Goal: Task Accomplishment & Management: Use online tool/utility

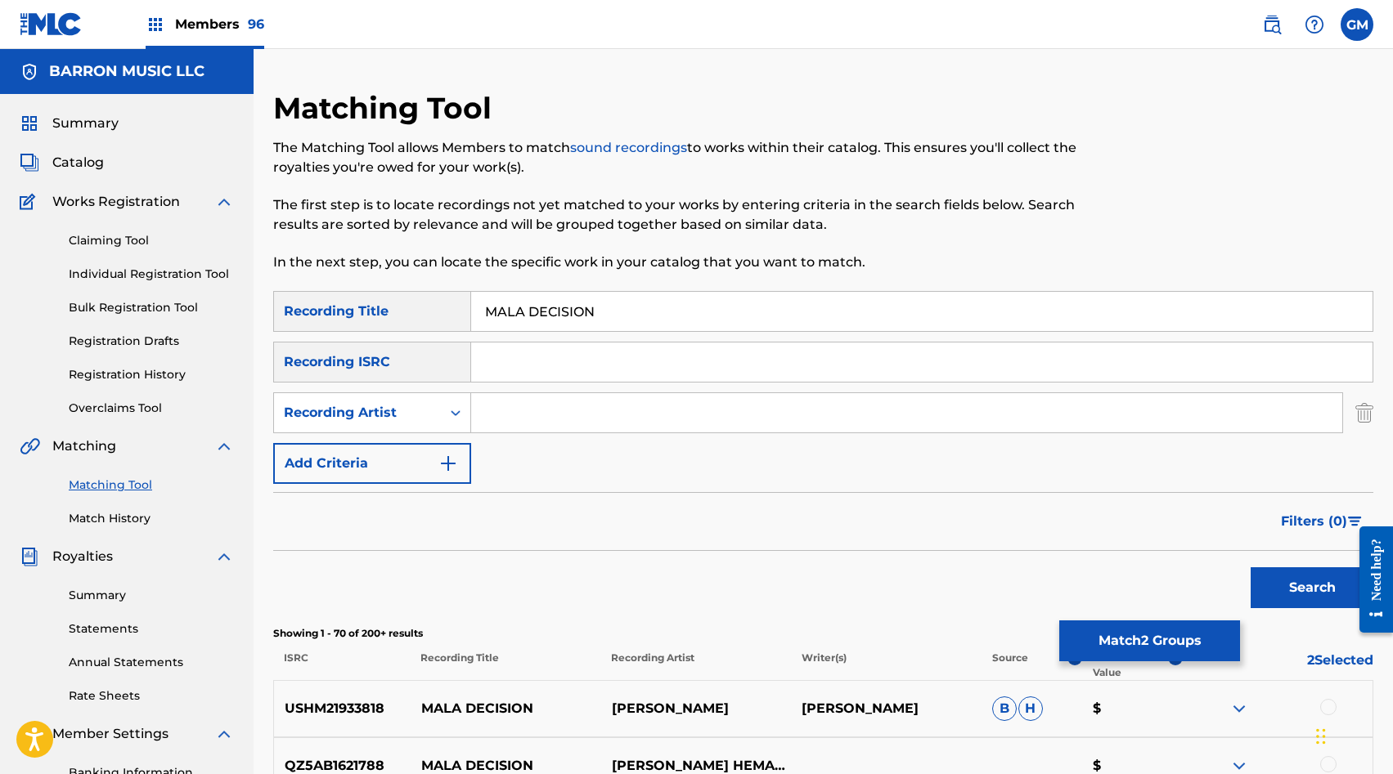
click at [1166, 640] on button "Match 2 Groups" at bounding box center [1149, 641] width 181 height 41
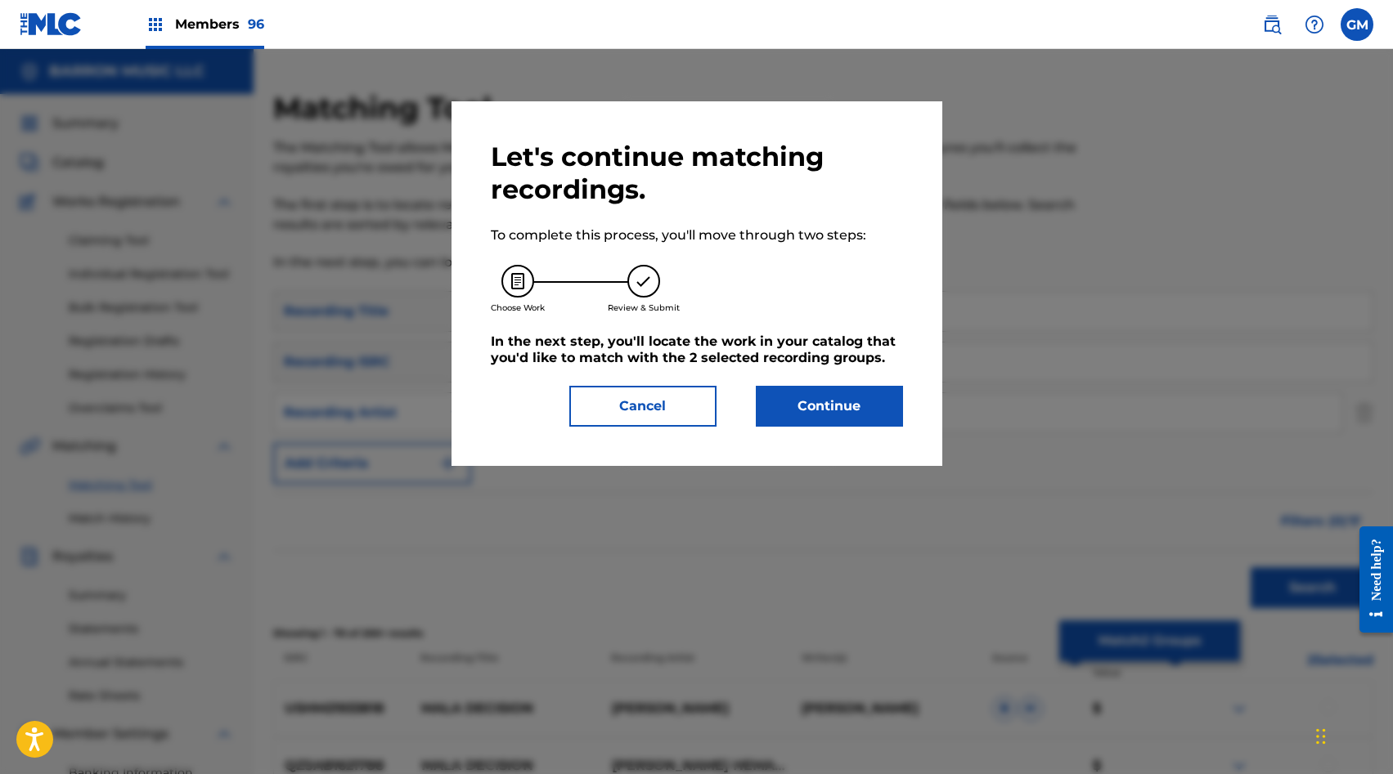
click at [820, 398] on button "Continue" at bounding box center [829, 406] width 147 height 41
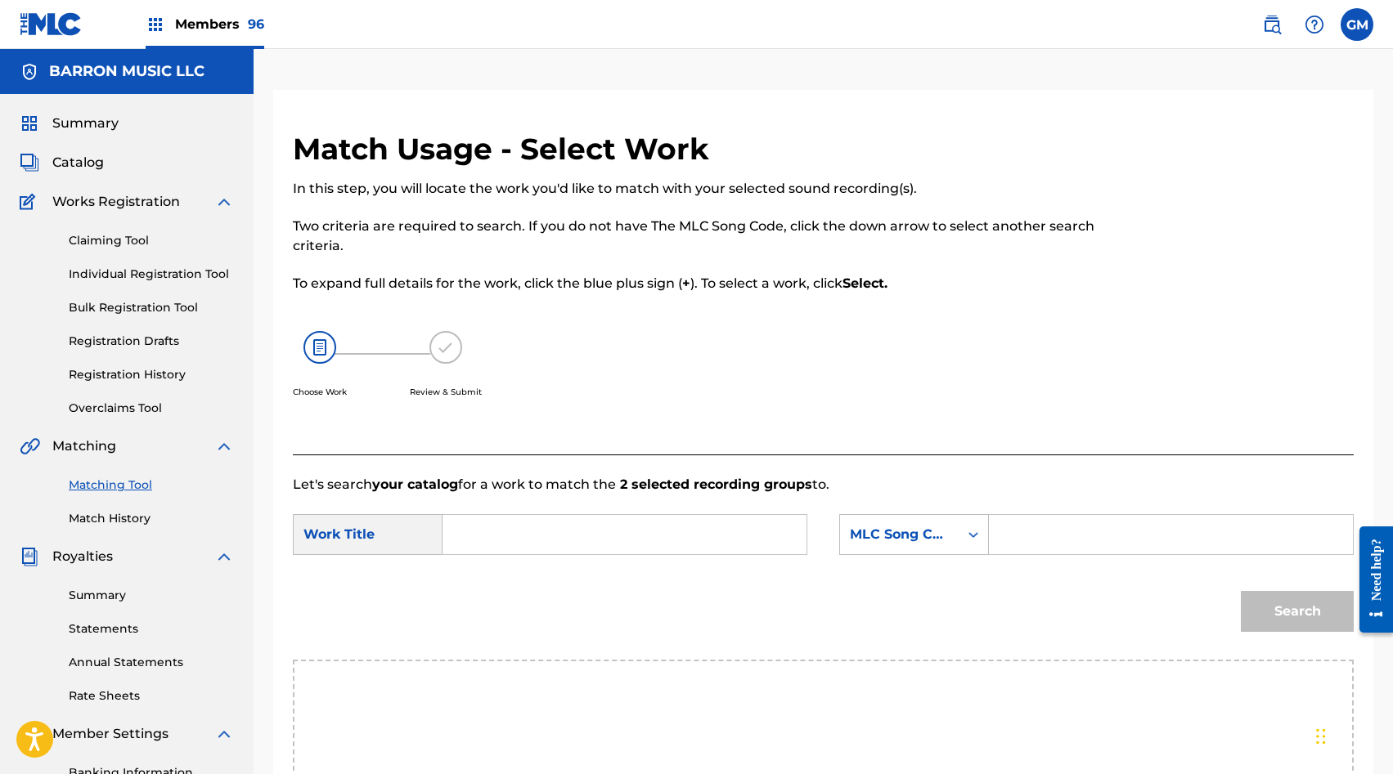
click at [1033, 555] on div "SearchWithCriteria48f044ce-0eb5-4c0c-a363-876274562658 Work Title SearchWithCri…" at bounding box center [823, 539] width 1061 height 51
click at [1026, 536] on input "Search Form" at bounding box center [1171, 534] width 336 height 39
paste input "MB2RNW"
type input "MB2RNW"
click at [659, 536] on input "Search Form" at bounding box center [624, 534] width 336 height 39
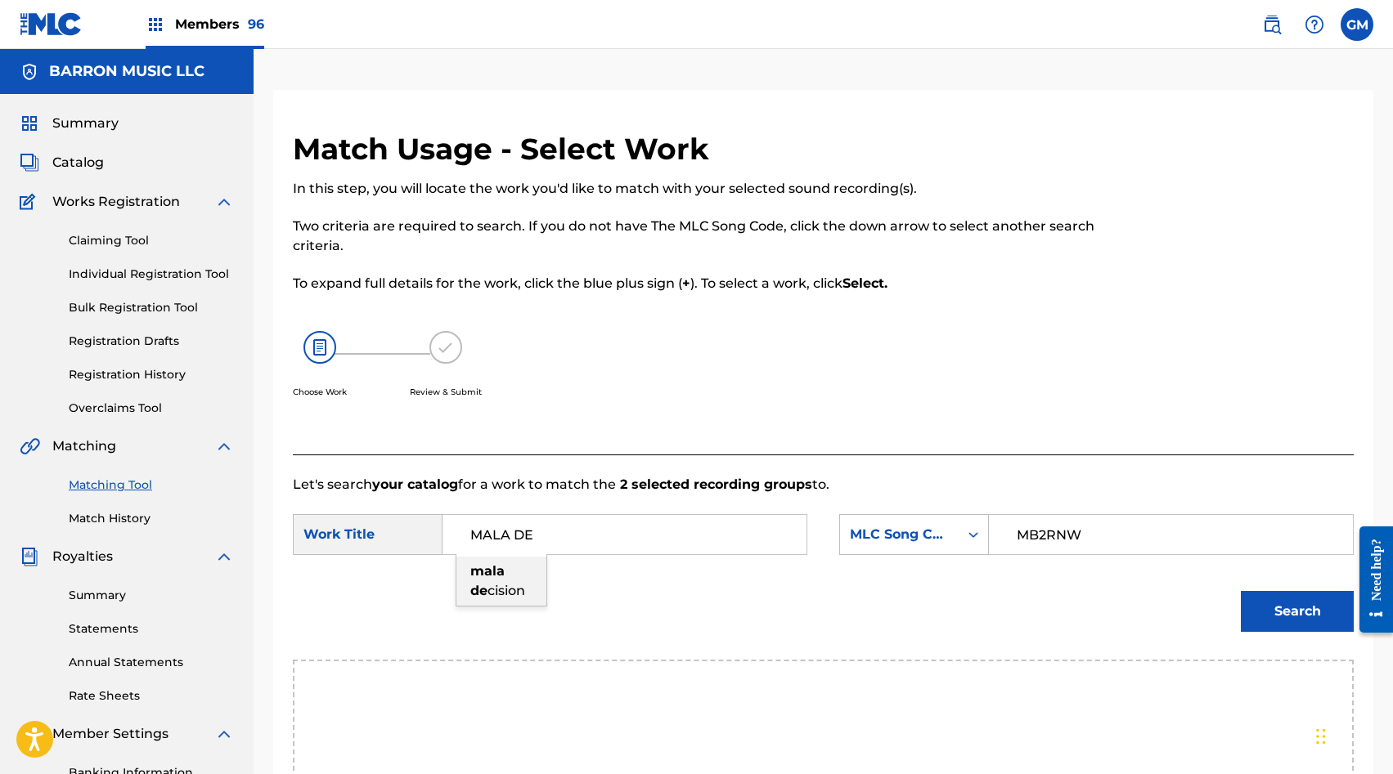
click at [522, 587] on span "cision" at bounding box center [506, 591] width 38 height 16
type input "mala decision"
click at [1261, 613] on button "Search" at bounding box center [1297, 611] width 113 height 41
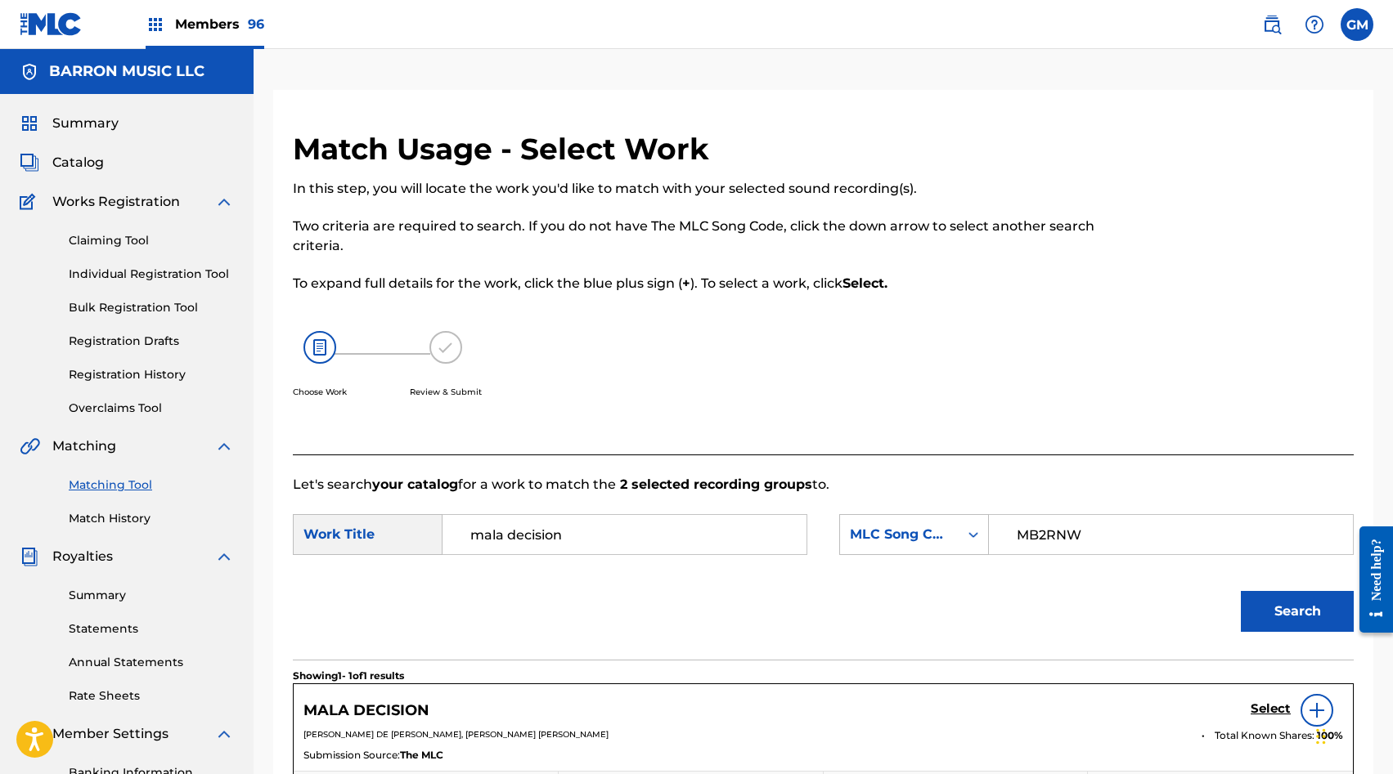
scroll to position [267, 0]
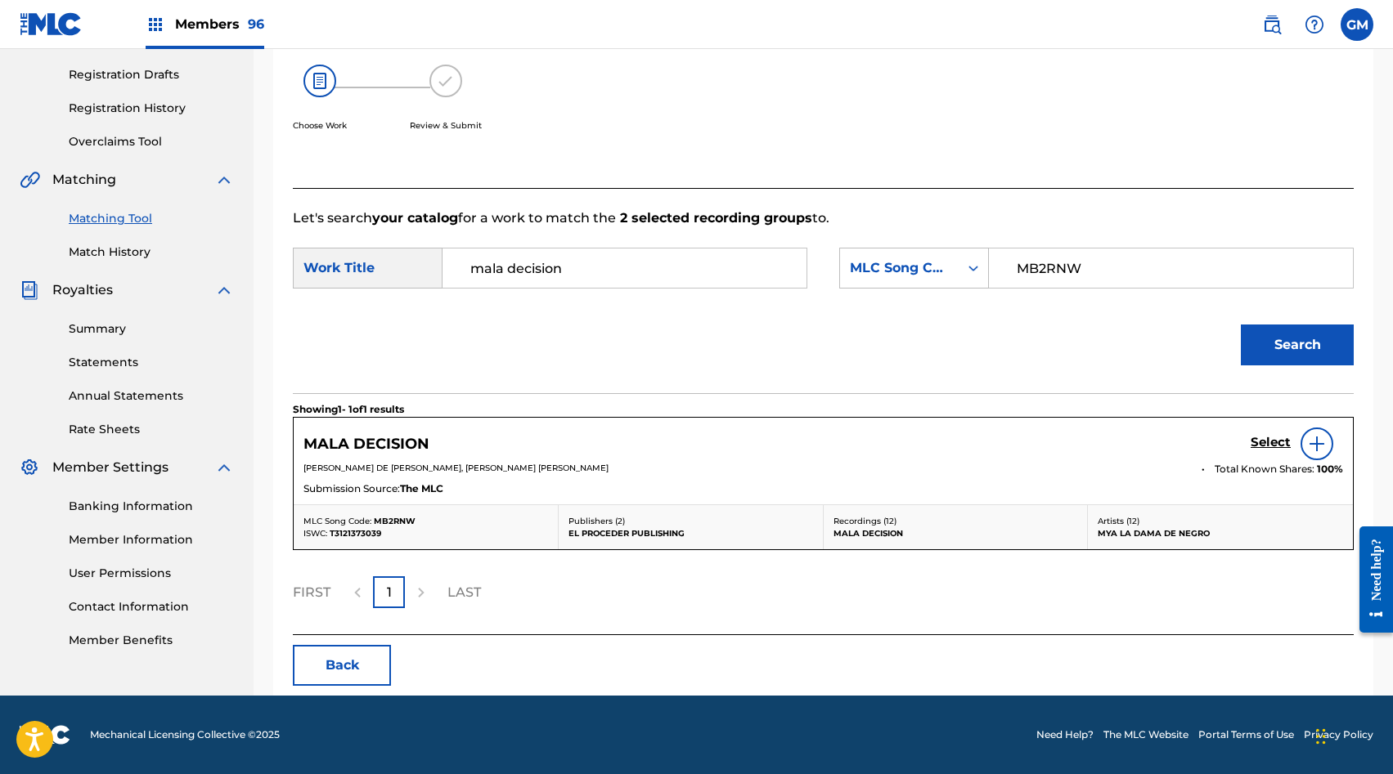
click at [1262, 445] on h5 "Select" at bounding box center [1270, 443] width 40 height 16
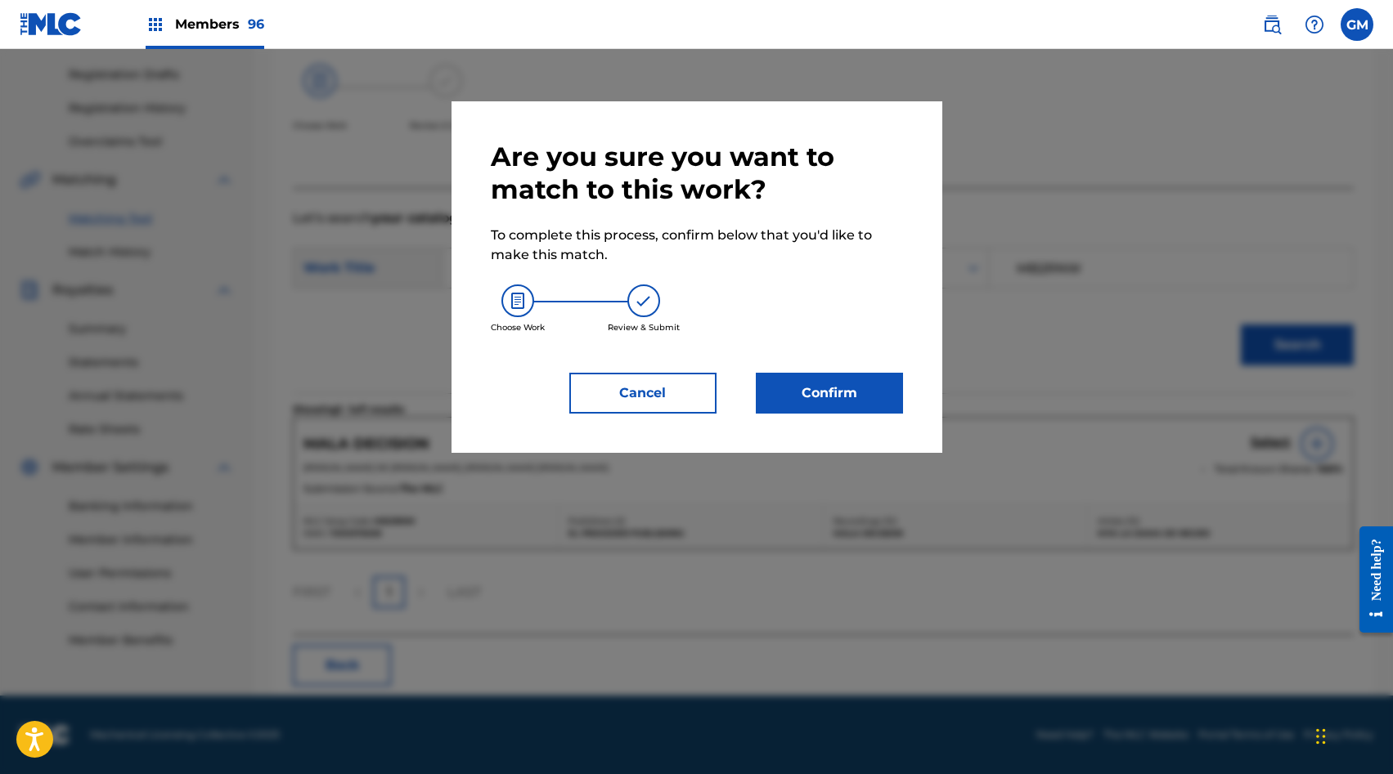
click at [859, 402] on button "Confirm" at bounding box center [829, 393] width 147 height 41
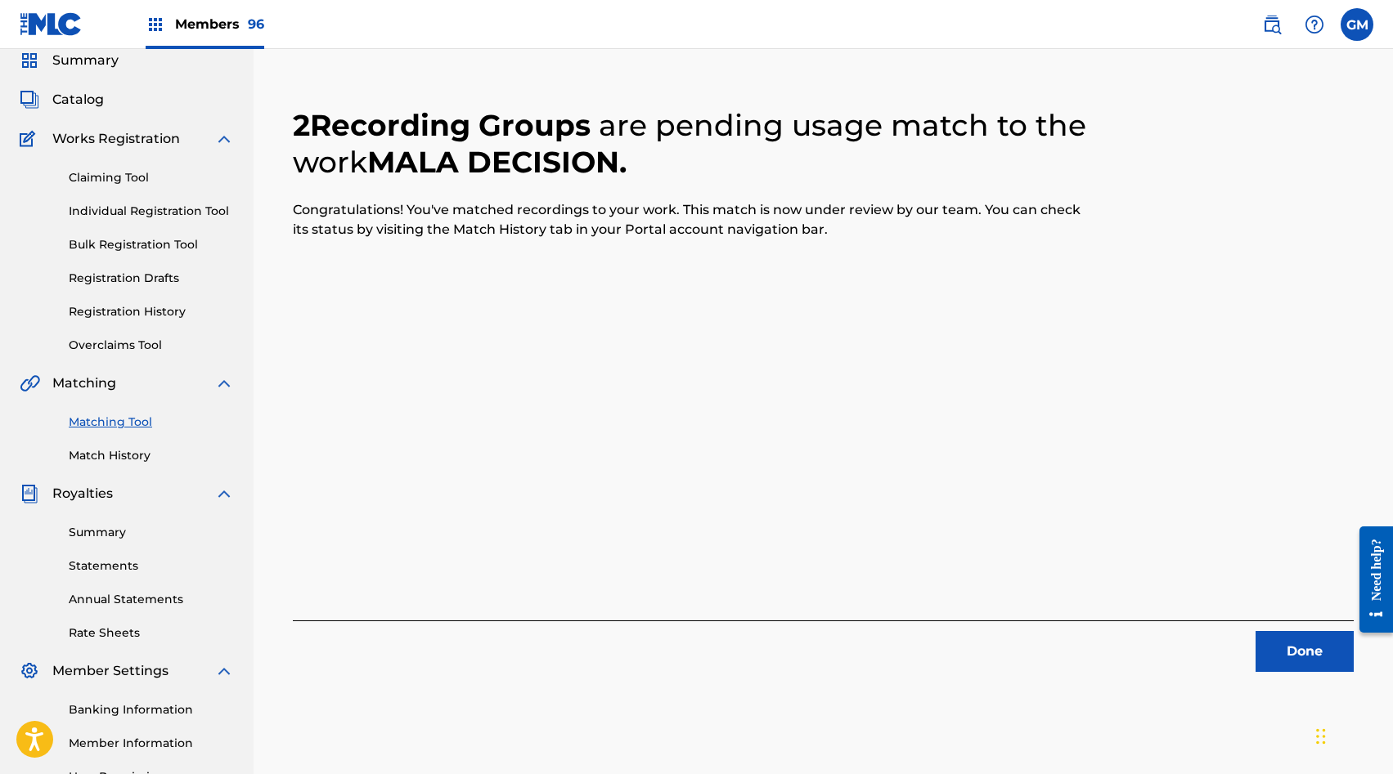
scroll to position [0, 0]
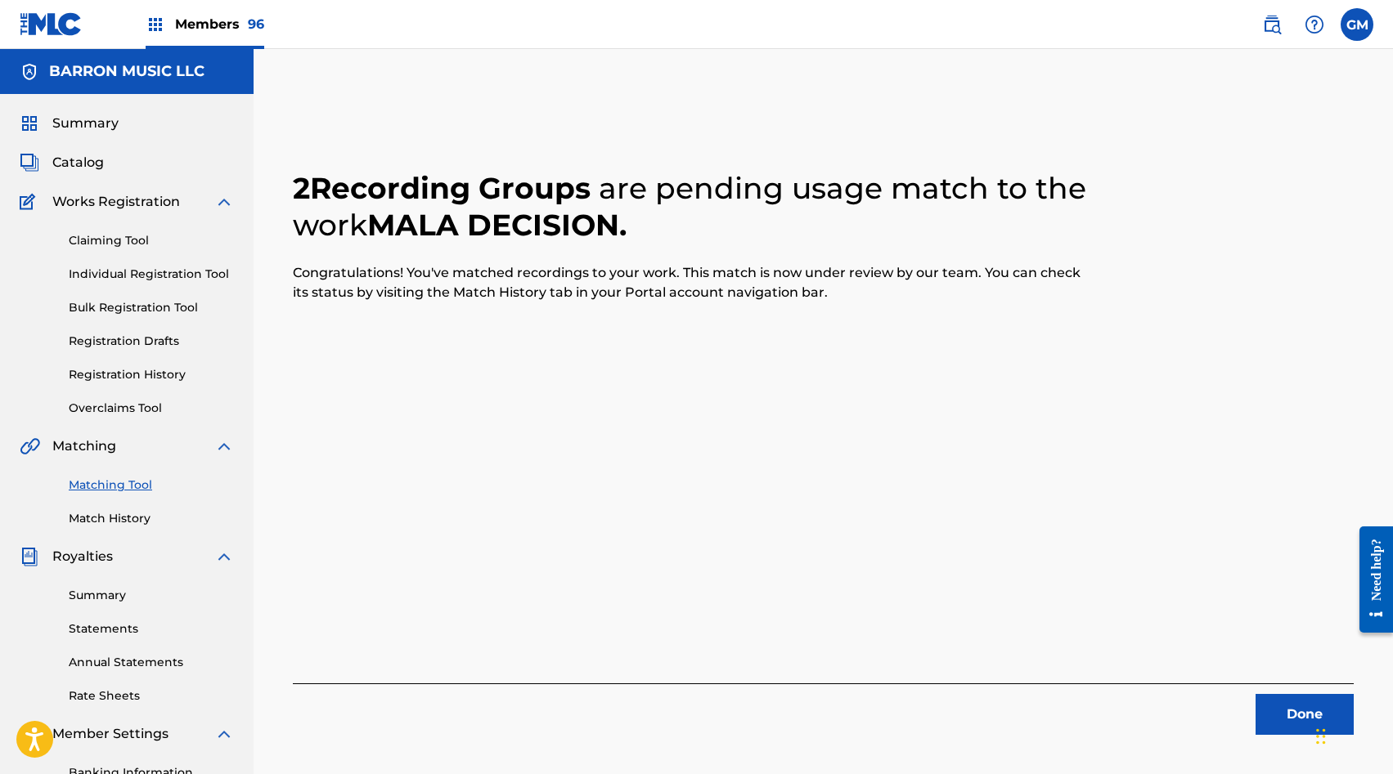
click at [191, 25] on span "Members 96" at bounding box center [219, 24] width 89 height 19
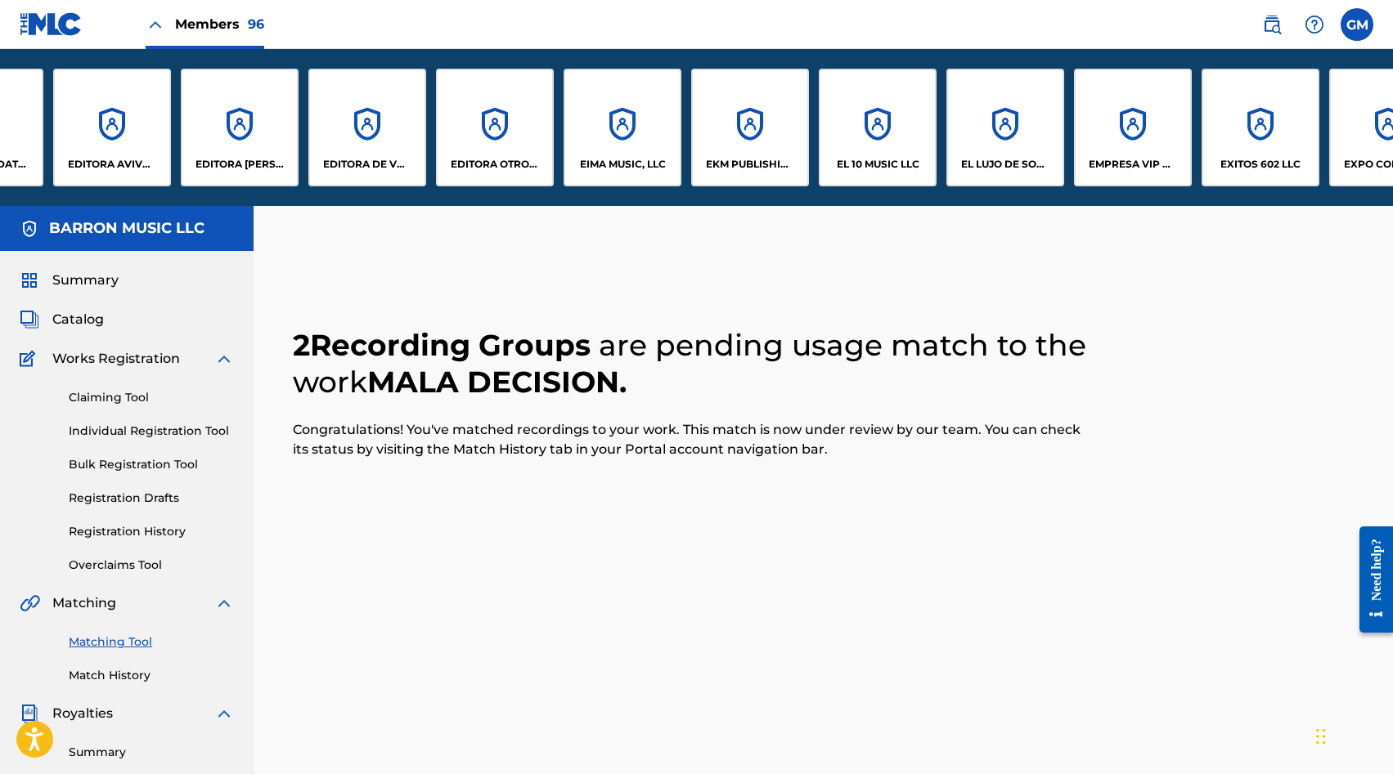
scroll to position [0, 2647]
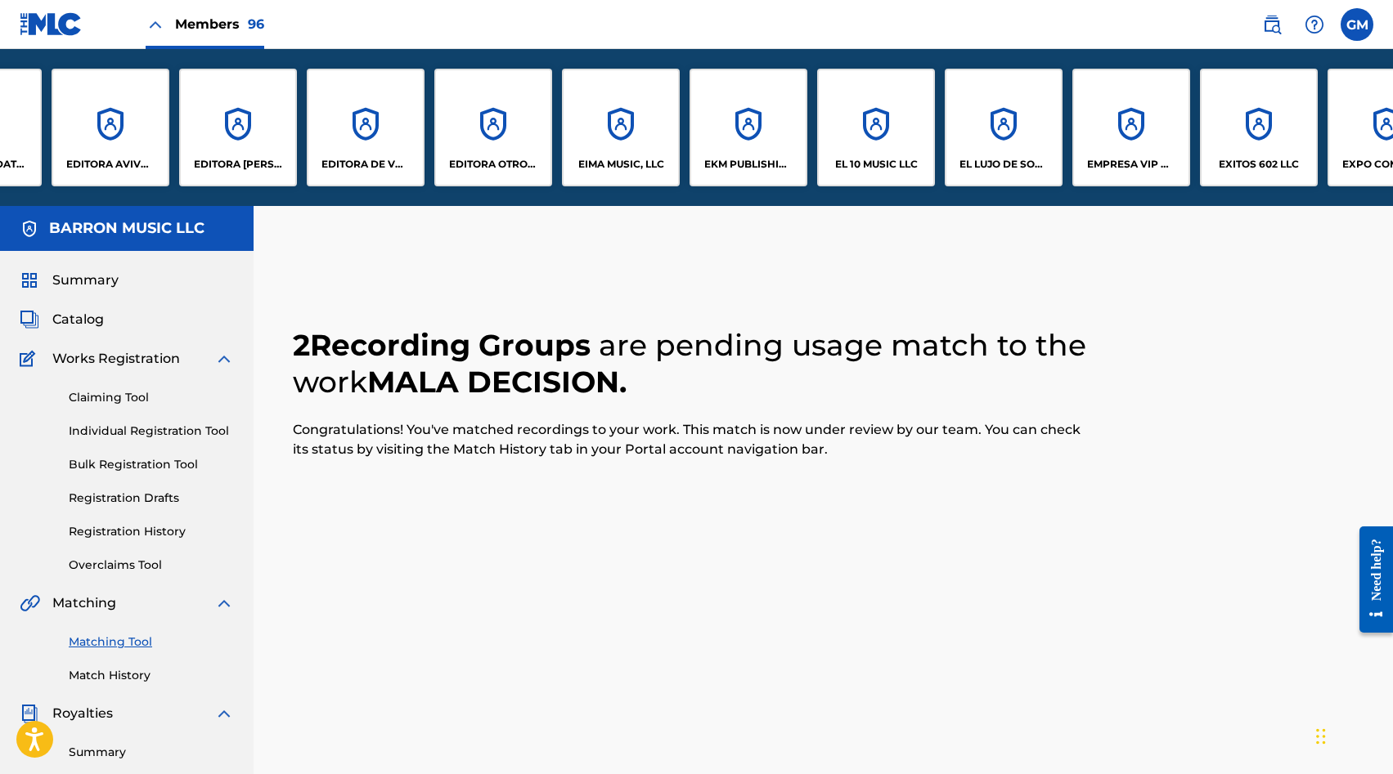
click at [840, 125] on div "EL 10 MUSIC LLC" at bounding box center [876, 128] width 118 height 118
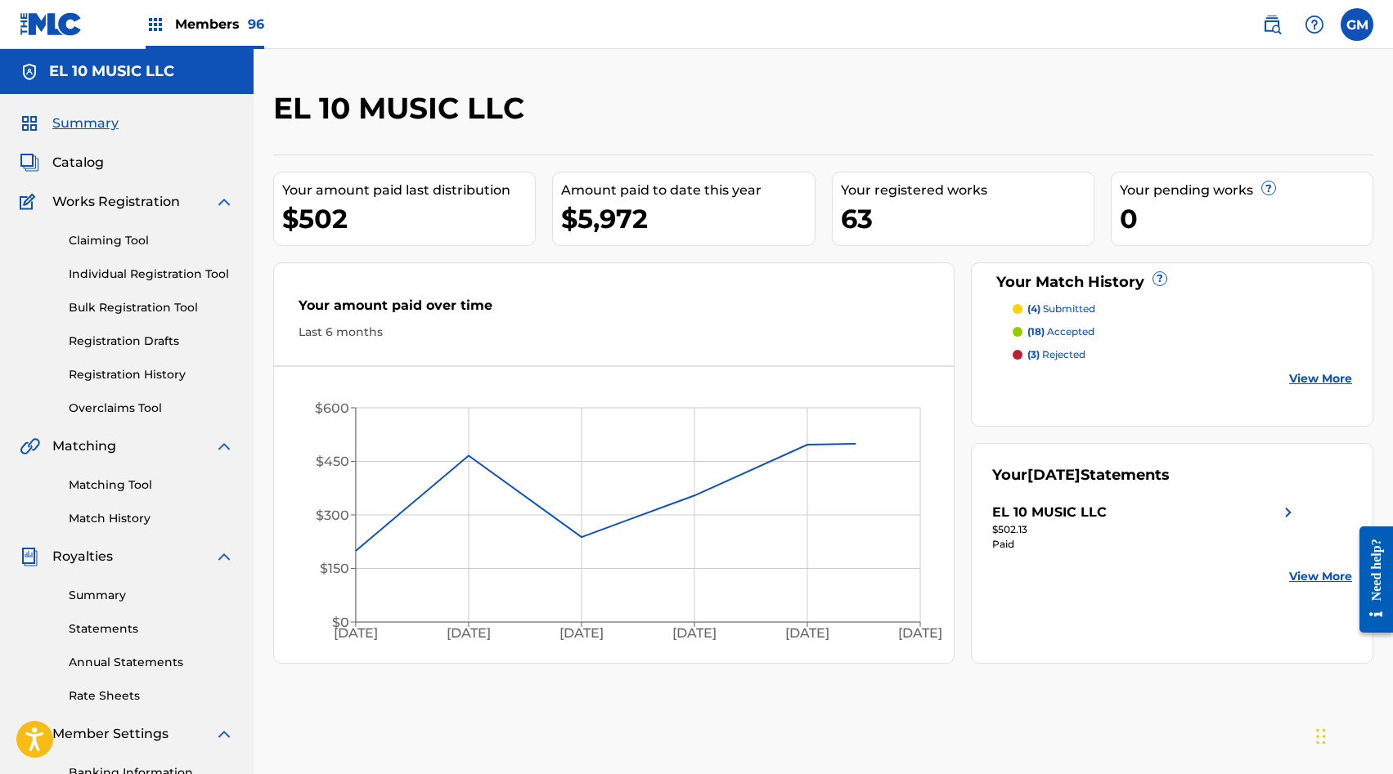
click at [128, 514] on link "Match History" at bounding box center [151, 518] width 165 height 17
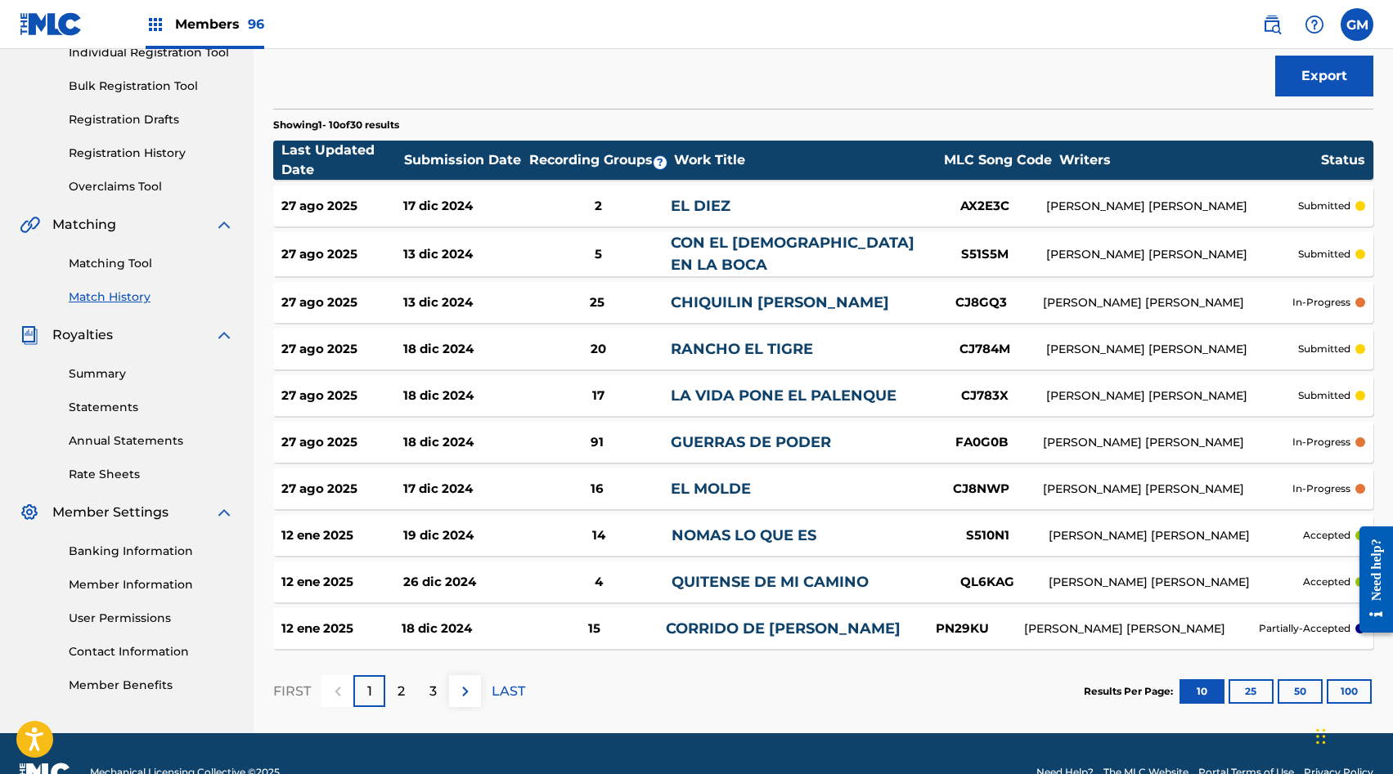
scroll to position [256, 0]
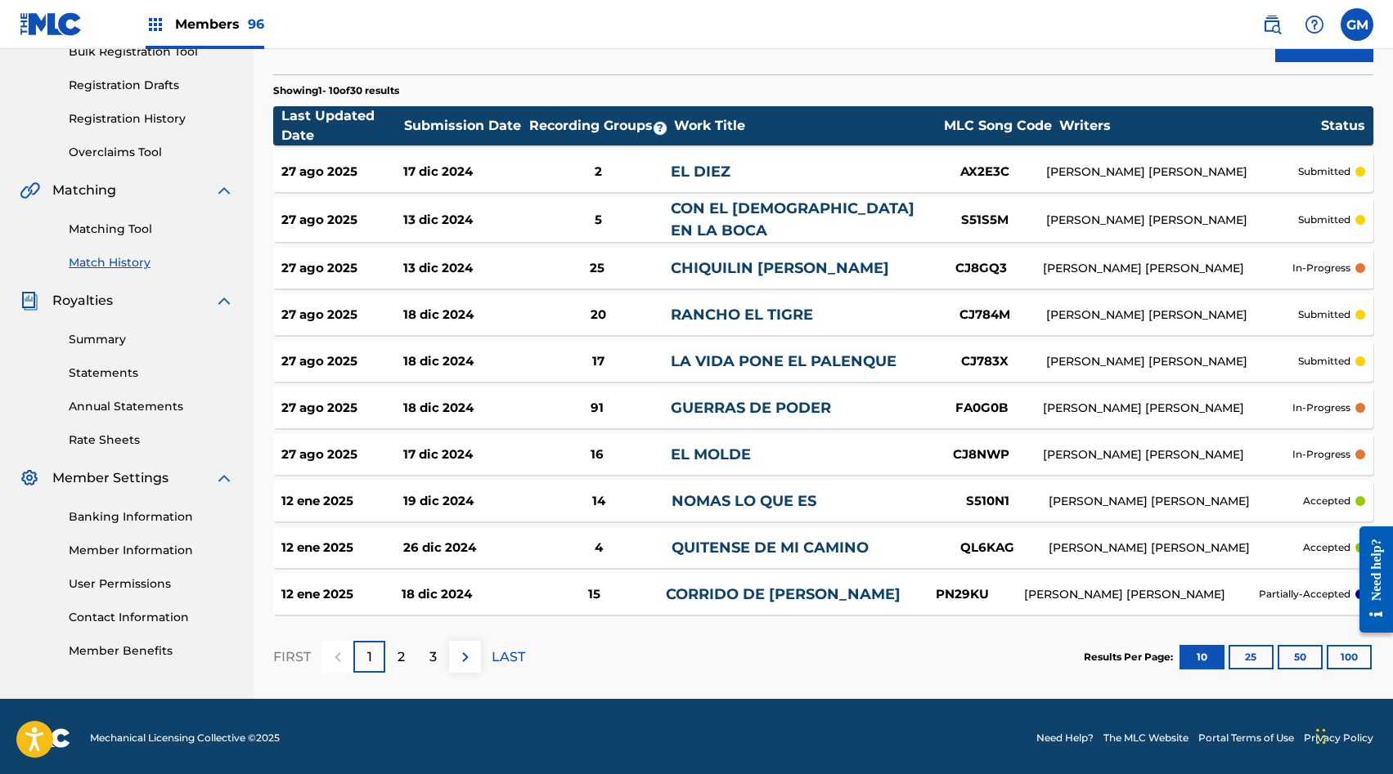
click at [468, 648] on img at bounding box center [465, 658] width 20 height 20
click at [334, 665] on button at bounding box center [337, 657] width 32 height 32
click at [468, 653] on img at bounding box center [465, 658] width 20 height 20
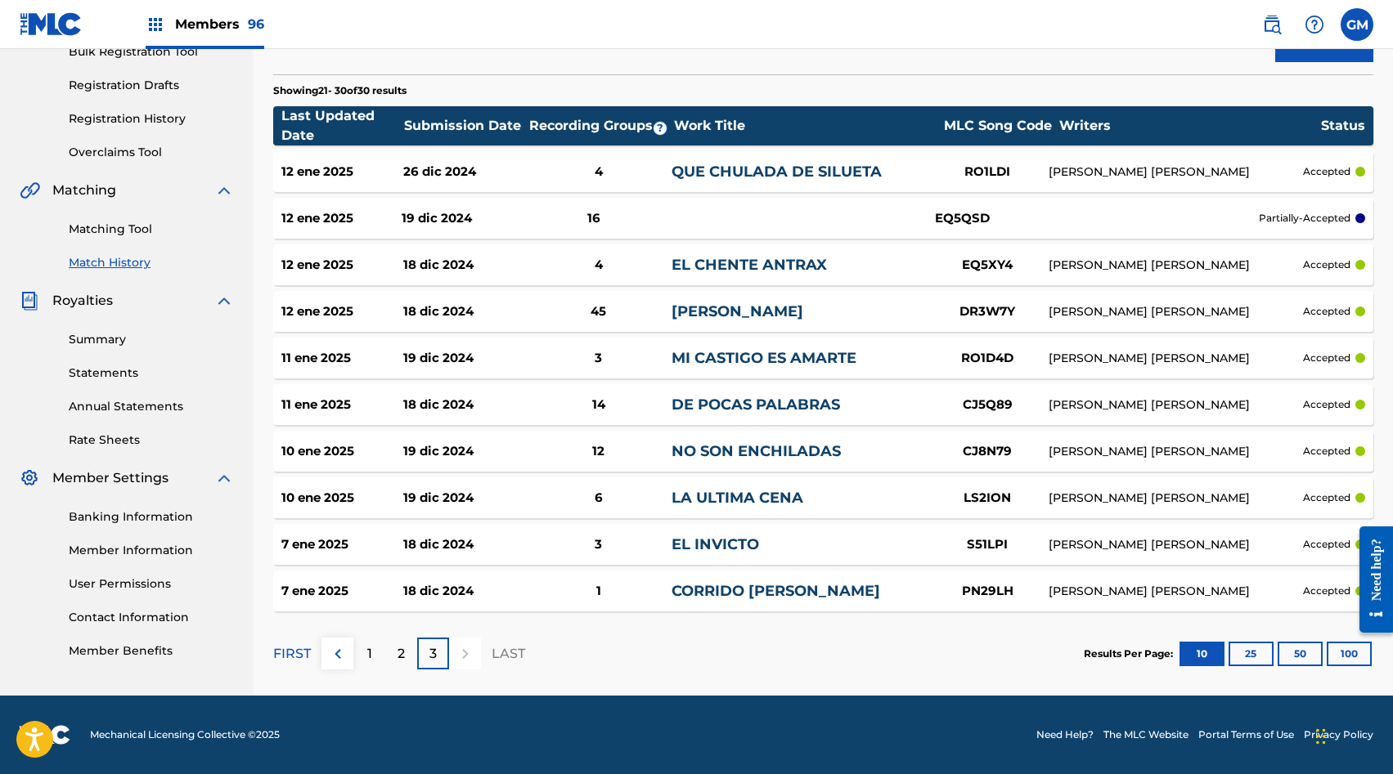
click at [468, 653] on div at bounding box center [465, 654] width 32 height 32
click at [591, 218] on div "16" at bounding box center [594, 218] width 144 height 19
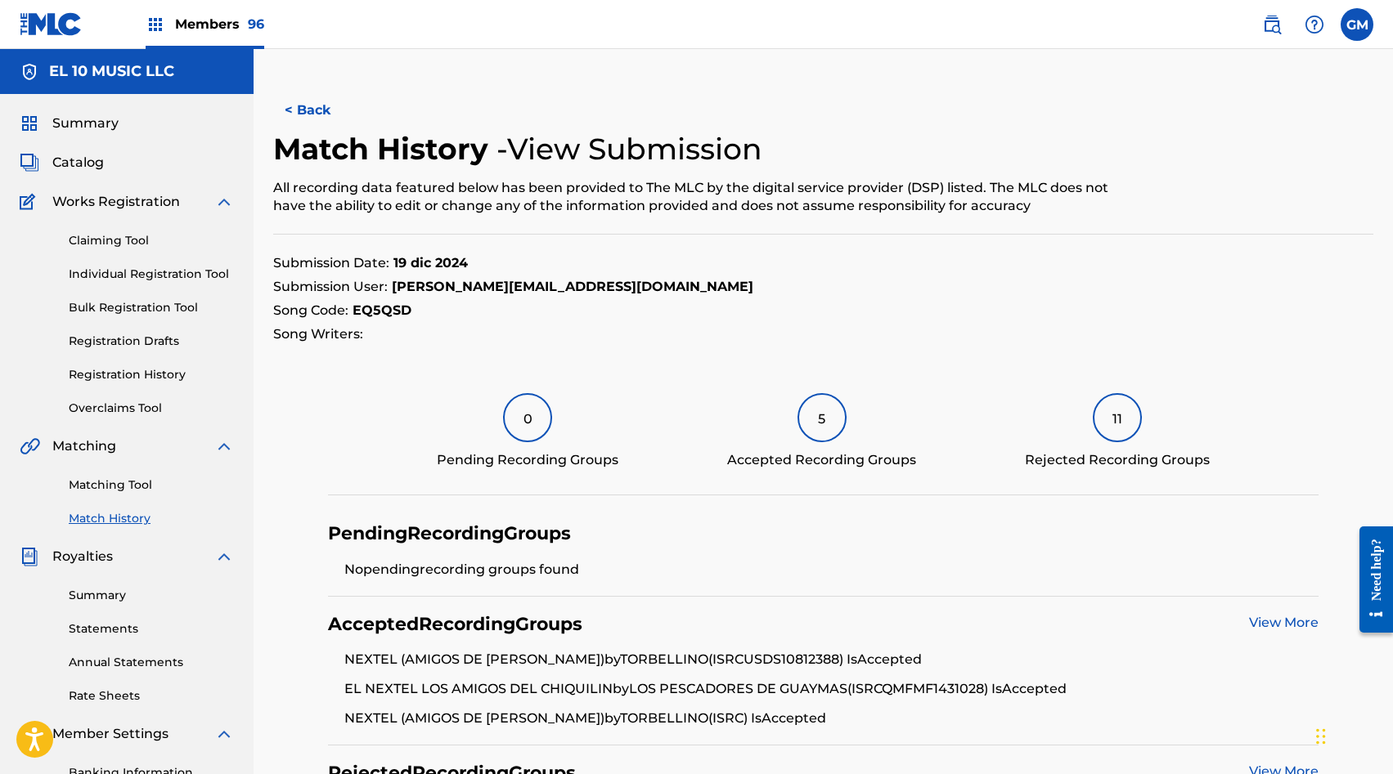
click at [310, 103] on button "< Back" at bounding box center [322, 110] width 98 height 41
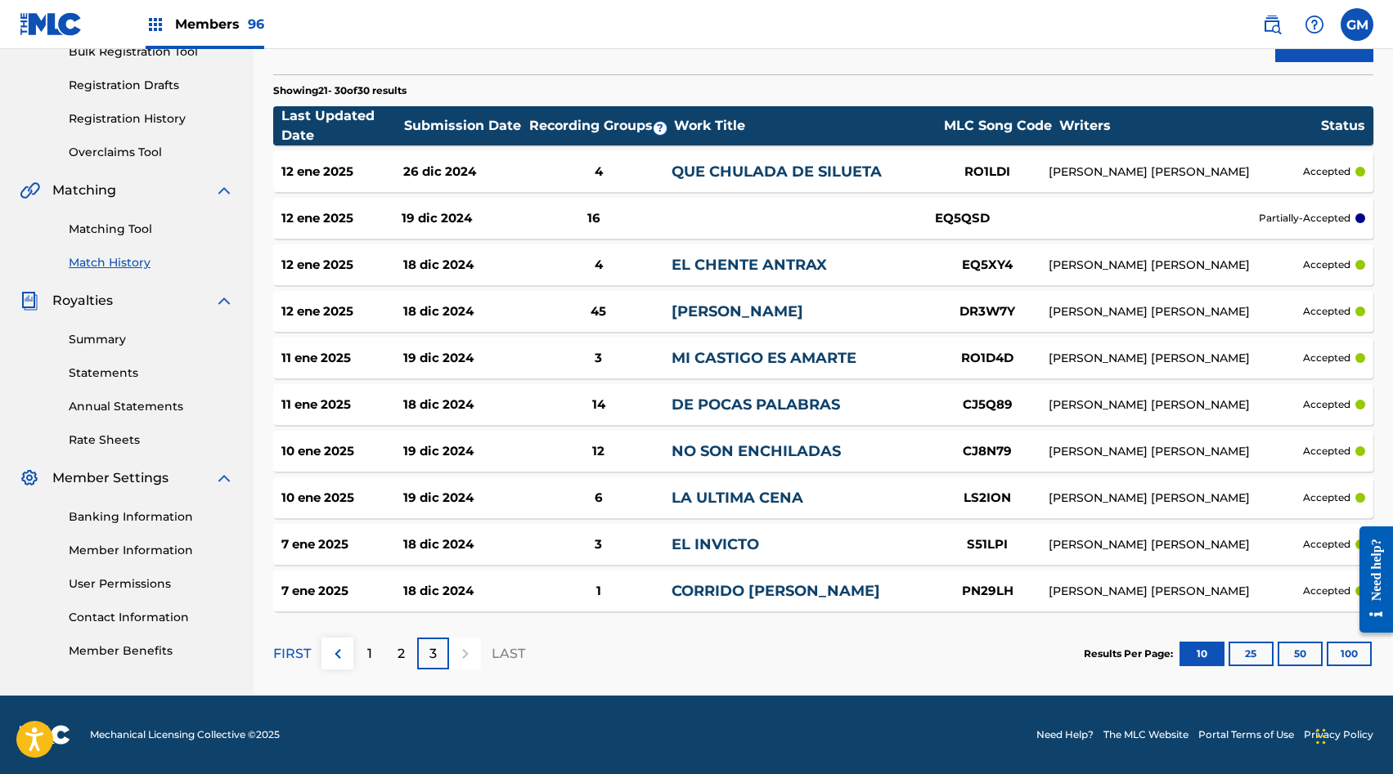
click at [399, 662] on p "2" at bounding box center [400, 654] width 7 height 20
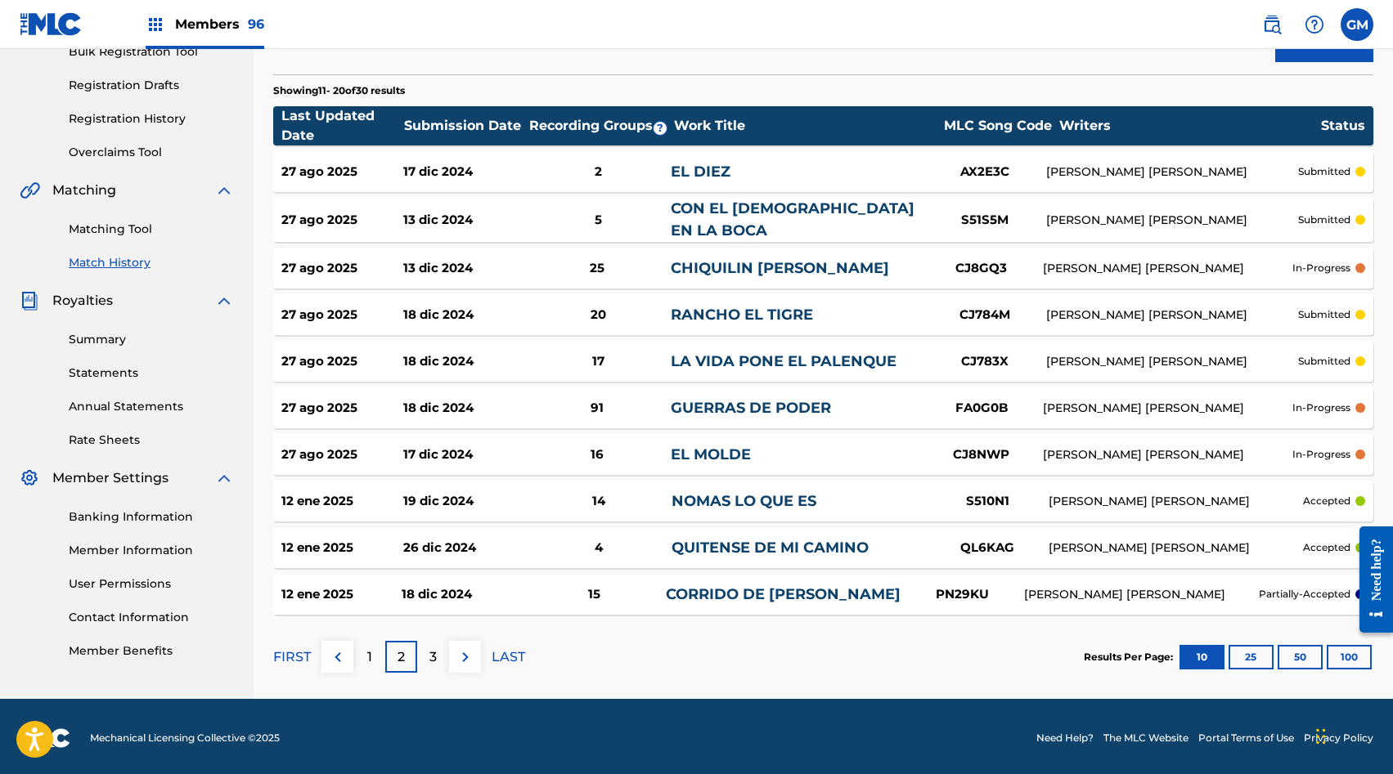
click at [382, 641] on div "1" at bounding box center [369, 657] width 32 height 32
click at [504, 601] on div "12 ene 2025 18 dic 2024 15 CORRIDO DE [PERSON_NAME] PN29KU [PERSON_NAME] [PERSO…" at bounding box center [823, 594] width 1100 height 41
click at [462, 668] on button at bounding box center [465, 657] width 32 height 32
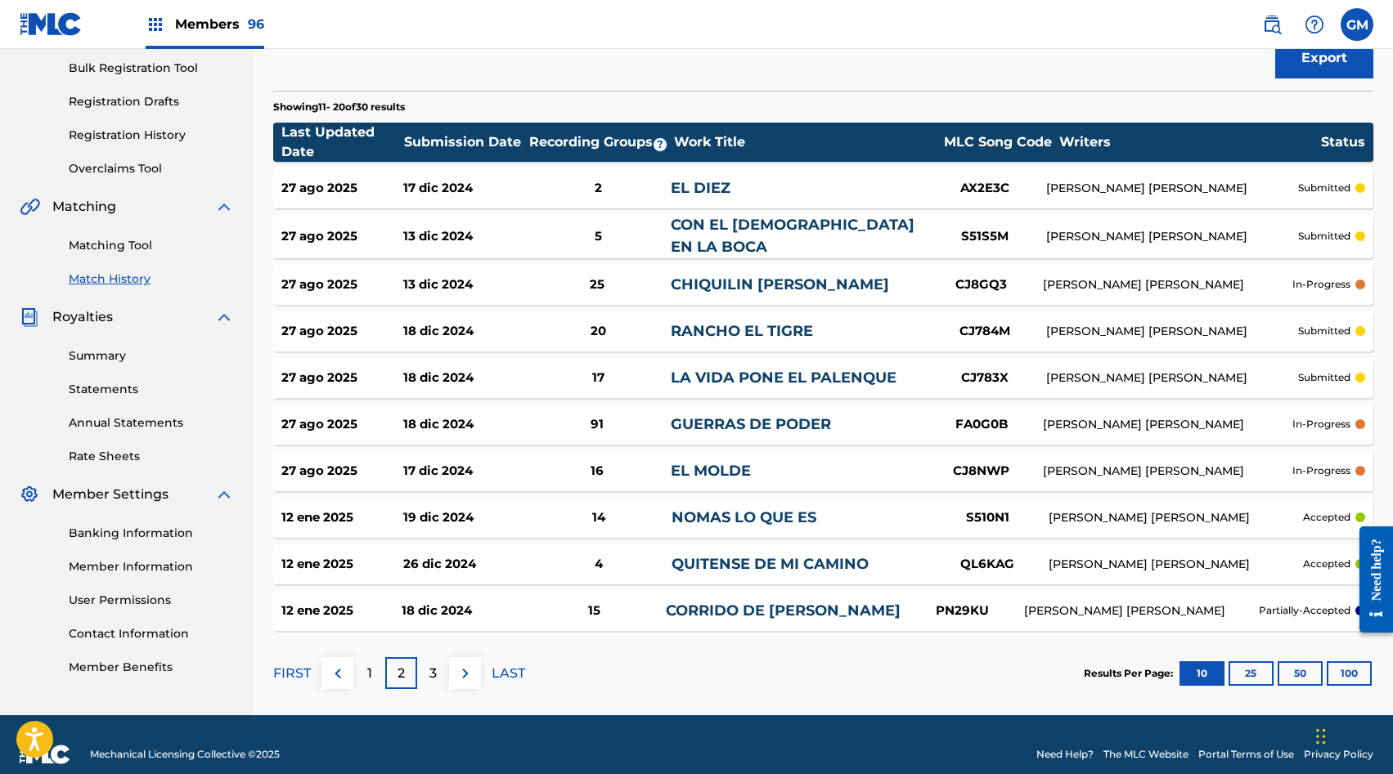
scroll to position [256, 0]
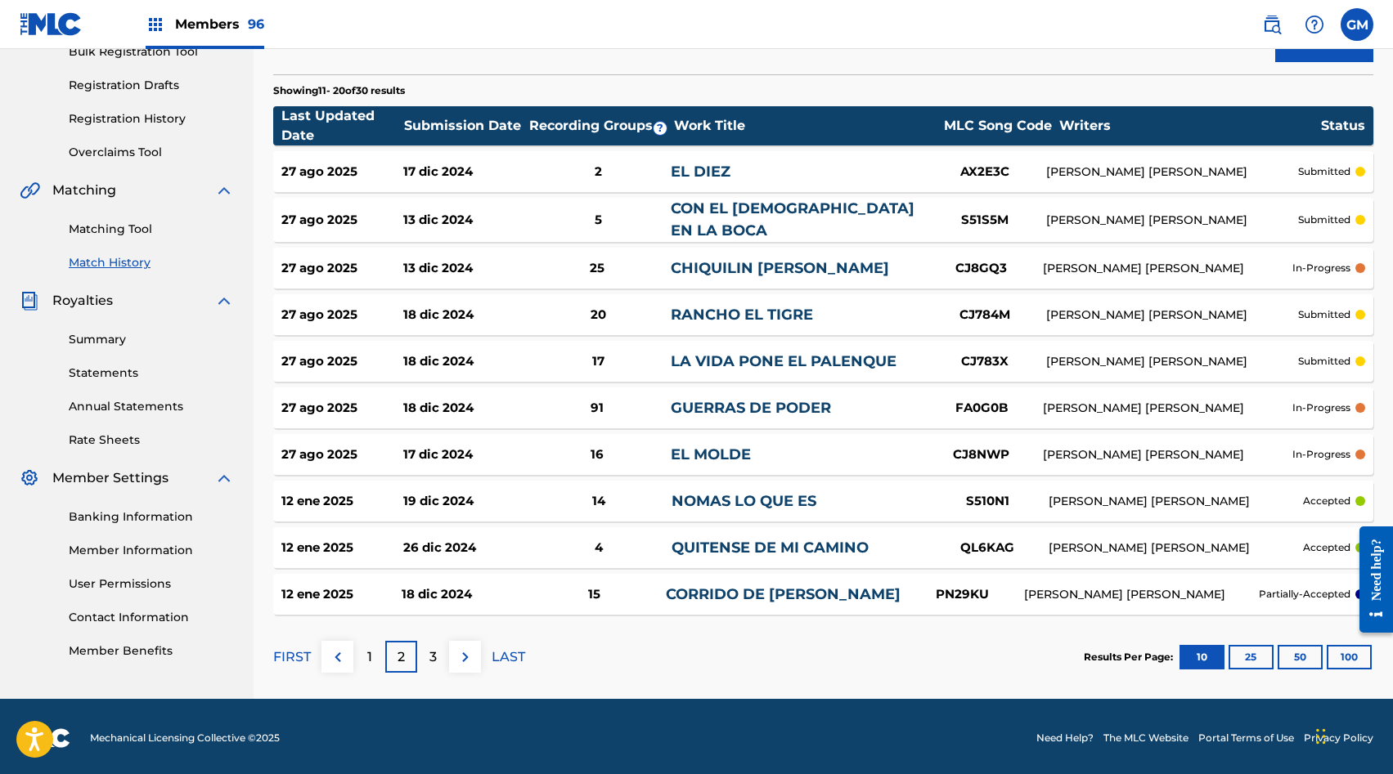
click at [464, 666] on button at bounding box center [465, 657] width 32 height 32
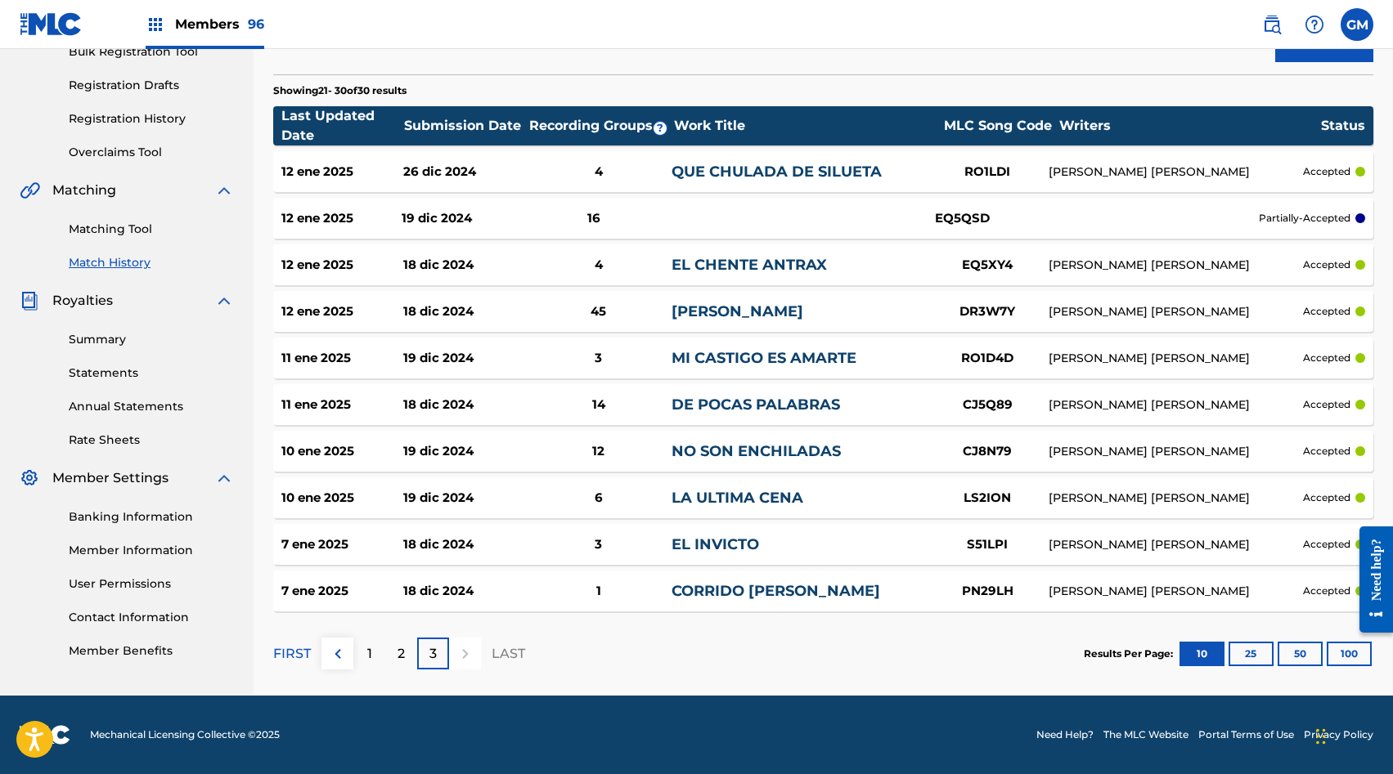
click at [716, 226] on div "12 ene 2025 19 dic 2024 16 EQ5QSD partially-accepted" at bounding box center [823, 218] width 1100 height 41
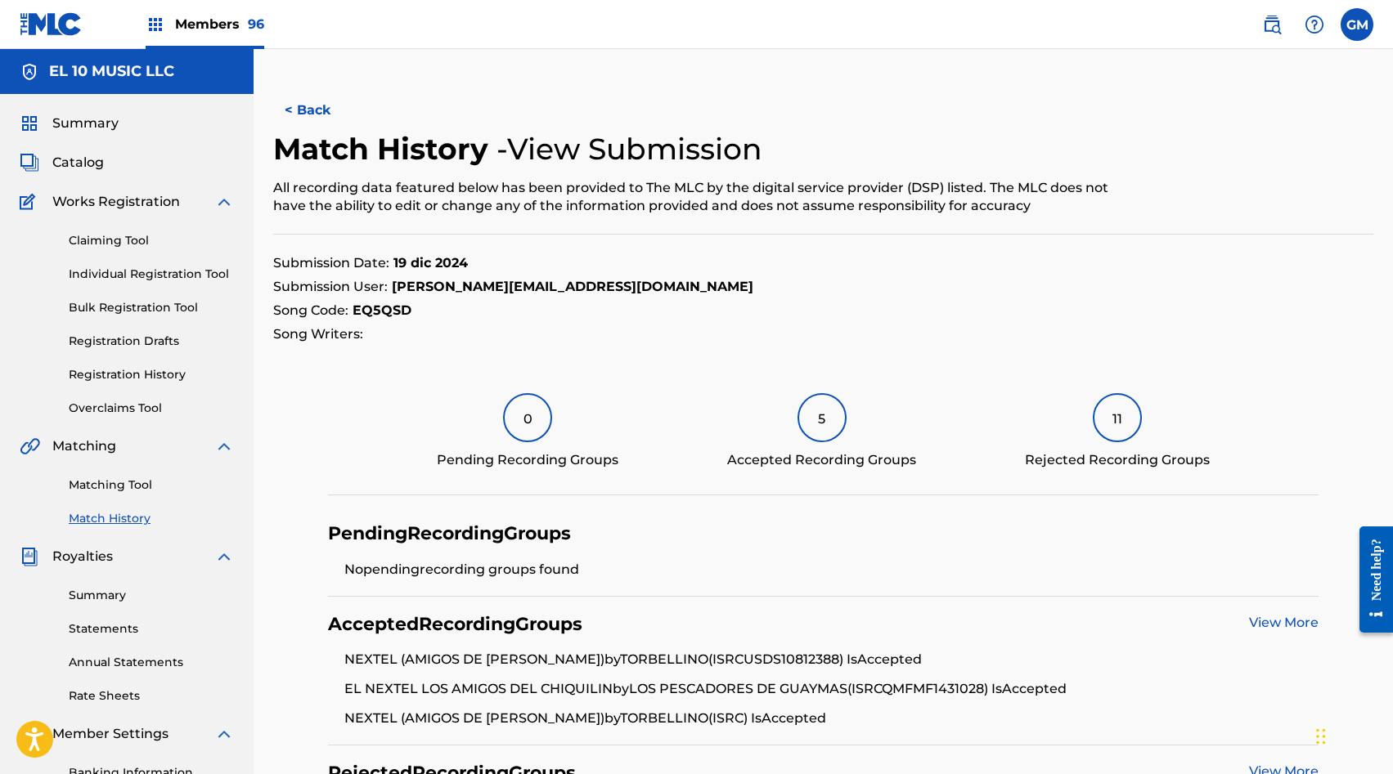
click at [321, 110] on button "< Back" at bounding box center [322, 110] width 98 height 41
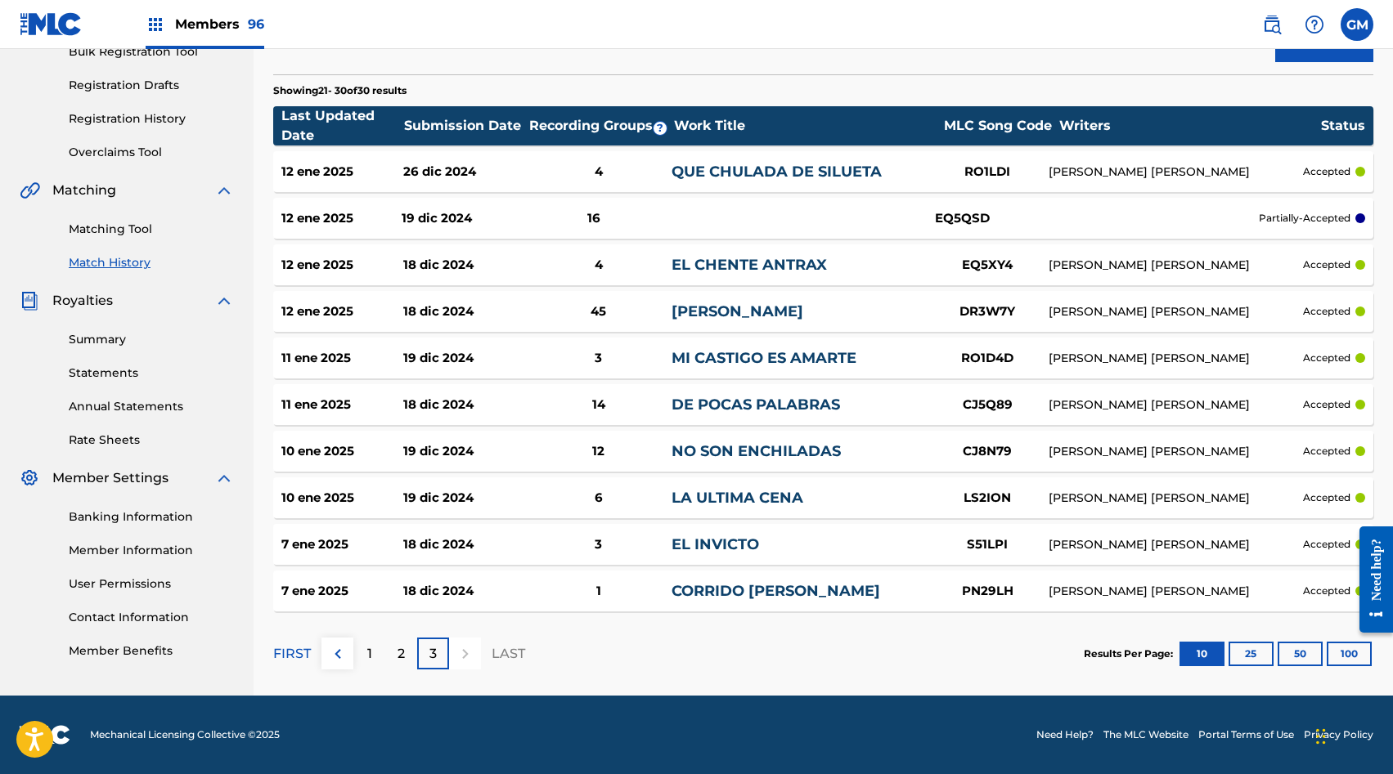
click at [400, 658] on p "2" at bounding box center [400, 654] width 7 height 20
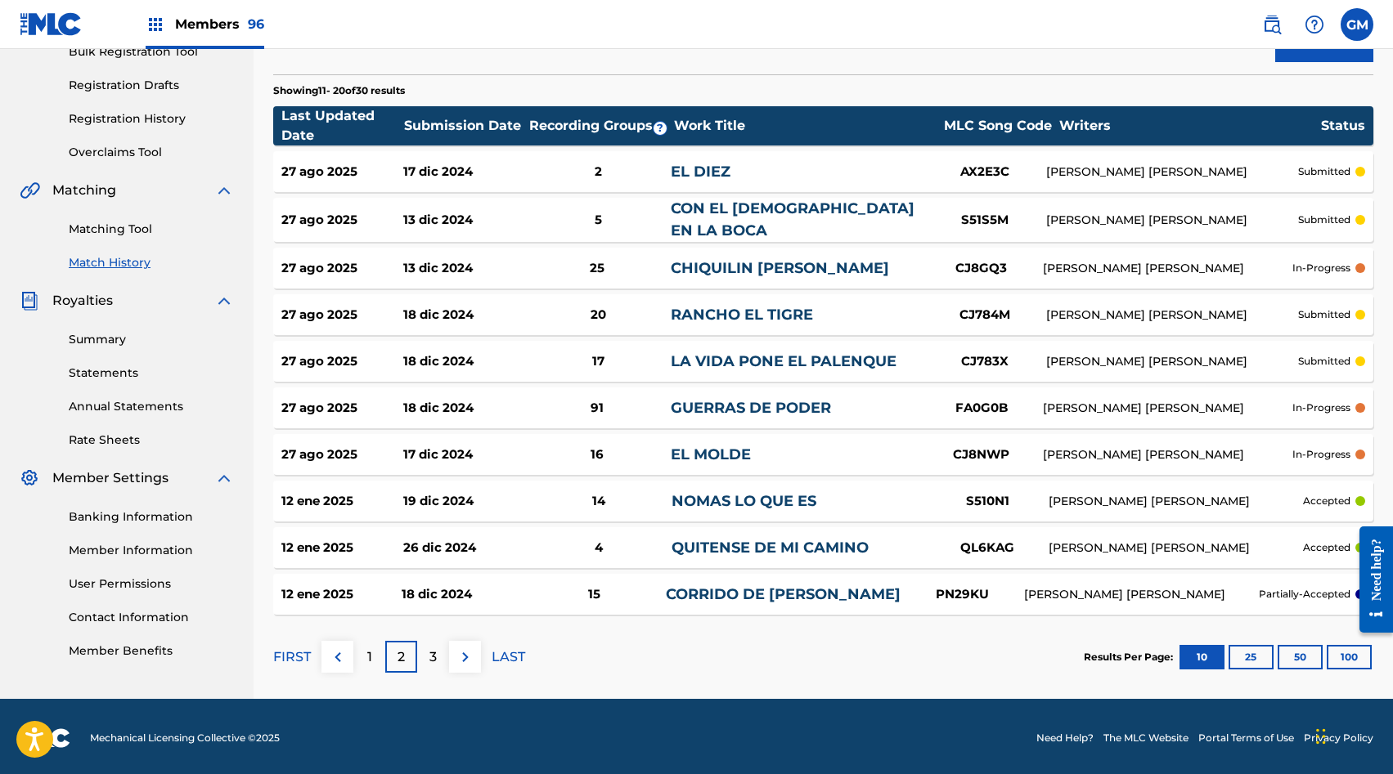
click at [332, 655] on img at bounding box center [338, 658] width 20 height 20
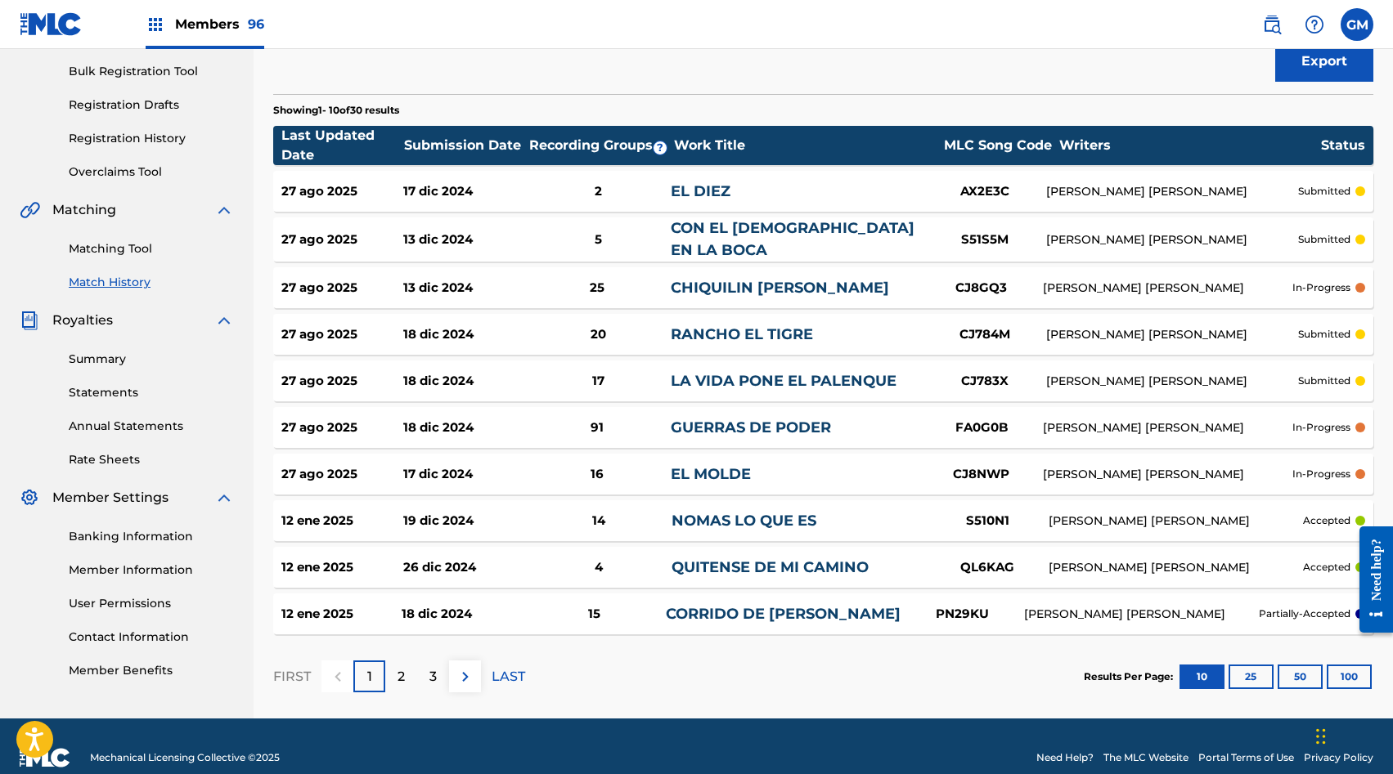
scroll to position [0, 0]
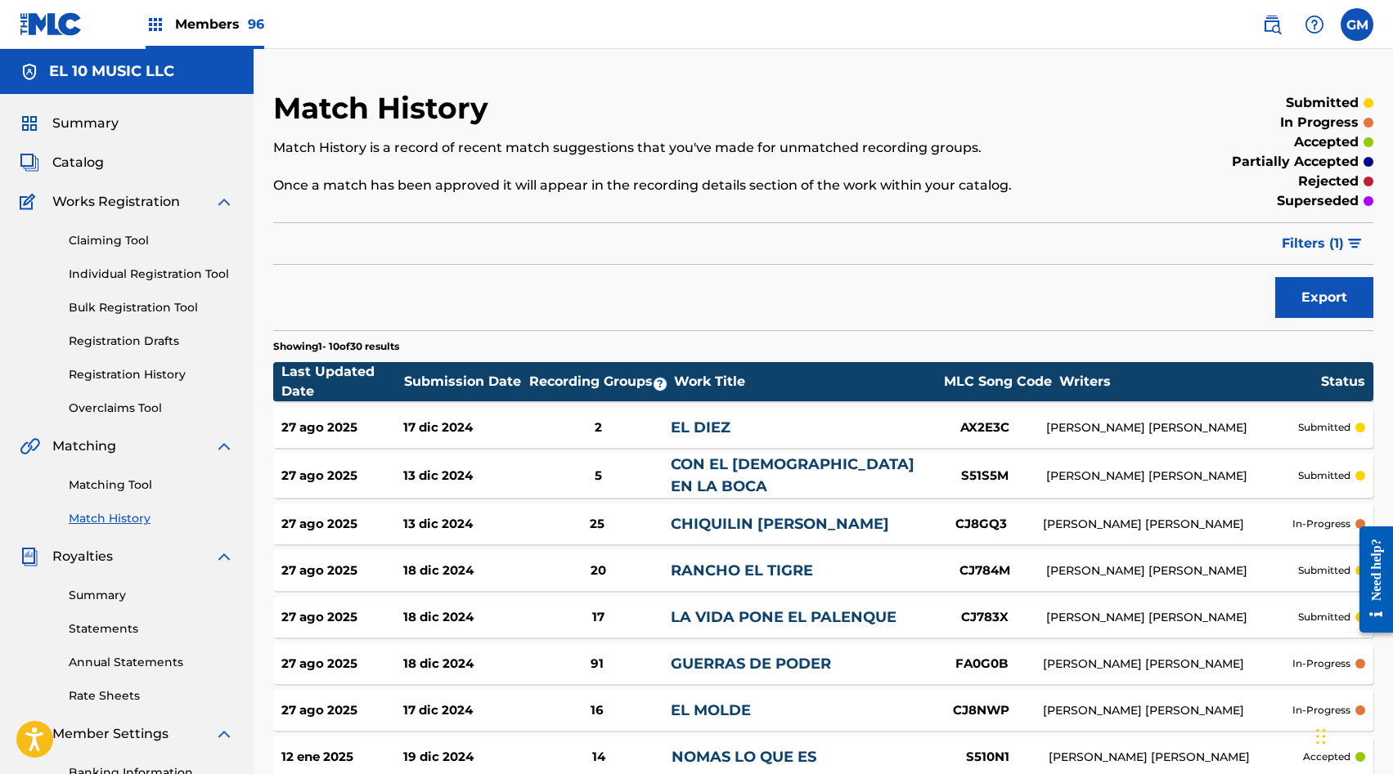
click at [110, 153] on div "Catalog" at bounding box center [127, 163] width 214 height 20
click at [92, 164] on span "Catalog" at bounding box center [78, 163] width 52 height 20
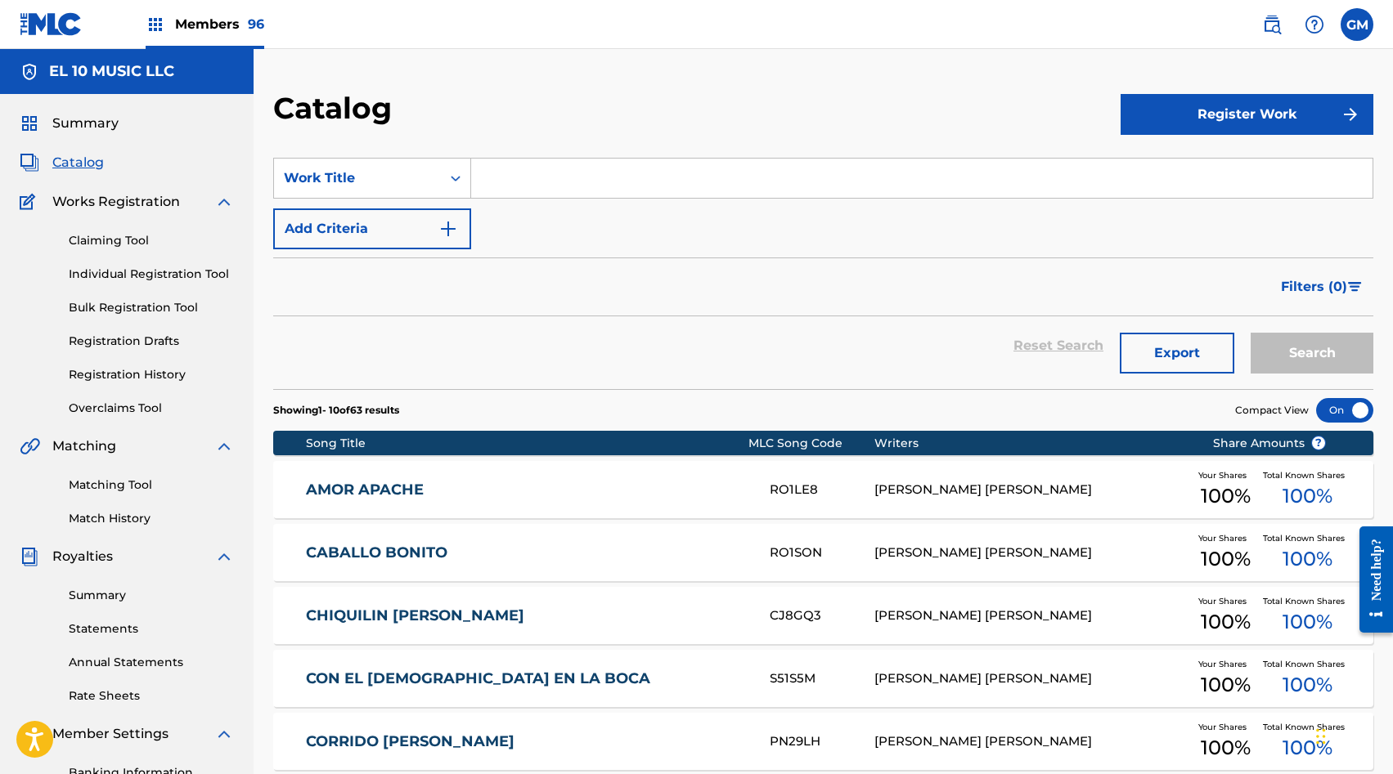
click at [212, 22] on span "Members 96" at bounding box center [219, 24] width 89 height 19
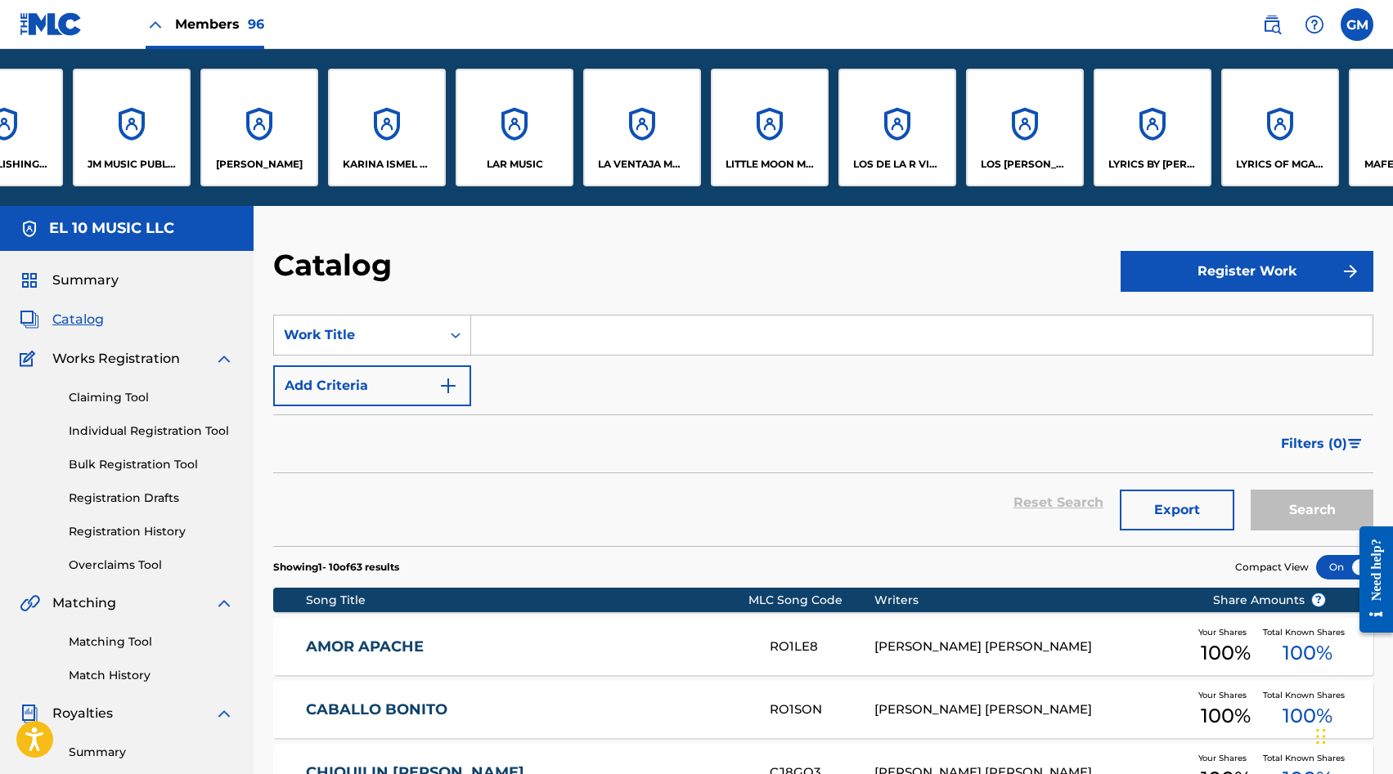
scroll to position [0, 6359]
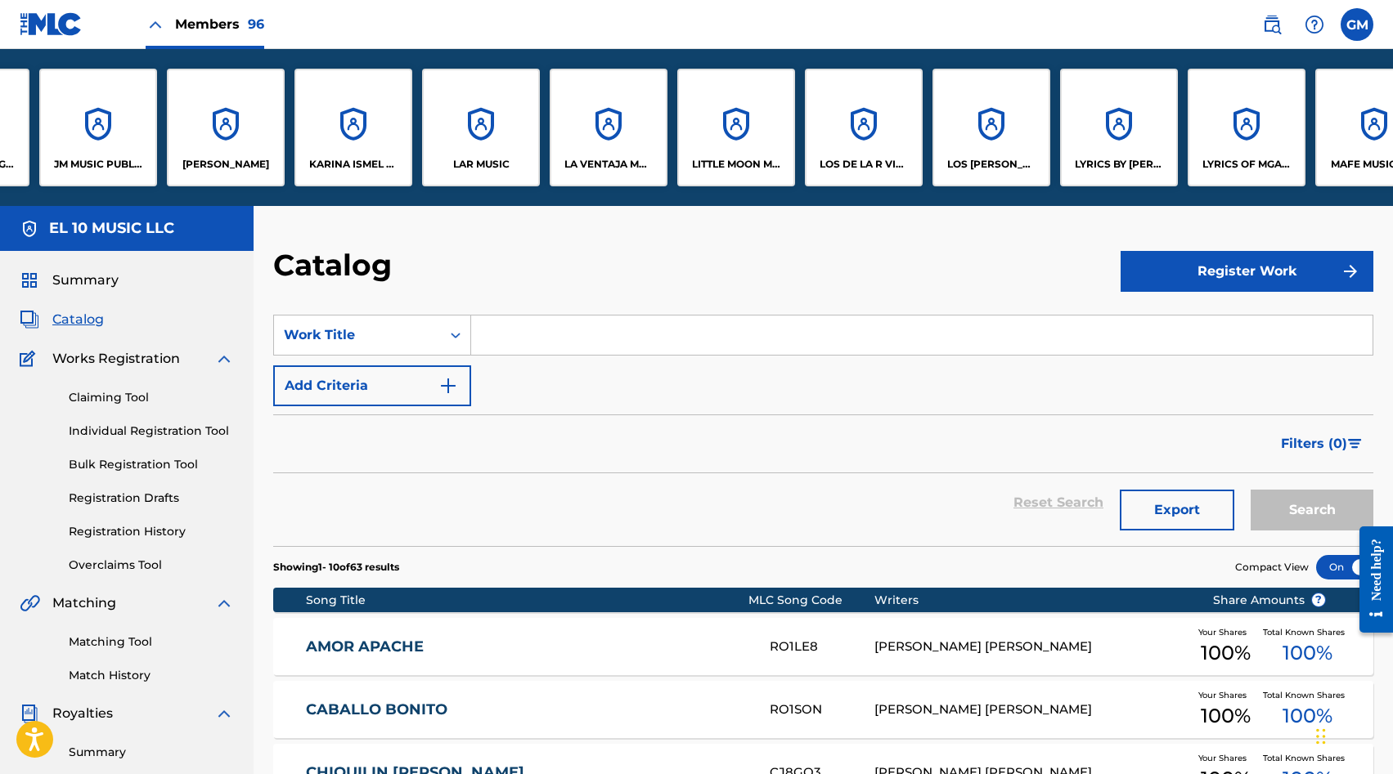
click at [731, 158] on p "LITTLE MOON MUSIC LLC" at bounding box center [736, 164] width 89 height 15
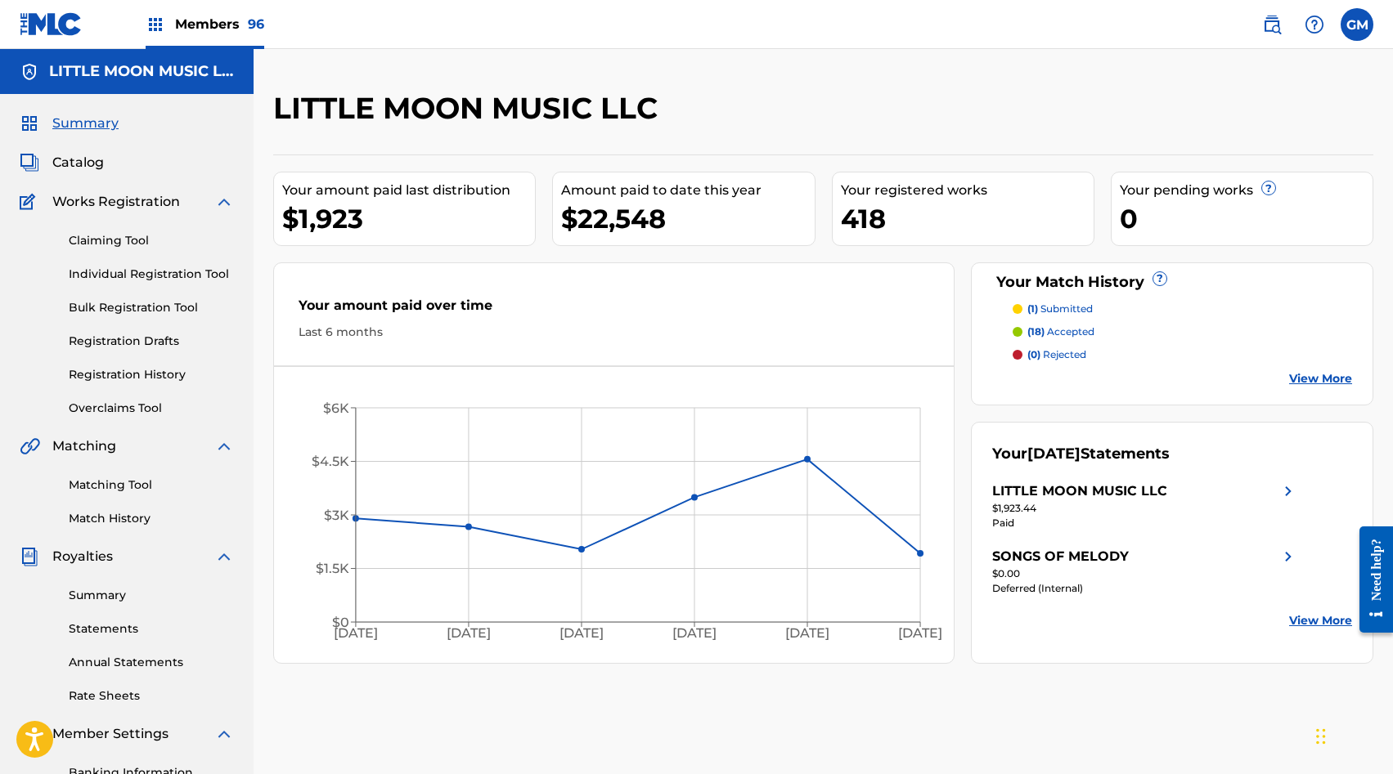
click at [86, 168] on span "Catalog" at bounding box center [78, 163] width 52 height 20
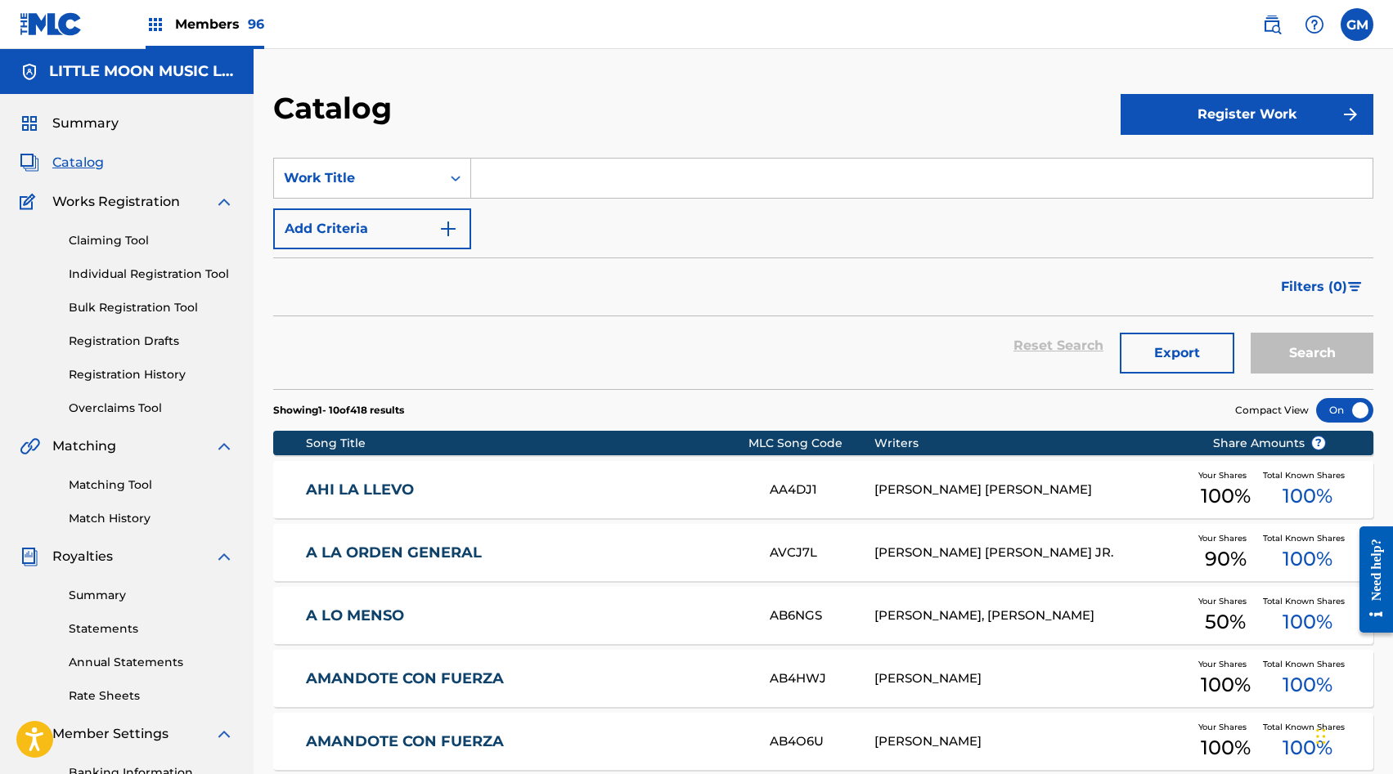
click at [512, 183] on input "Search Form" at bounding box center [921, 178] width 901 height 39
type input "m"
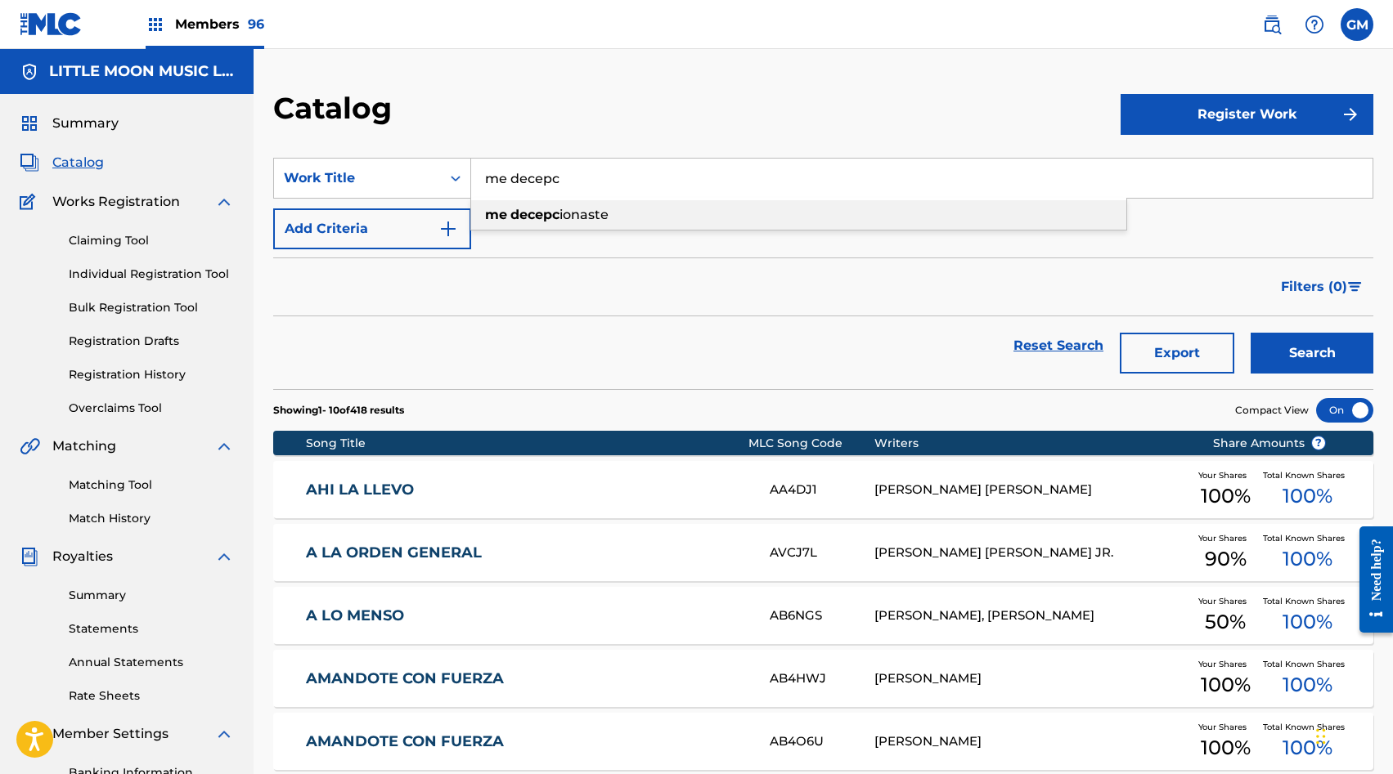
click at [518, 213] on strong "decepc" at bounding box center [534, 215] width 49 height 16
type input "me decepcionaste"
click at [1304, 360] on button "Search" at bounding box center [1311, 353] width 123 height 41
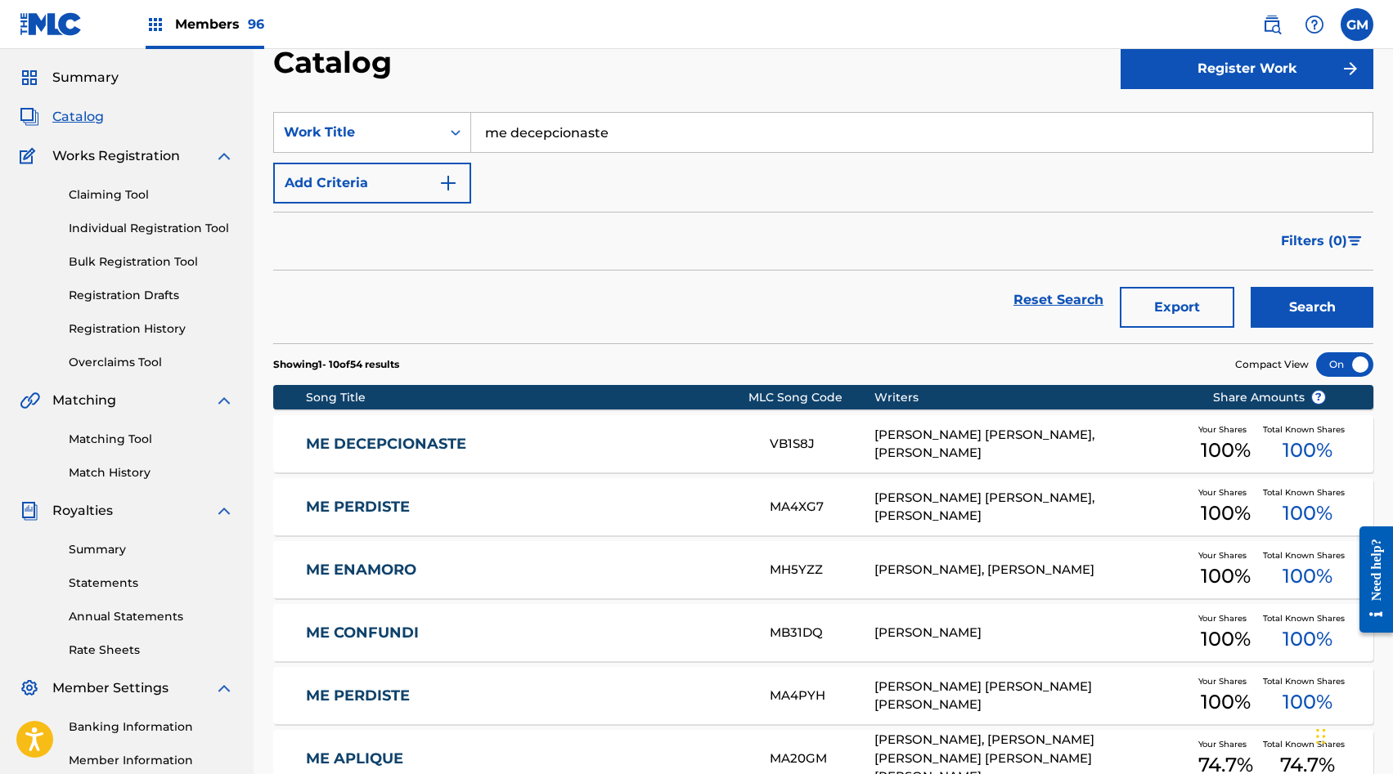
scroll to position [68, 0]
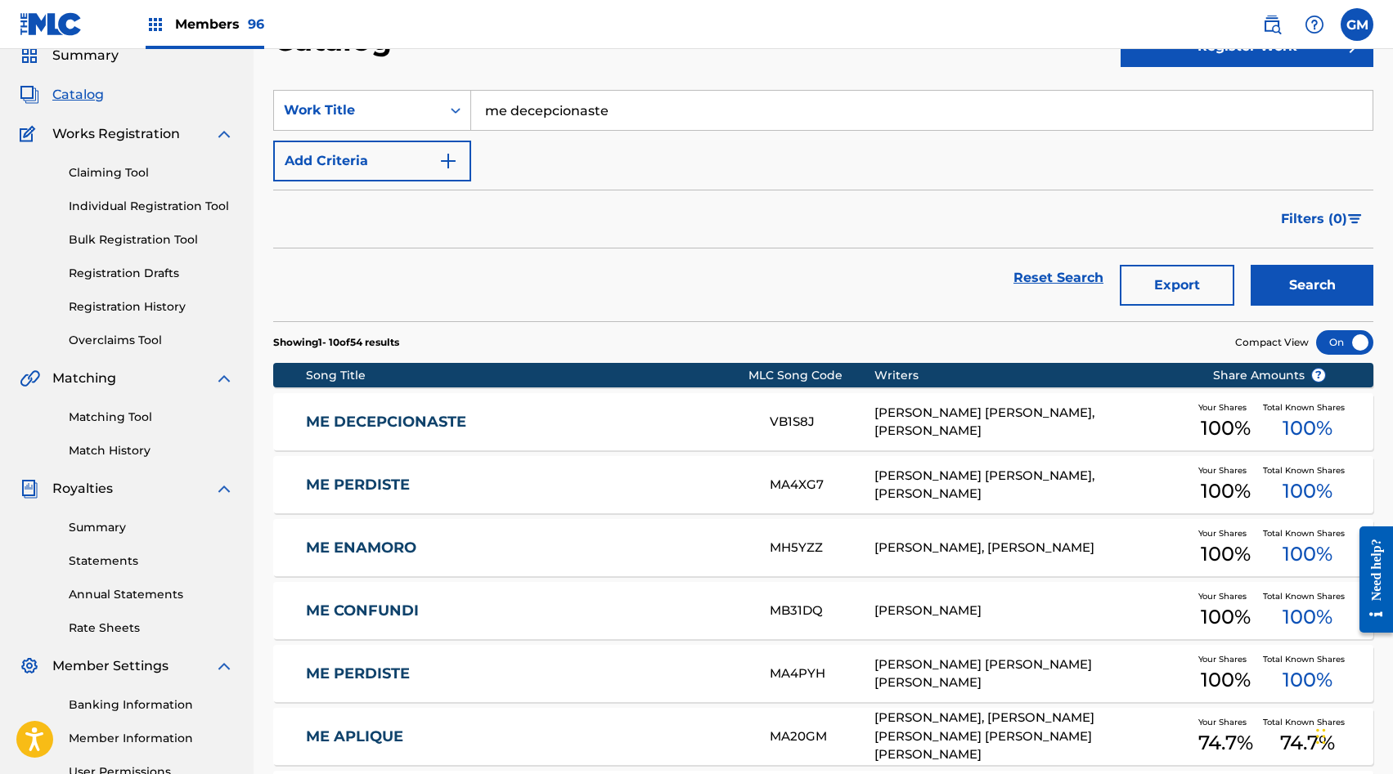
click at [851, 403] on div "ME DECEPCIONASTE VB1S8J [PERSON_NAME] LARAIM [PERSON_NAME], [PERSON_NAME] Your …" at bounding box center [823, 421] width 1100 height 57
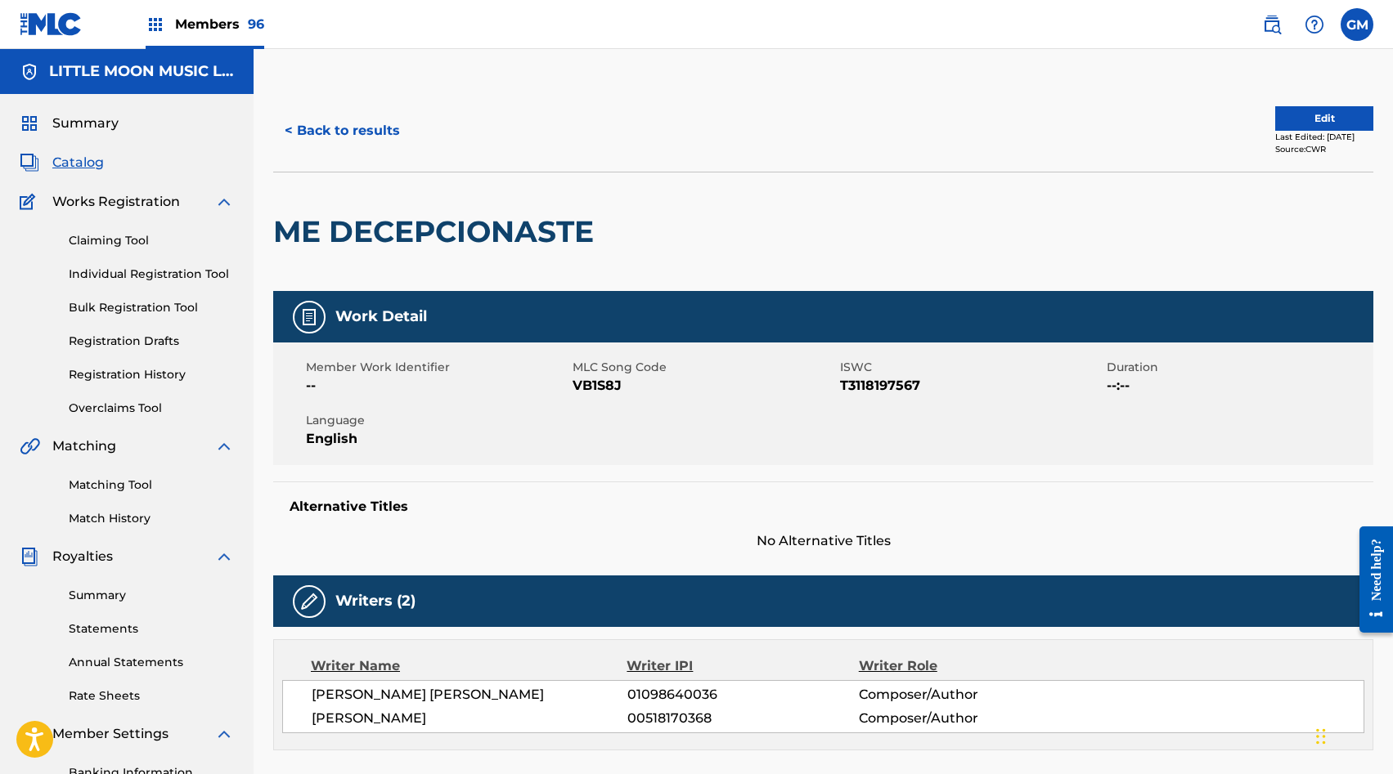
click at [611, 390] on span "VB1S8J" at bounding box center [703, 386] width 262 height 20
copy span "VB1S8J"
click at [597, 388] on span "VB1S8J" at bounding box center [703, 386] width 262 height 20
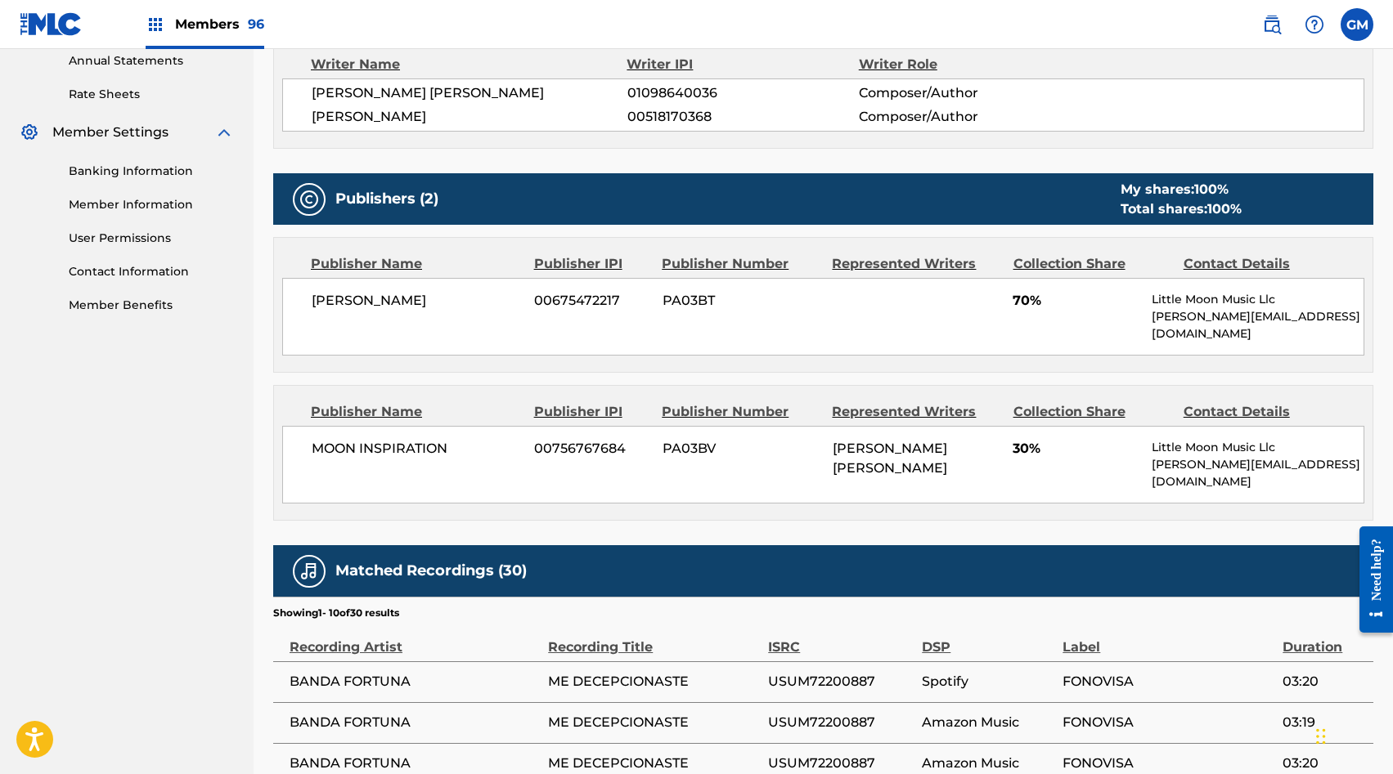
scroll to position [1070, 0]
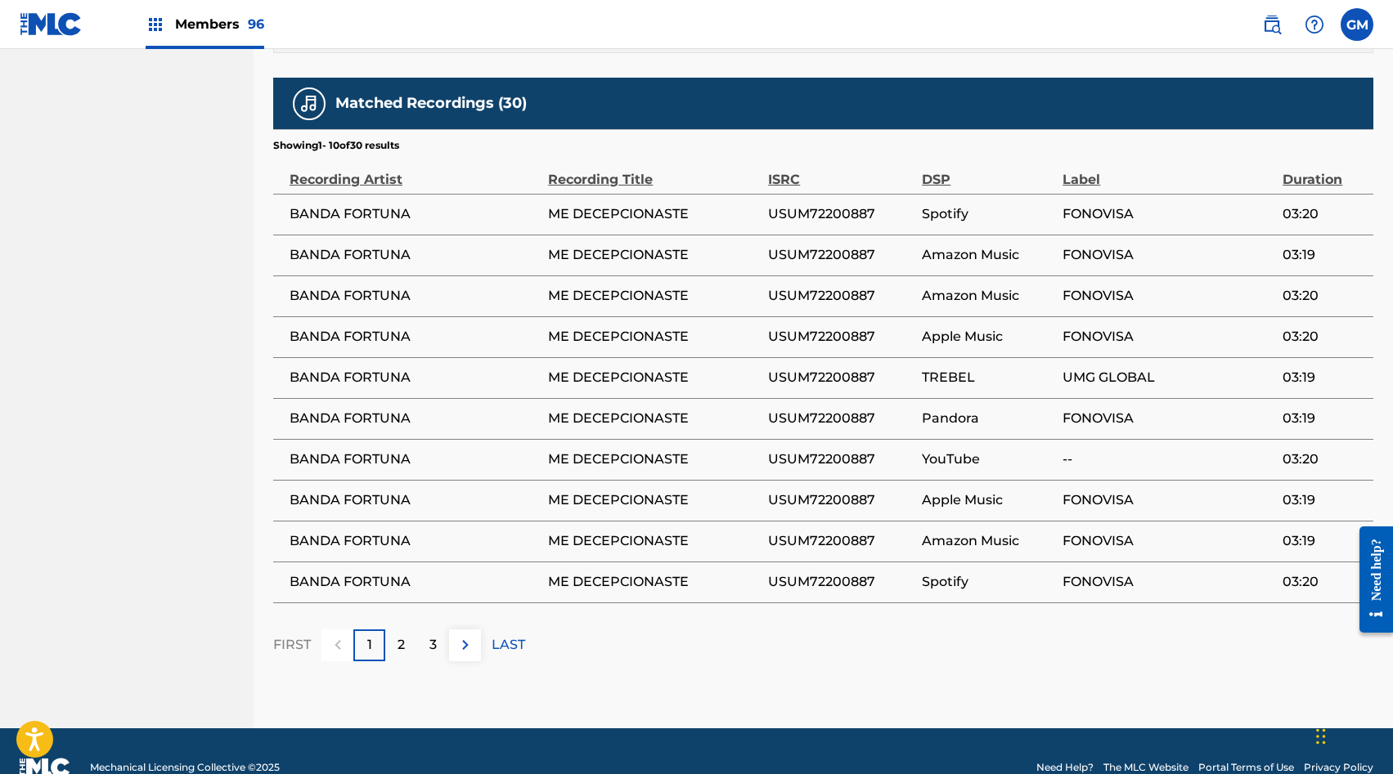
click at [459, 635] on img at bounding box center [465, 645] width 20 height 20
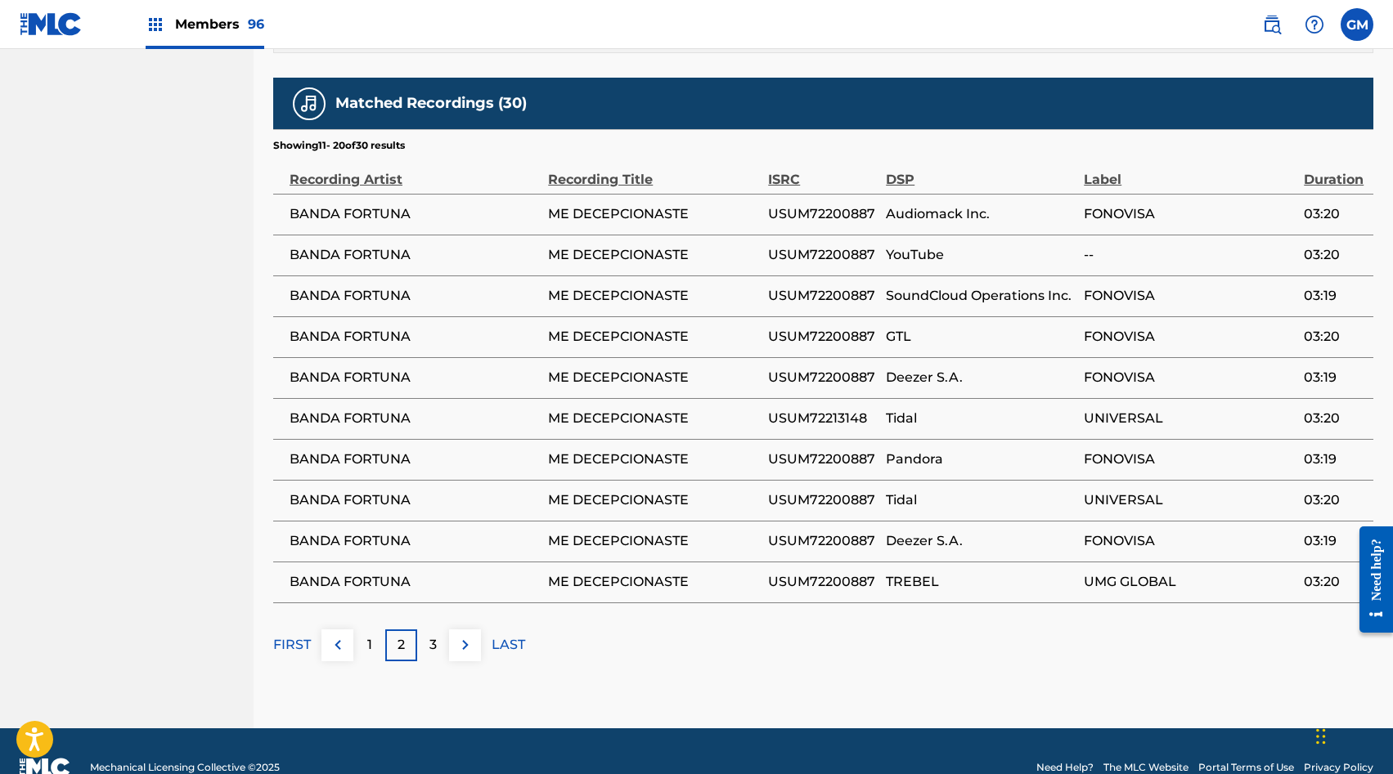
click at [459, 635] on img at bounding box center [465, 645] width 20 height 20
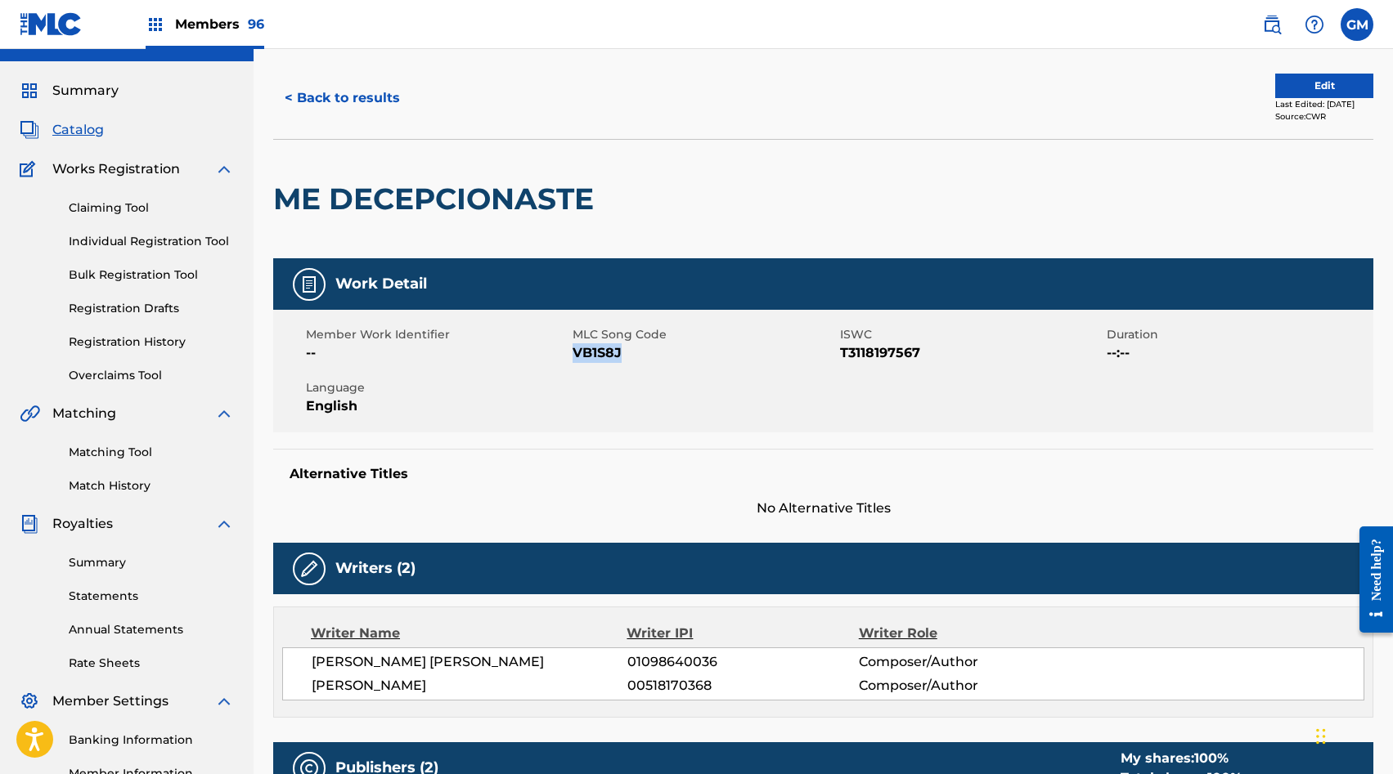
scroll to position [0, 0]
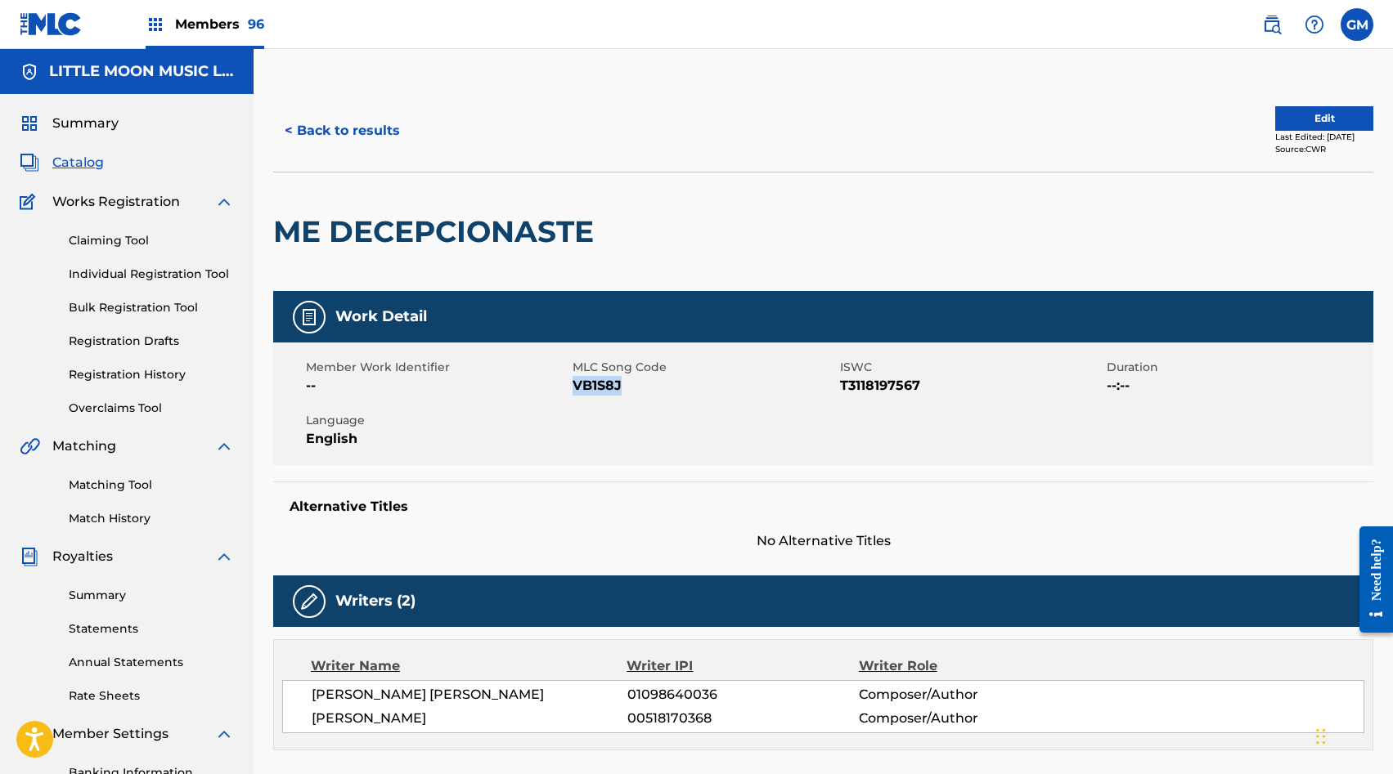
click at [136, 482] on link "Matching Tool" at bounding box center [151, 485] width 165 height 17
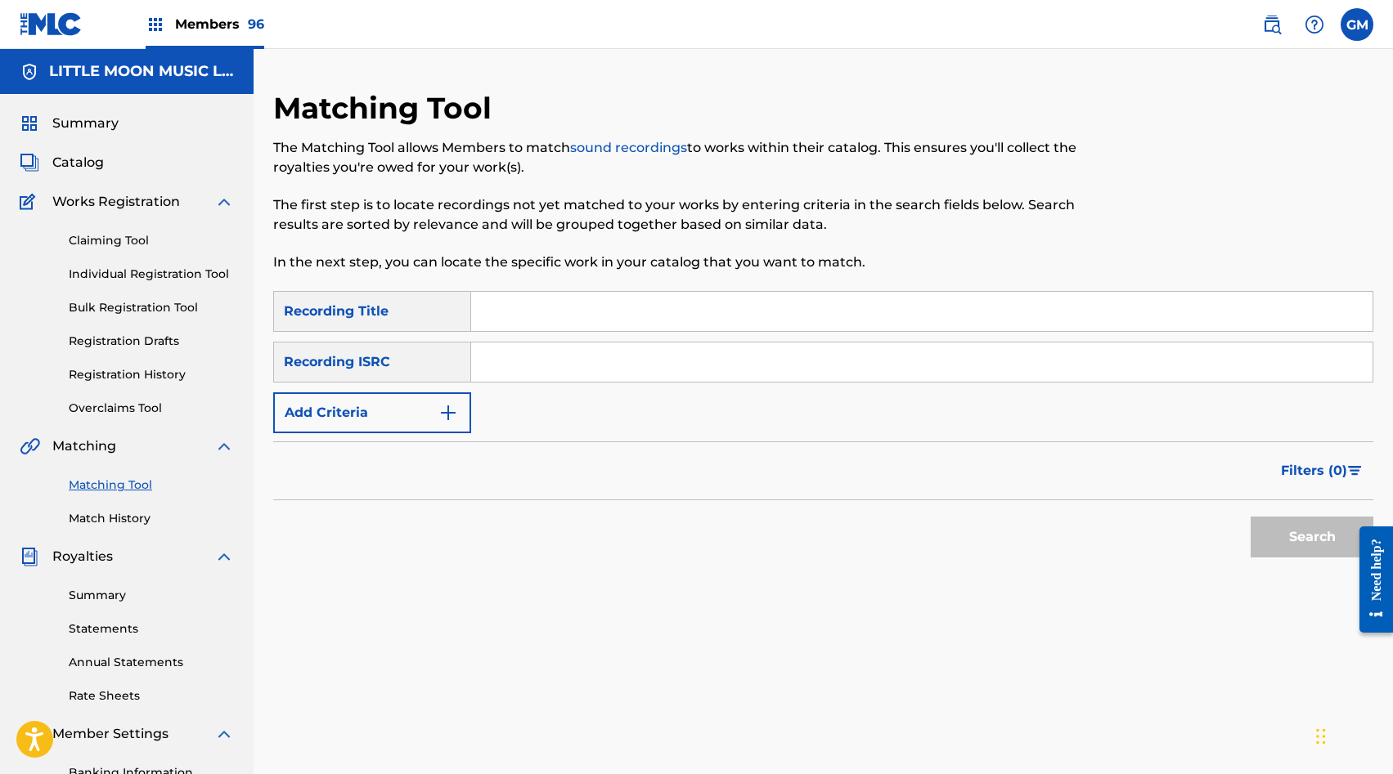
click at [578, 304] on input "Search Form" at bounding box center [921, 311] width 901 height 39
type input "me decepcionaste"
click at [384, 396] on button "Add Criteria" at bounding box center [372, 413] width 198 height 41
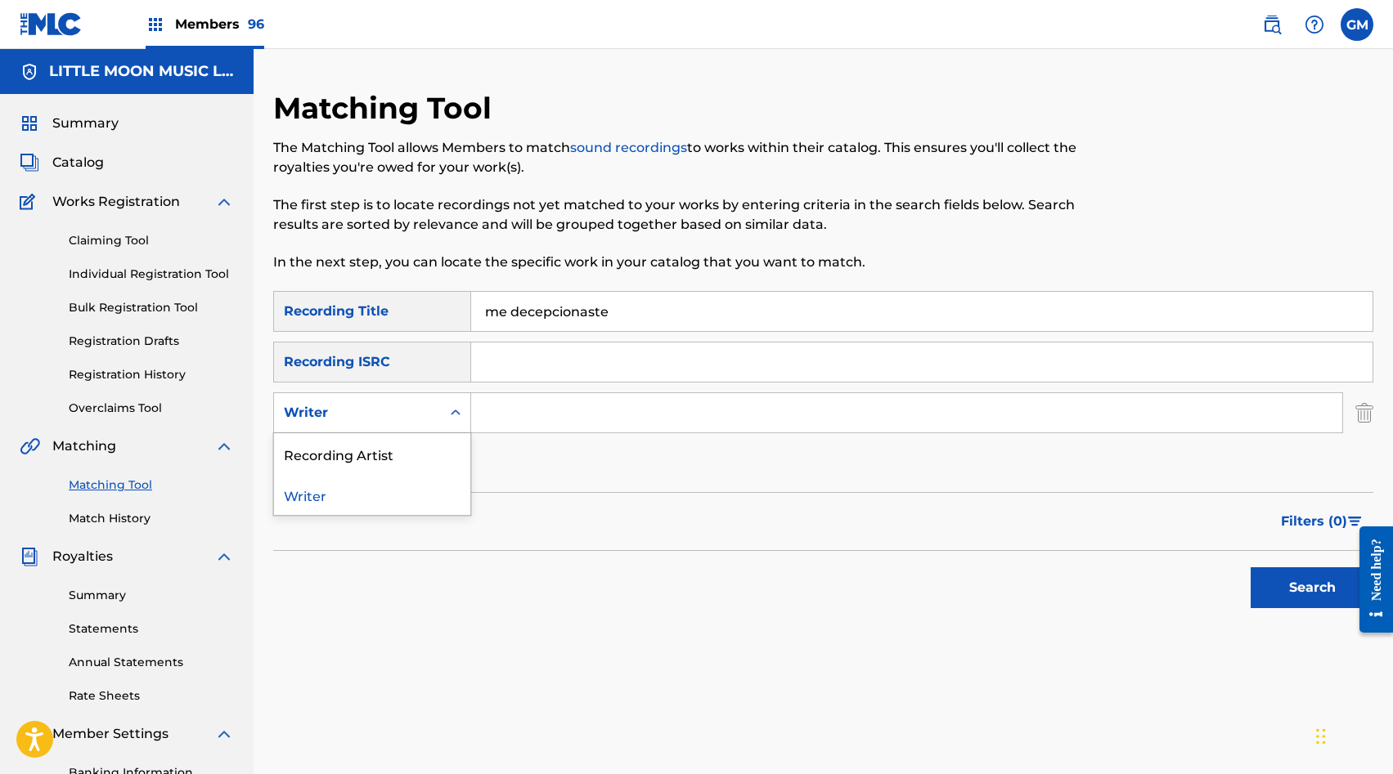
click at [404, 418] on div "Writer" at bounding box center [357, 413] width 147 height 20
click at [402, 451] on div "Recording Artist" at bounding box center [372, 453] width 196 height 41
click at [550, 385] on div "SearchWithCriteria897cb8bc-0c67-4b97-8e32-ac33e68f6ca9 Recording Title me decep…" at bounding box center [823, 387] width 1100 height 193
click at [542, 399] on input "Search Form" at bounding box center [906, 412] width 871 height 39
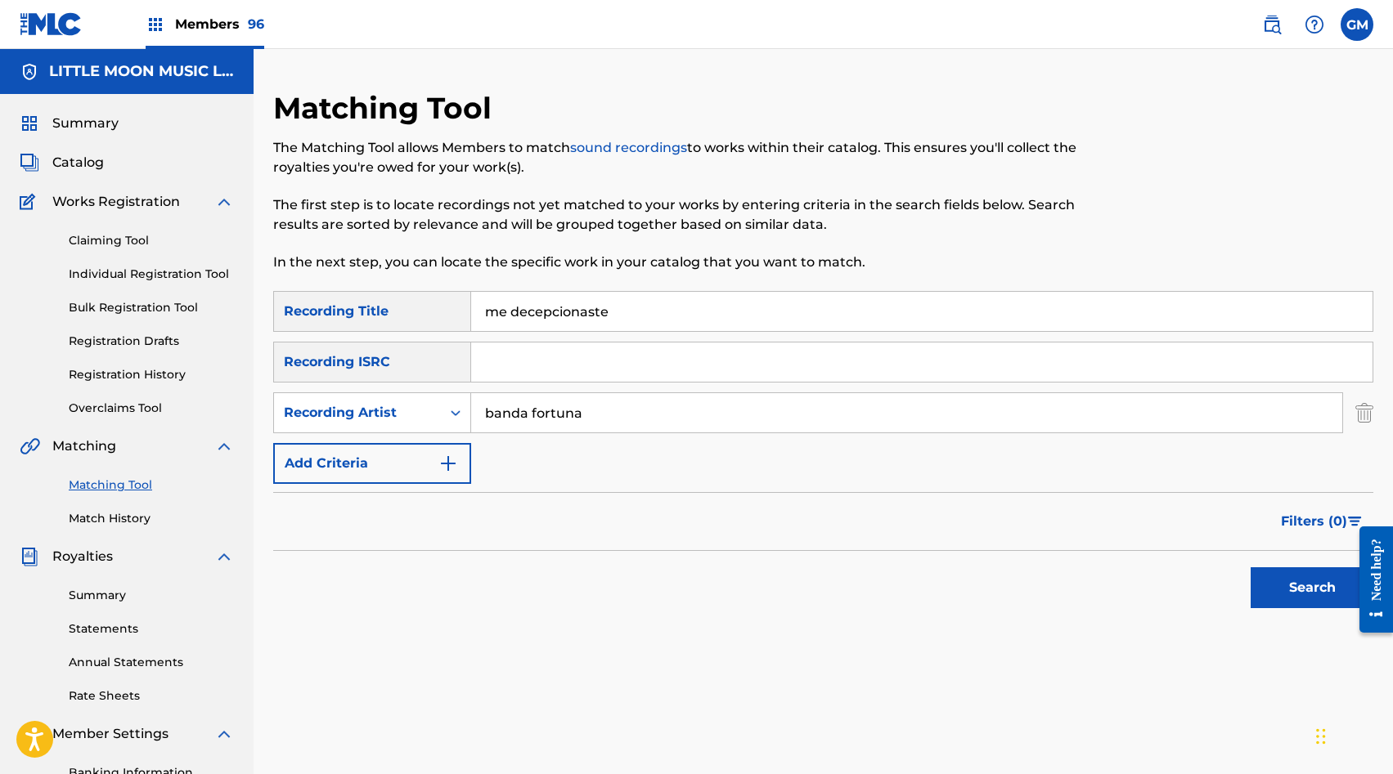
click at [1295, 602] on button "Search" at bounding box center [1311, 588] width 123 height 41
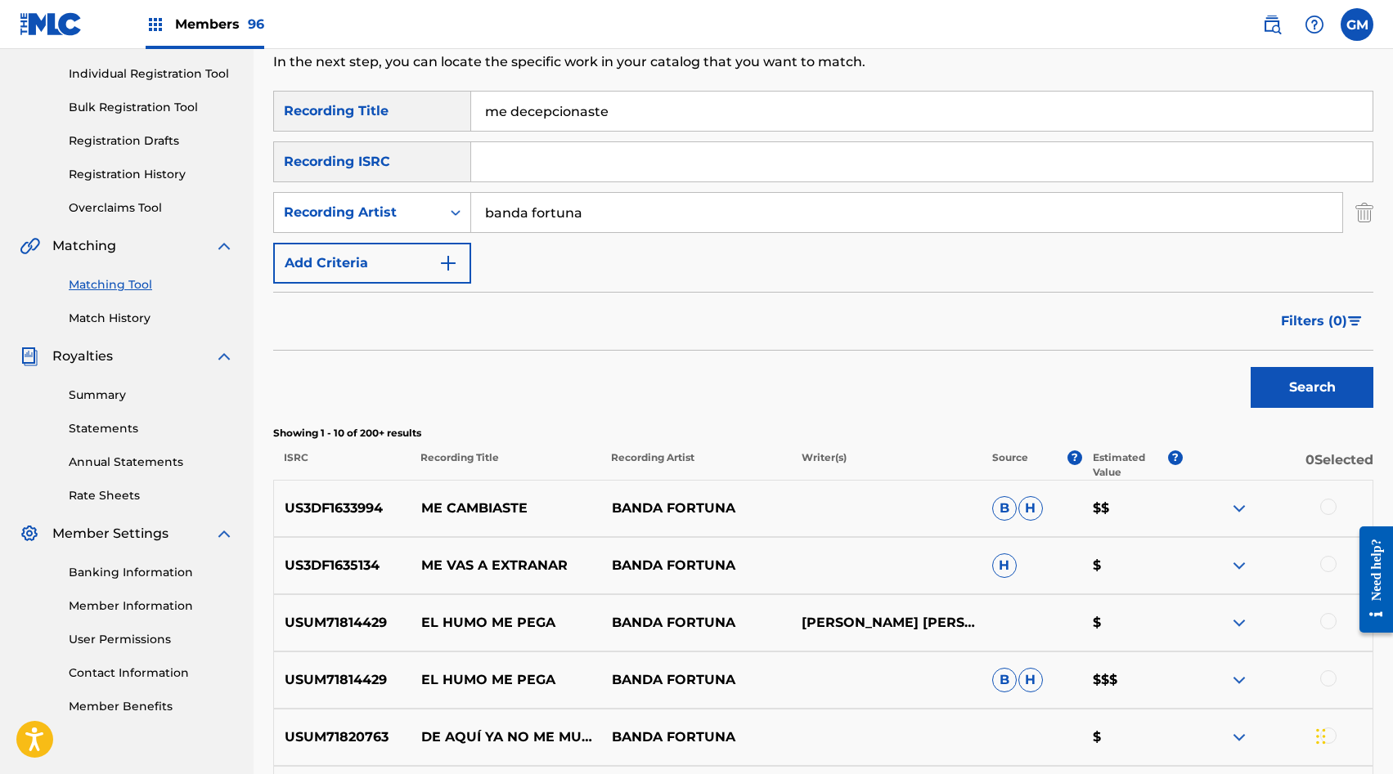
scroll to position [299, 0]
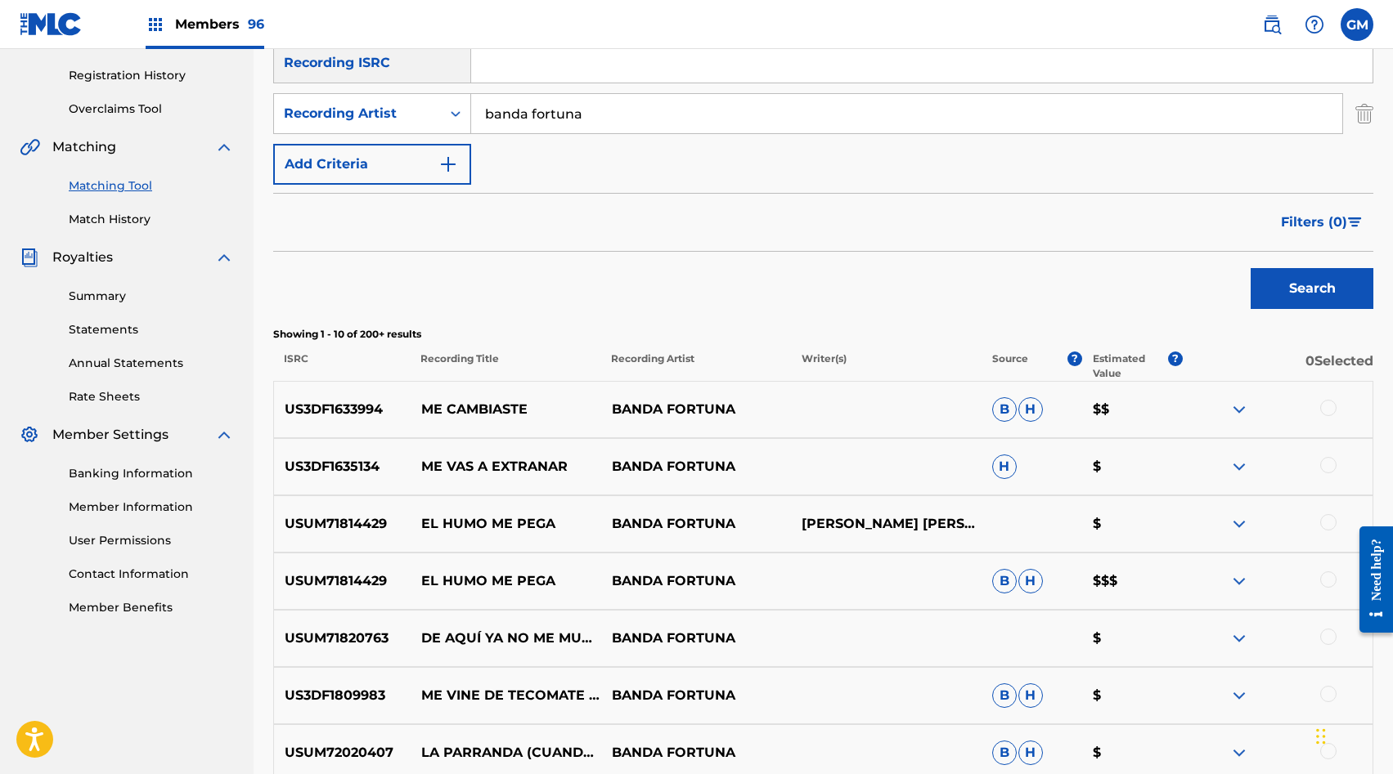
click at [518, 106] on input "banda fortuna" at bounding box center [906, 113] width 871 height 39
type input "[PERSON_NAME]"
click at [1335, 298] on button "Search" at bounding box center [1311, 288] width 123 height 41
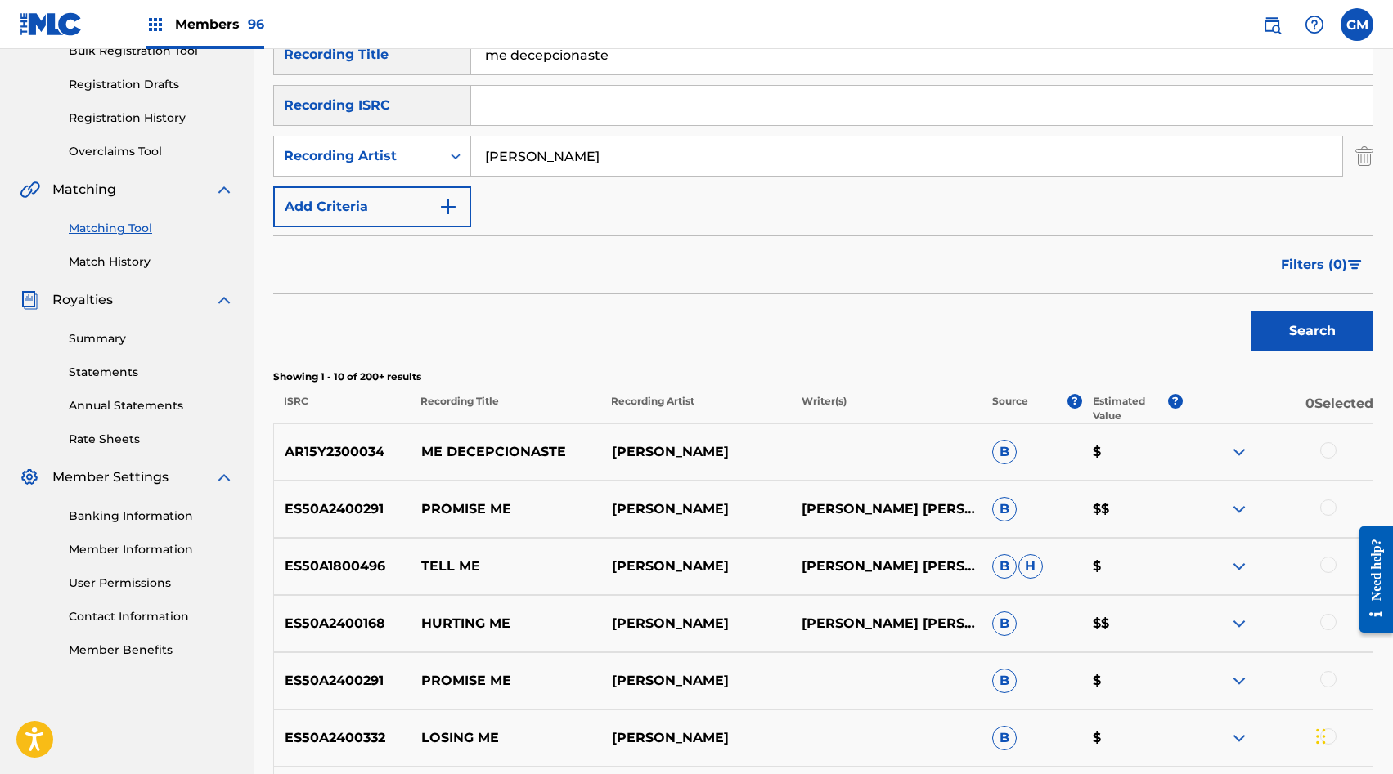
scroll to position [253, 0]
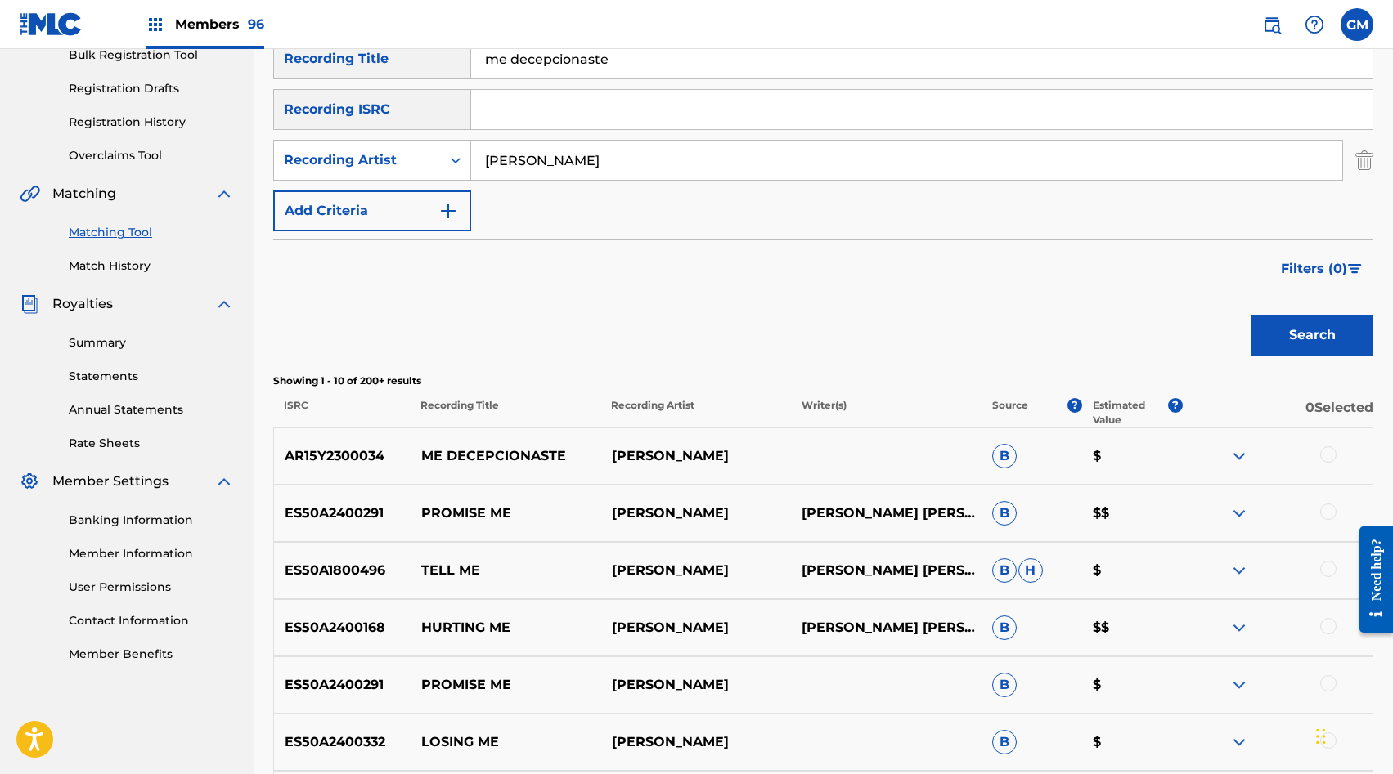
click at [1330, 454] on div at bounding box center [1328, 454] width 16 height 16
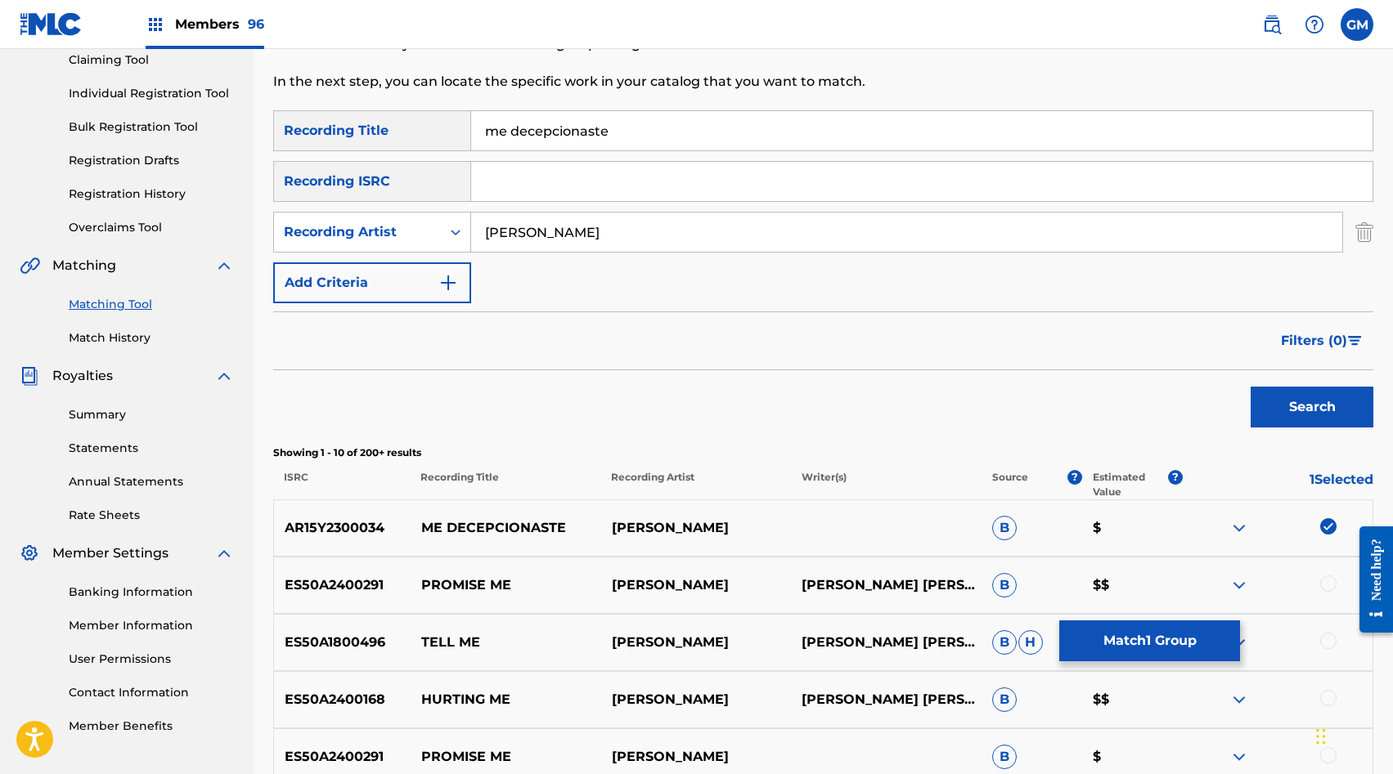
scroll to position [117, 0]
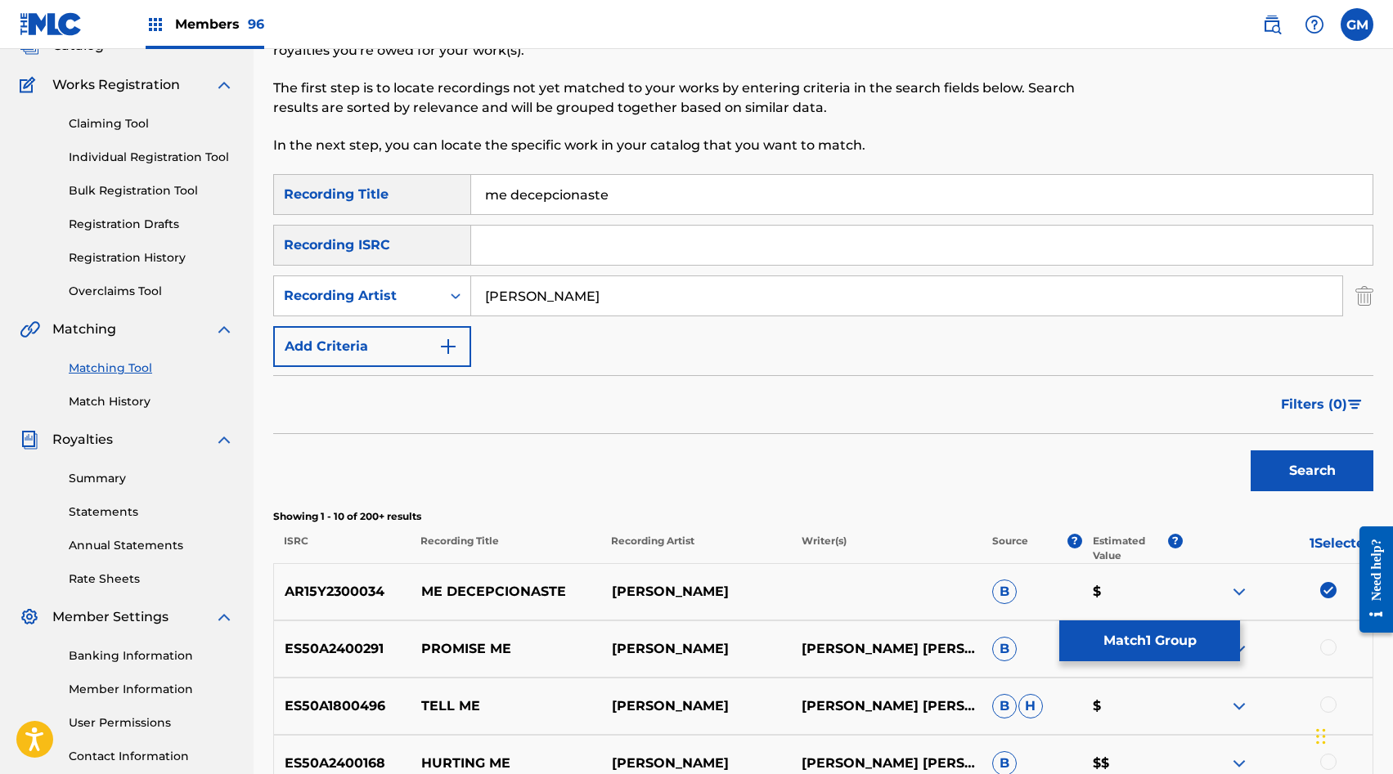
click at [539, 312] on input "[PERSON_NAME]" at bounding box center [906, 295] width 871 height 39
click at [1266, 461] on button "Search" at bounding box center [1311, 471] width 123 height 41
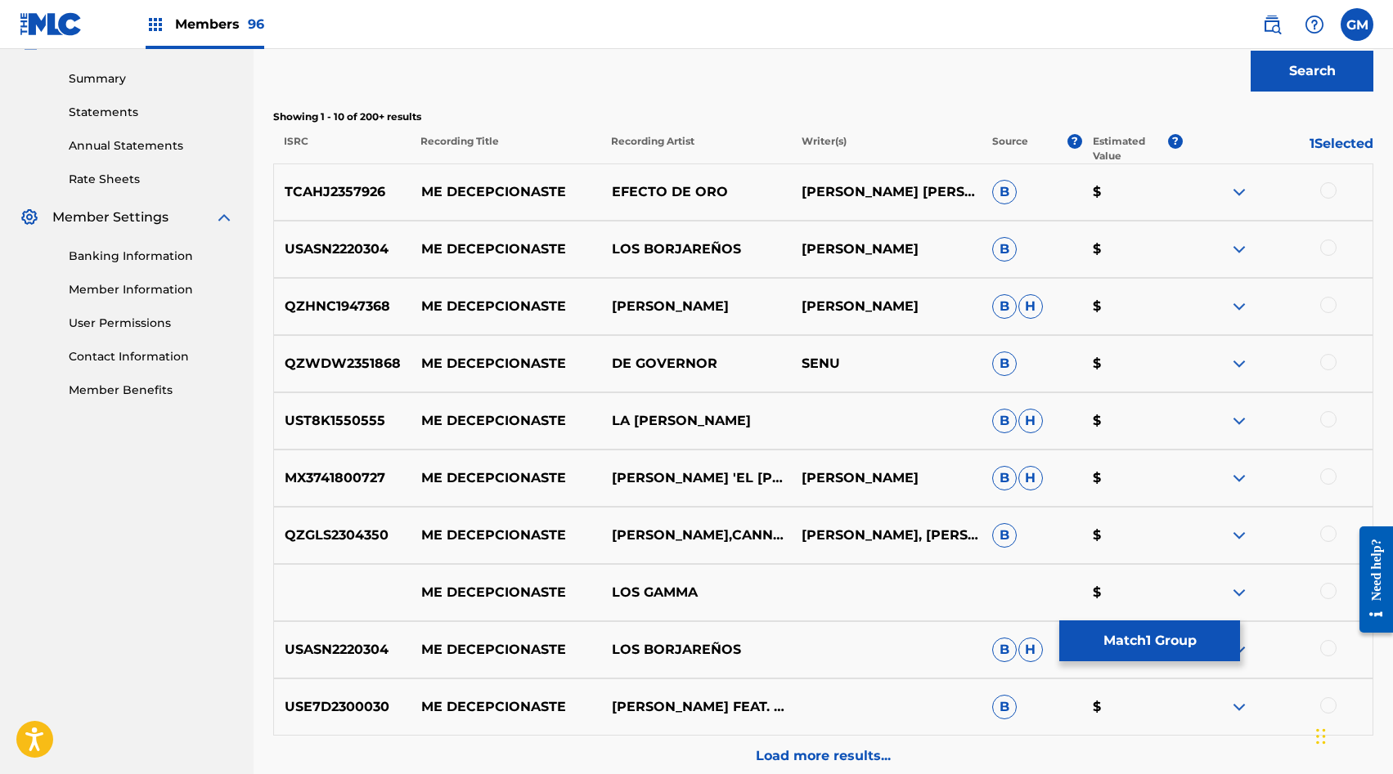
scroll to position [680, 0]
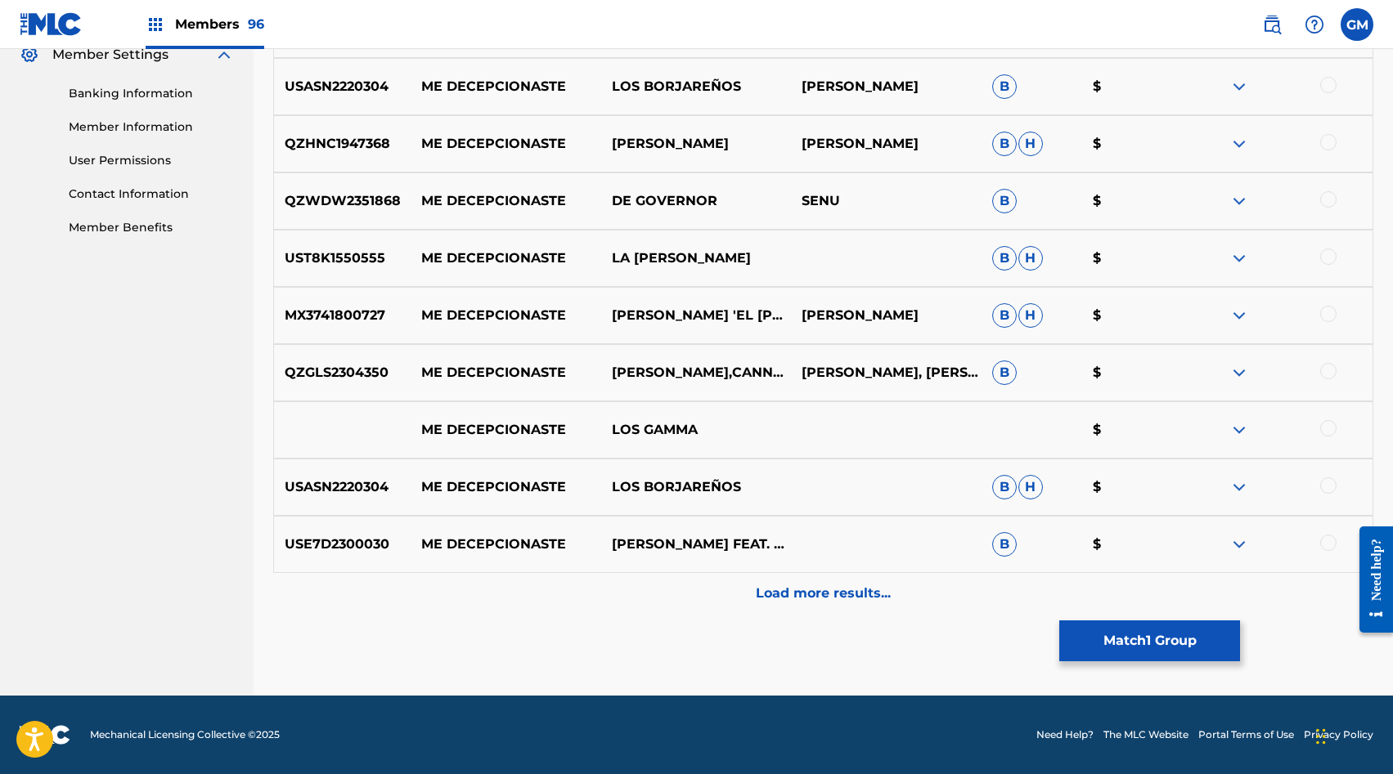
click at [731, 586] on div "Load more results..." at bounding box center [823, 593] width 1100 height 41
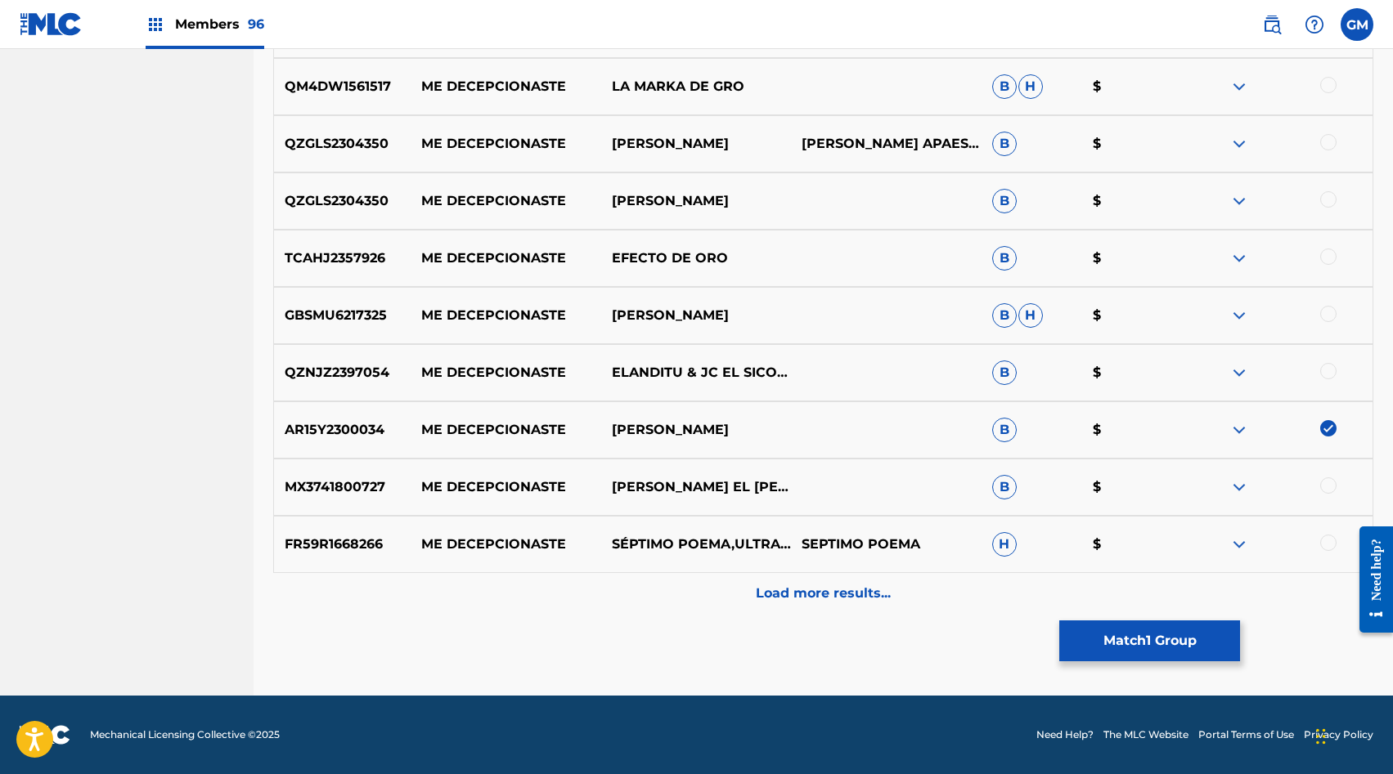
click at [789, 598] on p "Load more results..." at bounding box center [823, 594] width 135 height 20
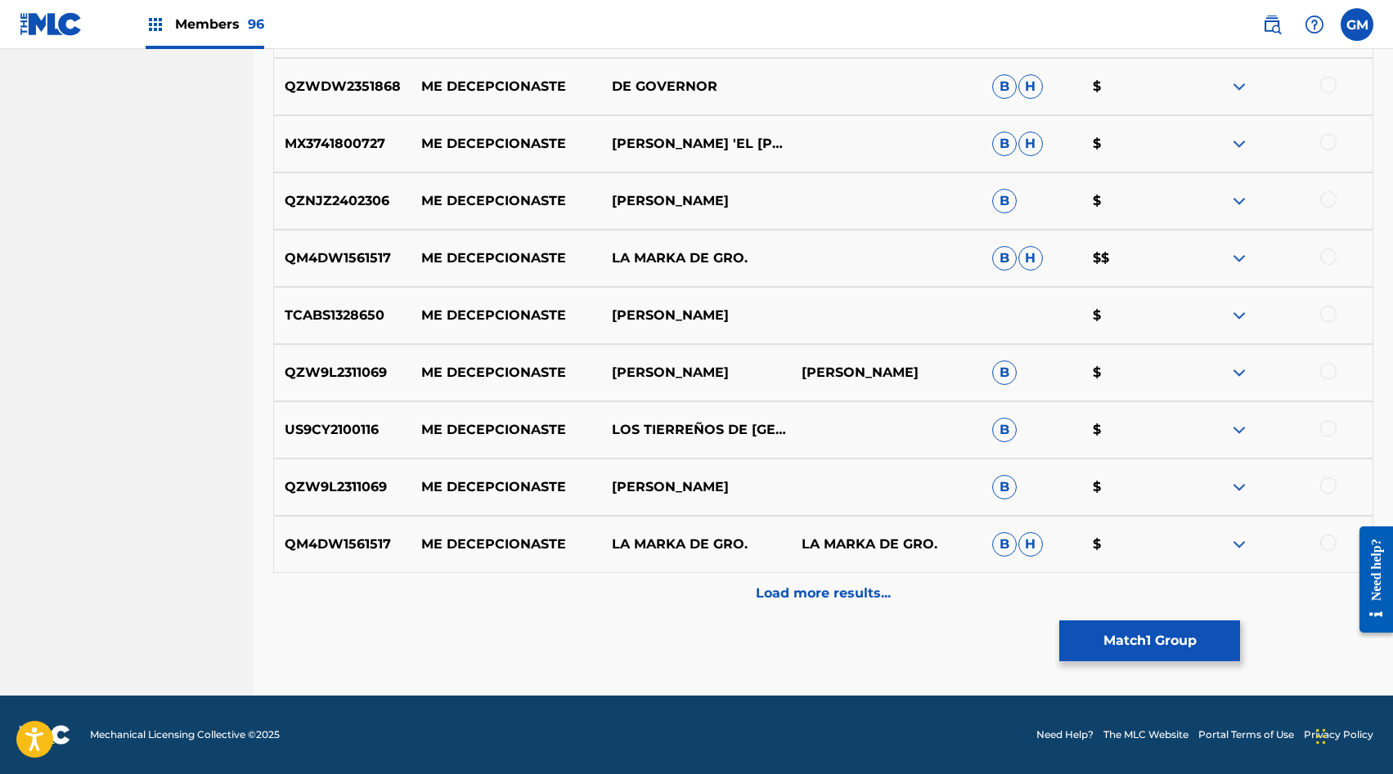
click at [799, 589] on p "Load more results..." at bounding box center [823, 594] width 135 height 20
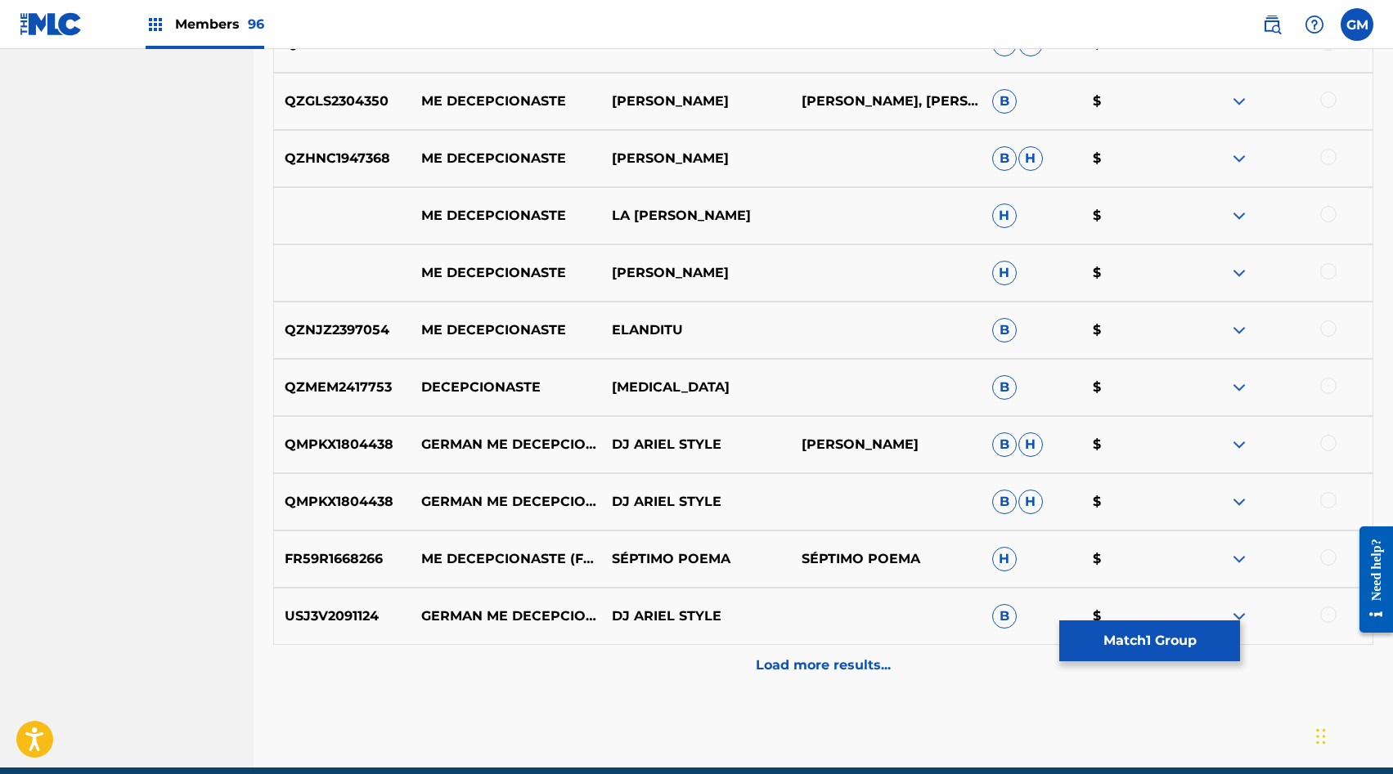
scroll to position [2331, 0]
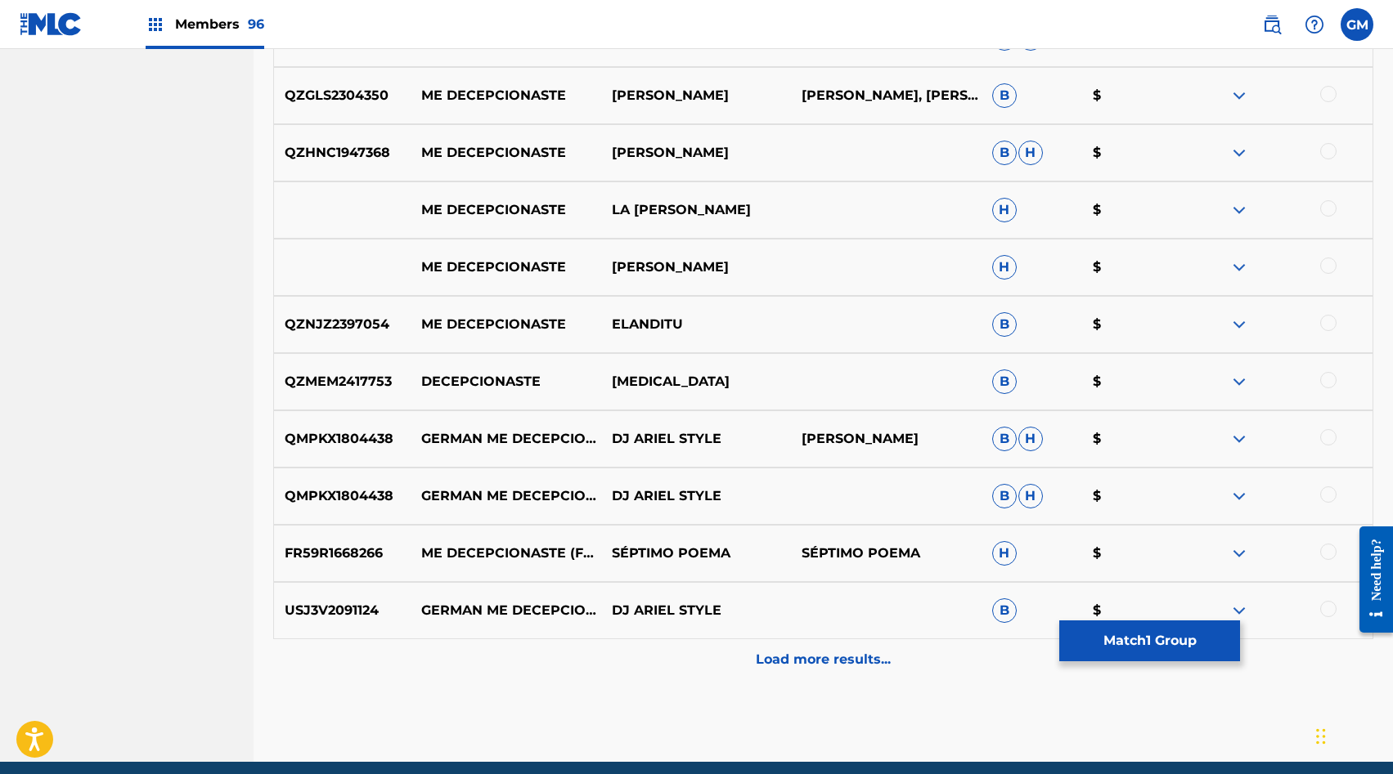
click at [804, 653] on p "Load more results..." at bounding box center [823, 660] width 135 height 20
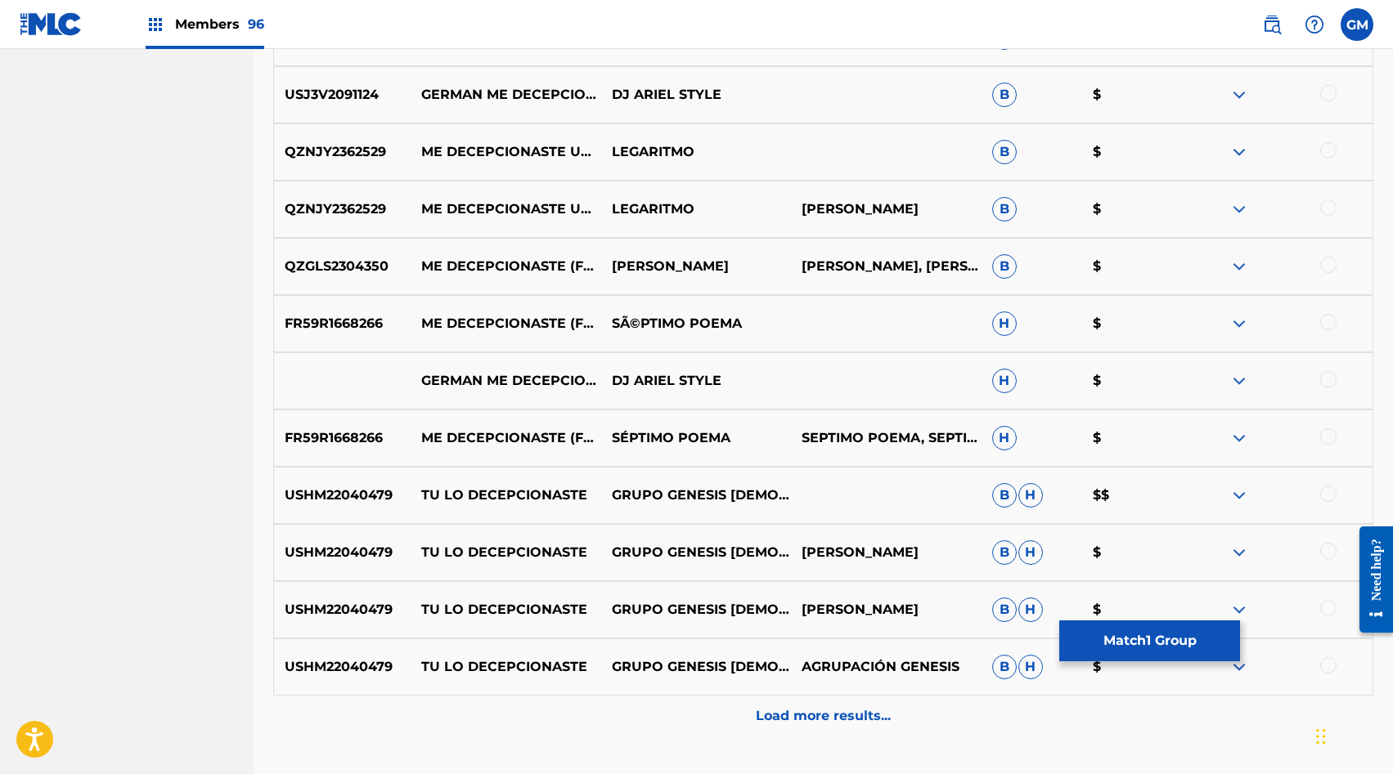
scroll to position [2848, 0]
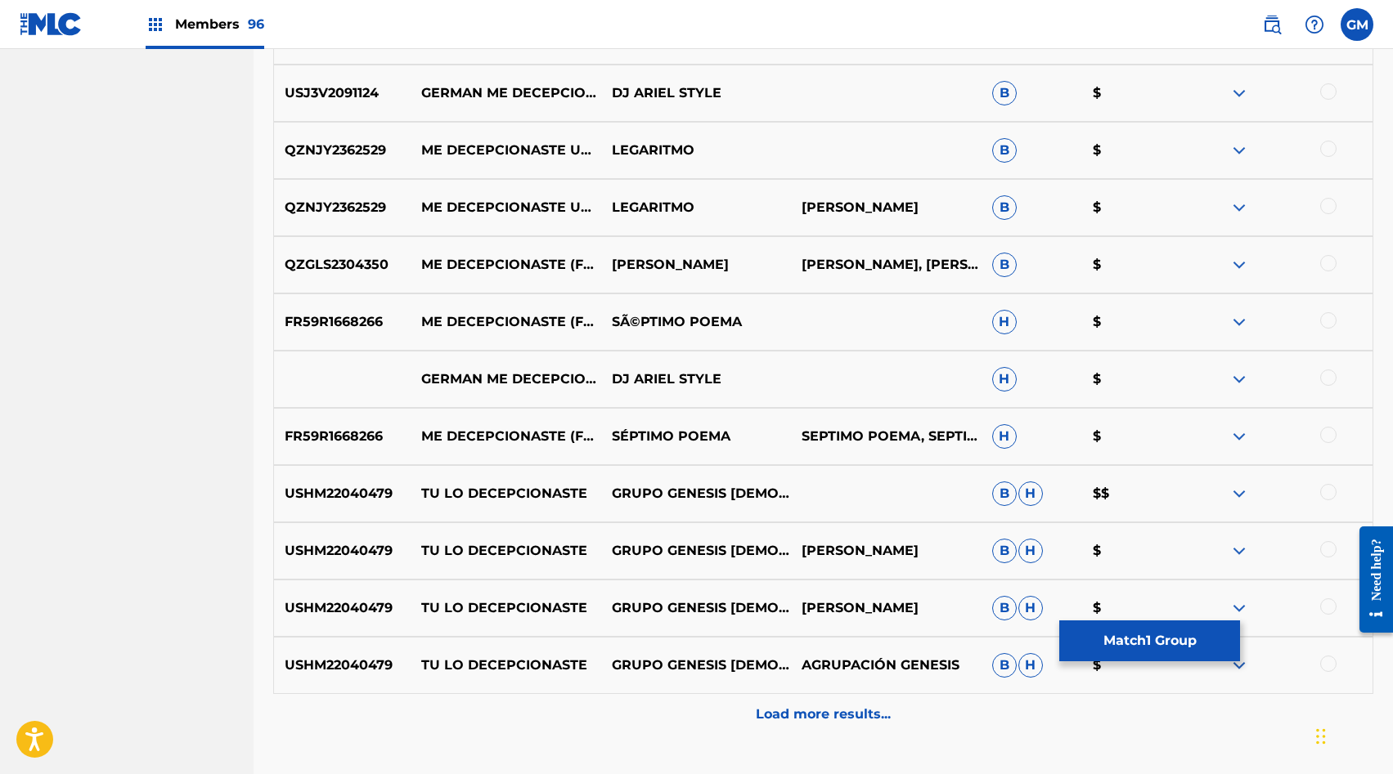
click at [829, 725] on div "Load more results..." at bounding box center [823, 714] width 1100 height 41
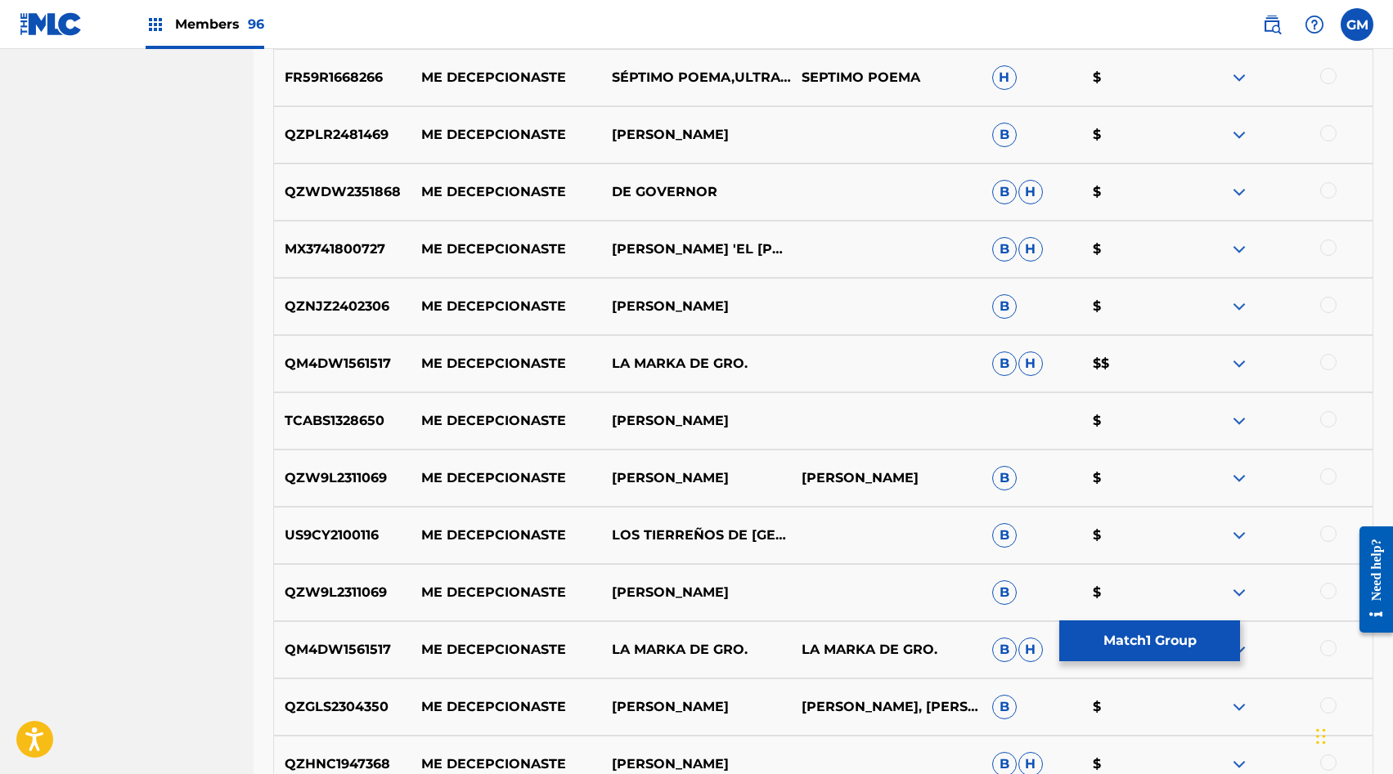
scroll to position [1649, 0]
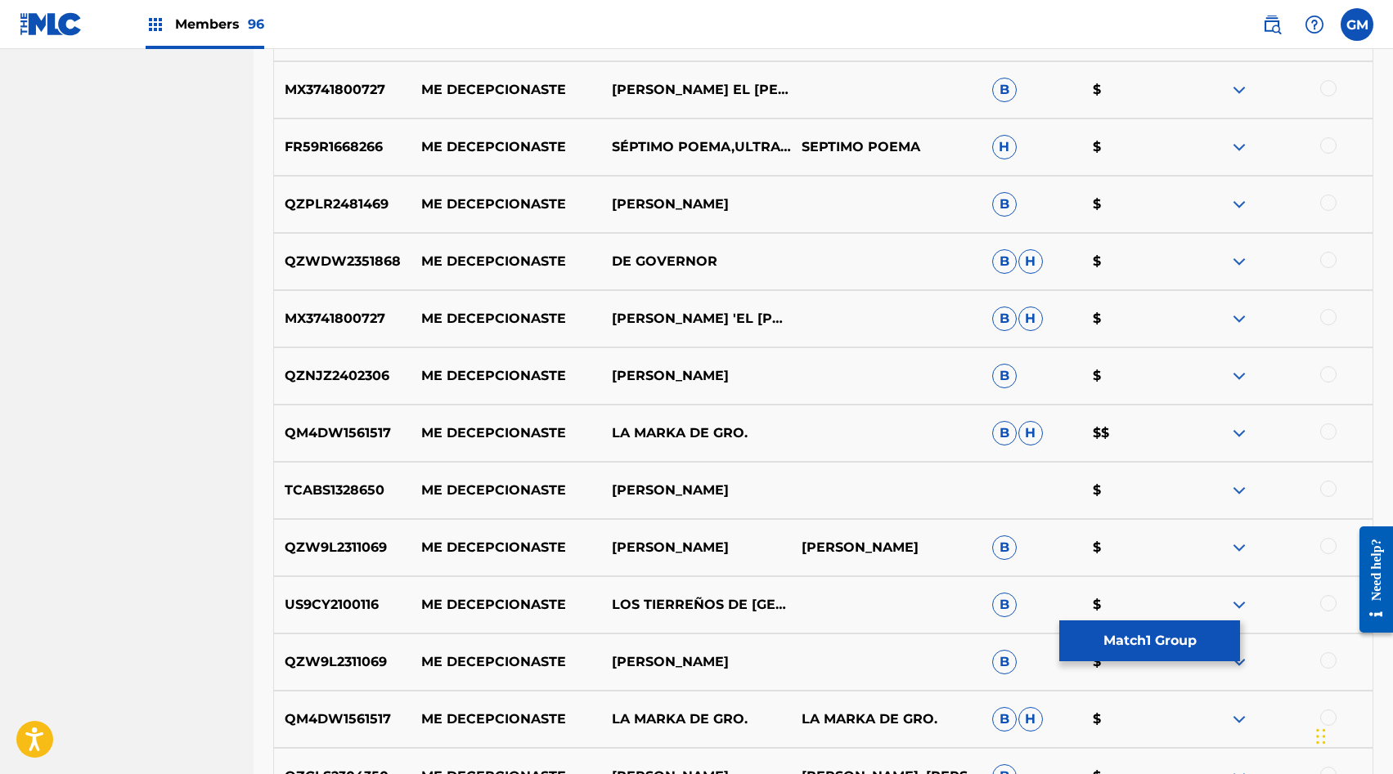
click at [625, 432] on p "LA MARKA DE GRO." at bounding box center [695, 434] width 191 height 20
copy div "LA MARKA DE GRO."
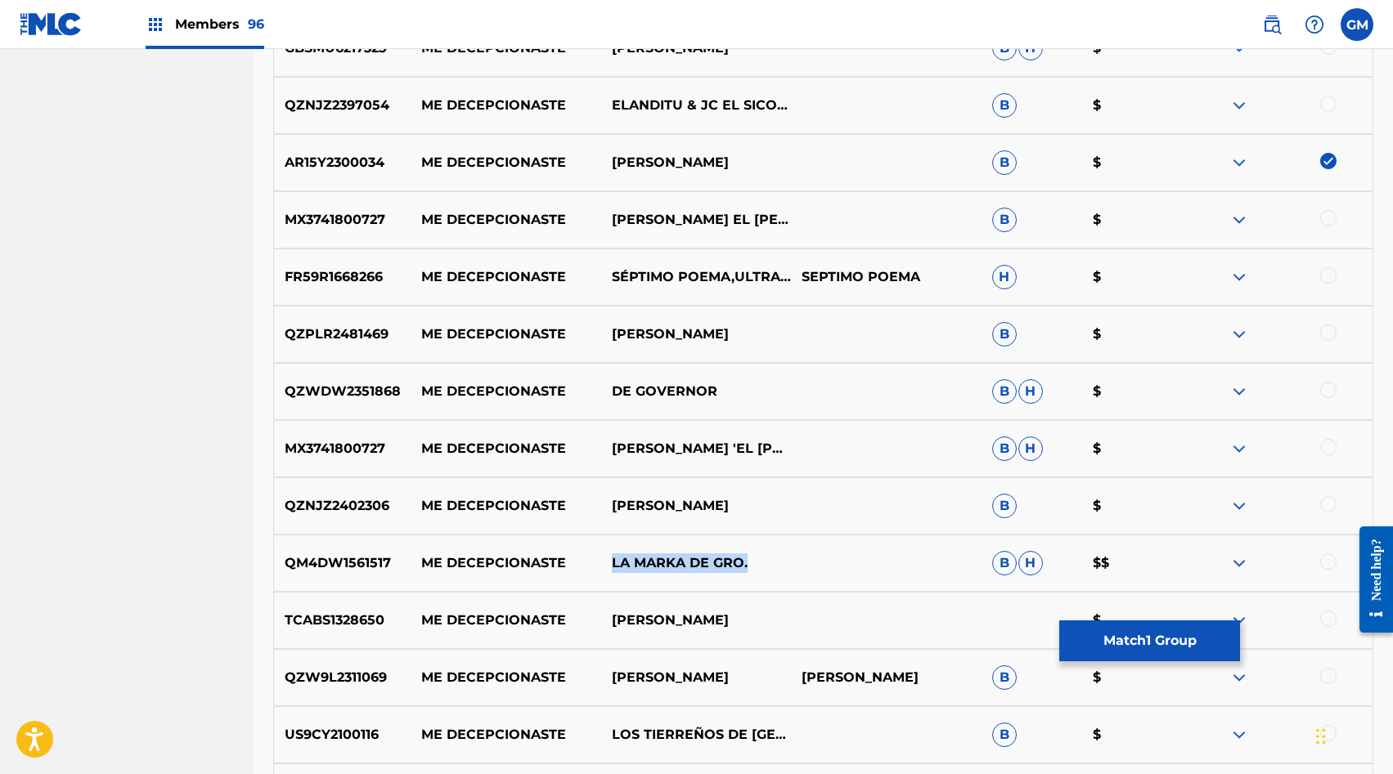
scroll to position [1518, 0]
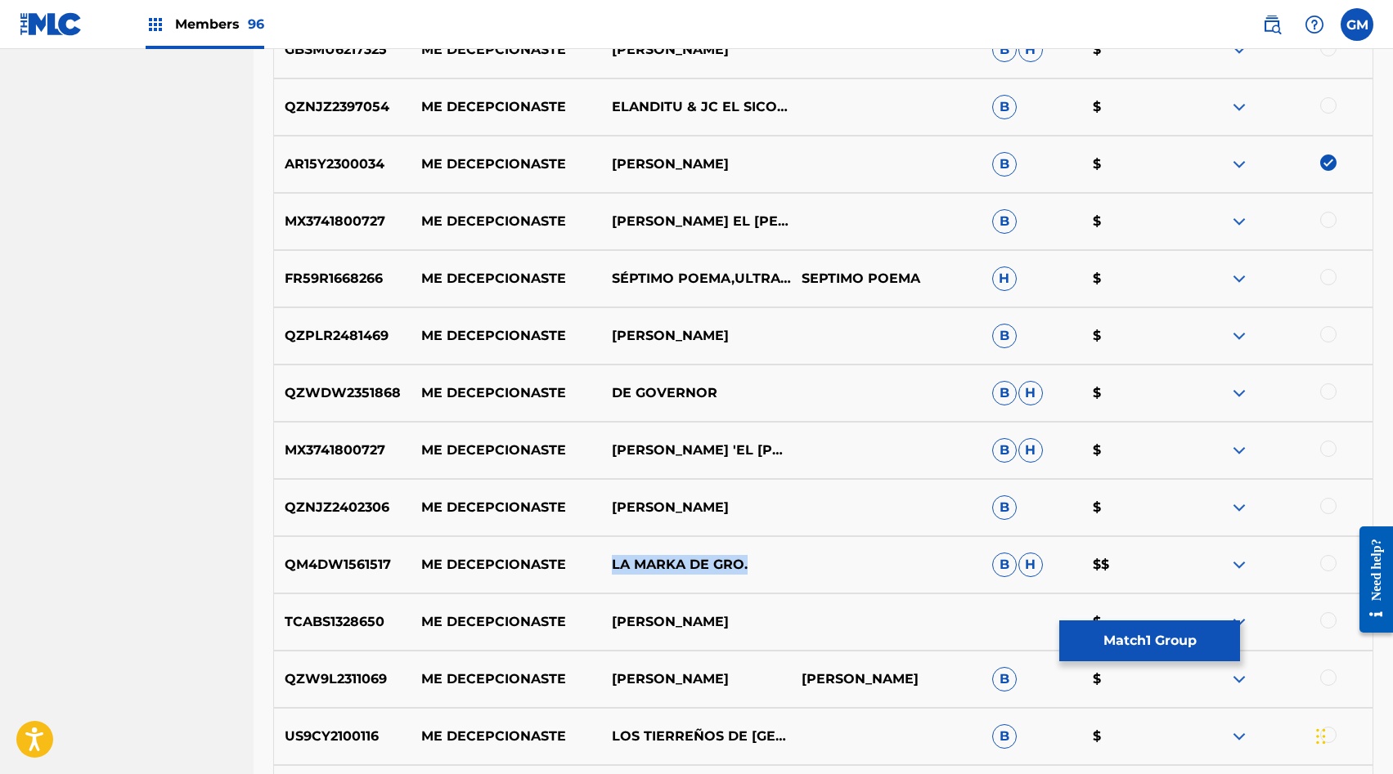
click at [1139, 626] on button "Match 1 Group" at bounding box center [1149, 641] width 181 height 41
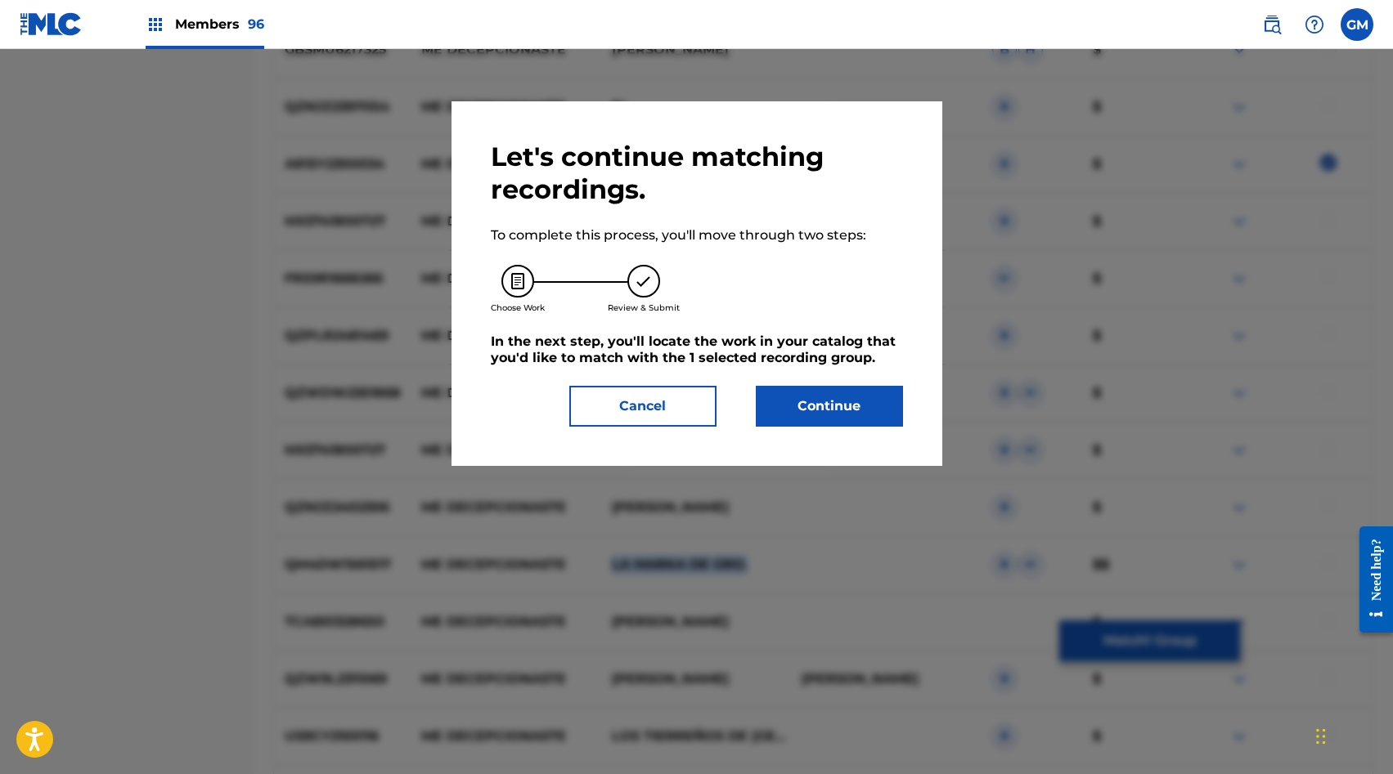
click at [862, 409] on button "Continue" at bounding box center [829, 406] width 147 height 41
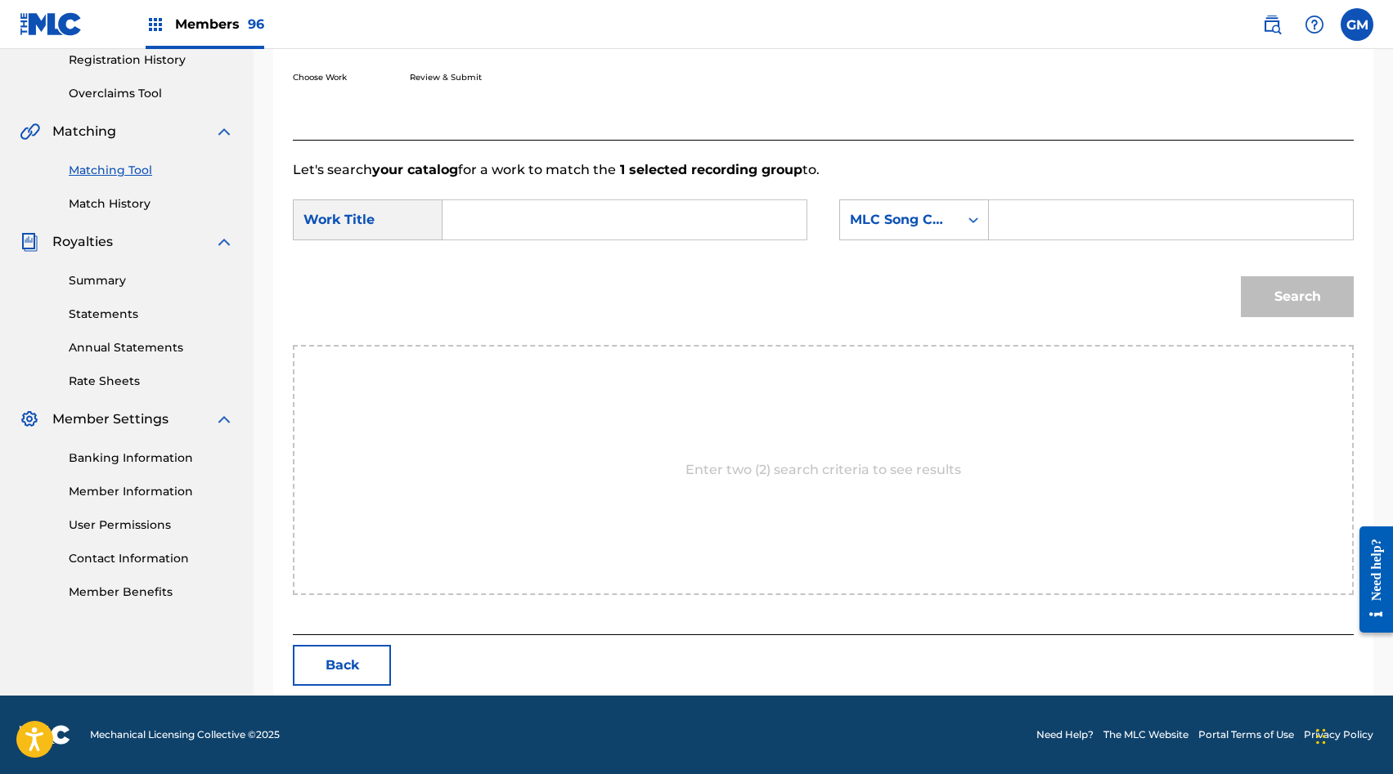
click at [1057, 212] on input "Search Form" at bounding box center [1171, 219] width 336 height 39
paste input "VB1S8J"
type input "VB1S8J"
click at [502, 235] on input "Search Form" at bounding box center [624, 219] width 336 height 39
click at [508, 224] on input "me ddecepcionaste" at bounding box center [624, 219] width 336 height 39
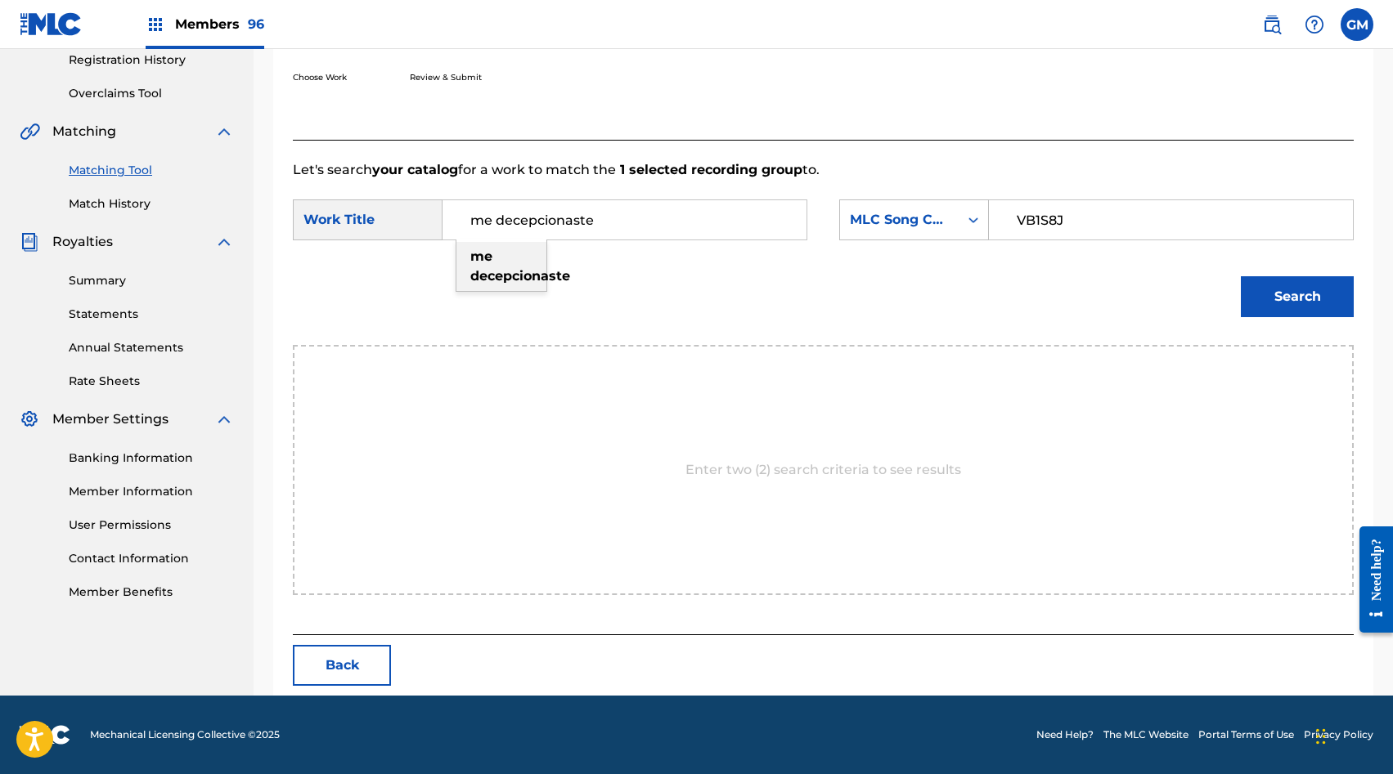
type input "me decepcionaste"
click at [519, 273] on strong "decepcionaste" at bounding box center [520, 276] width 100 height 16
click at [1299, 298] on button "Search" at bounding box center [1297, 296] width 113 height 41
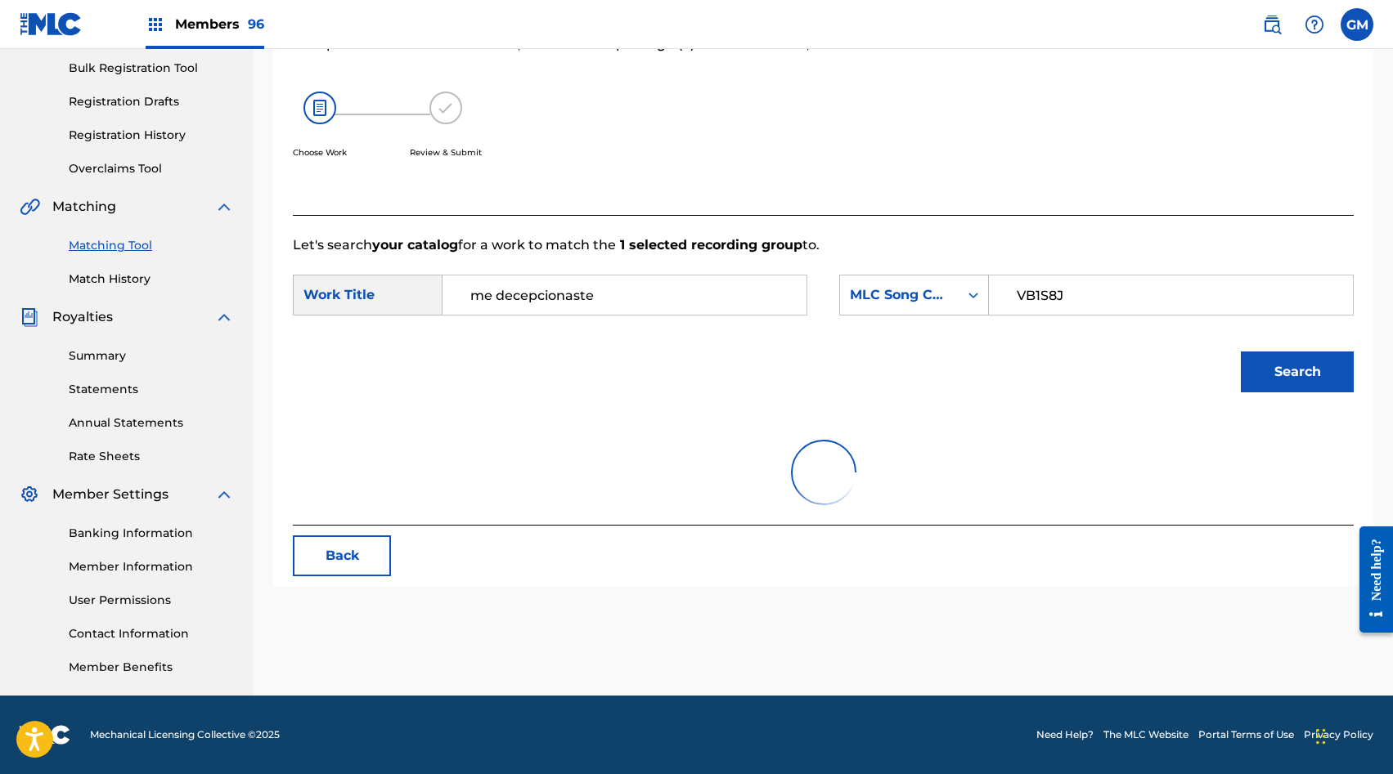
scroll to position [267, 0]
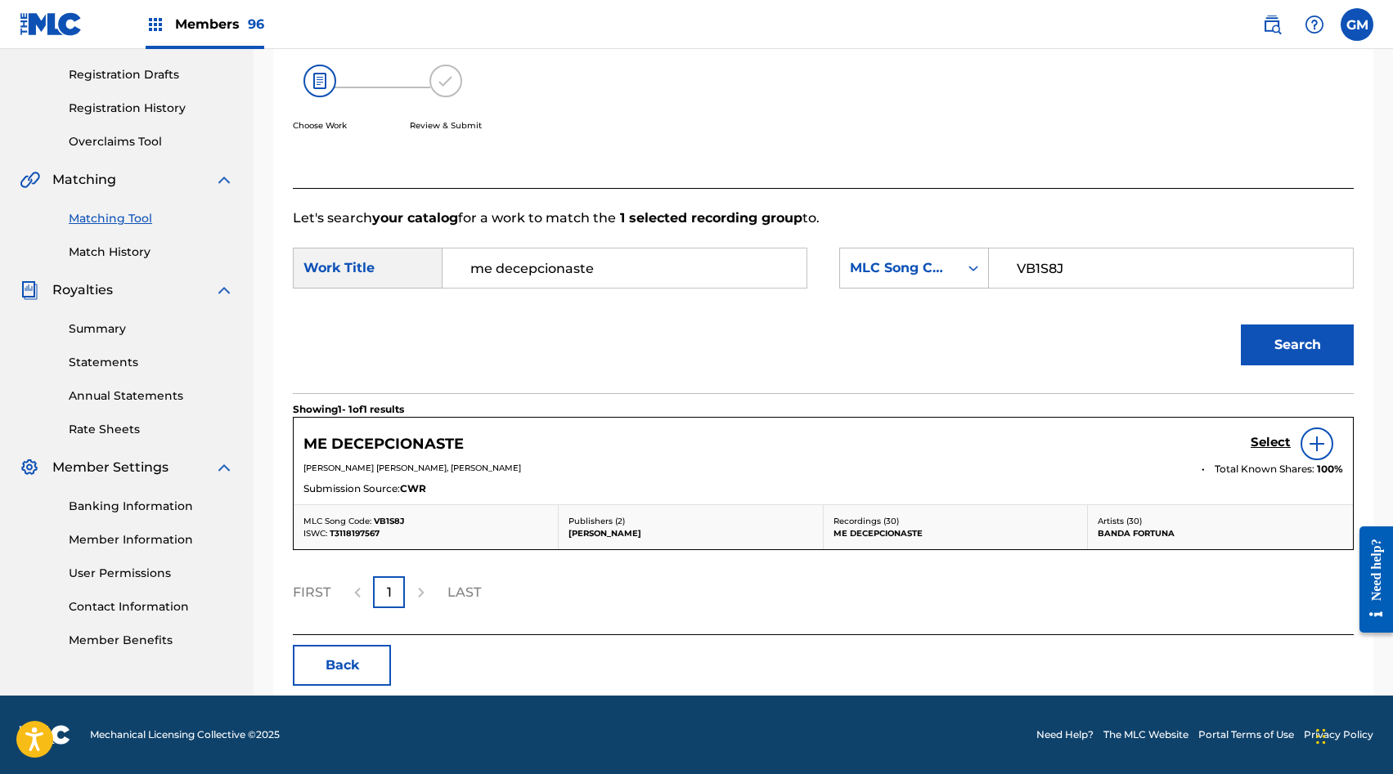
click at [1264, 441] on h5 "Select" at bounding box center [1270, 443] width 40 height 16
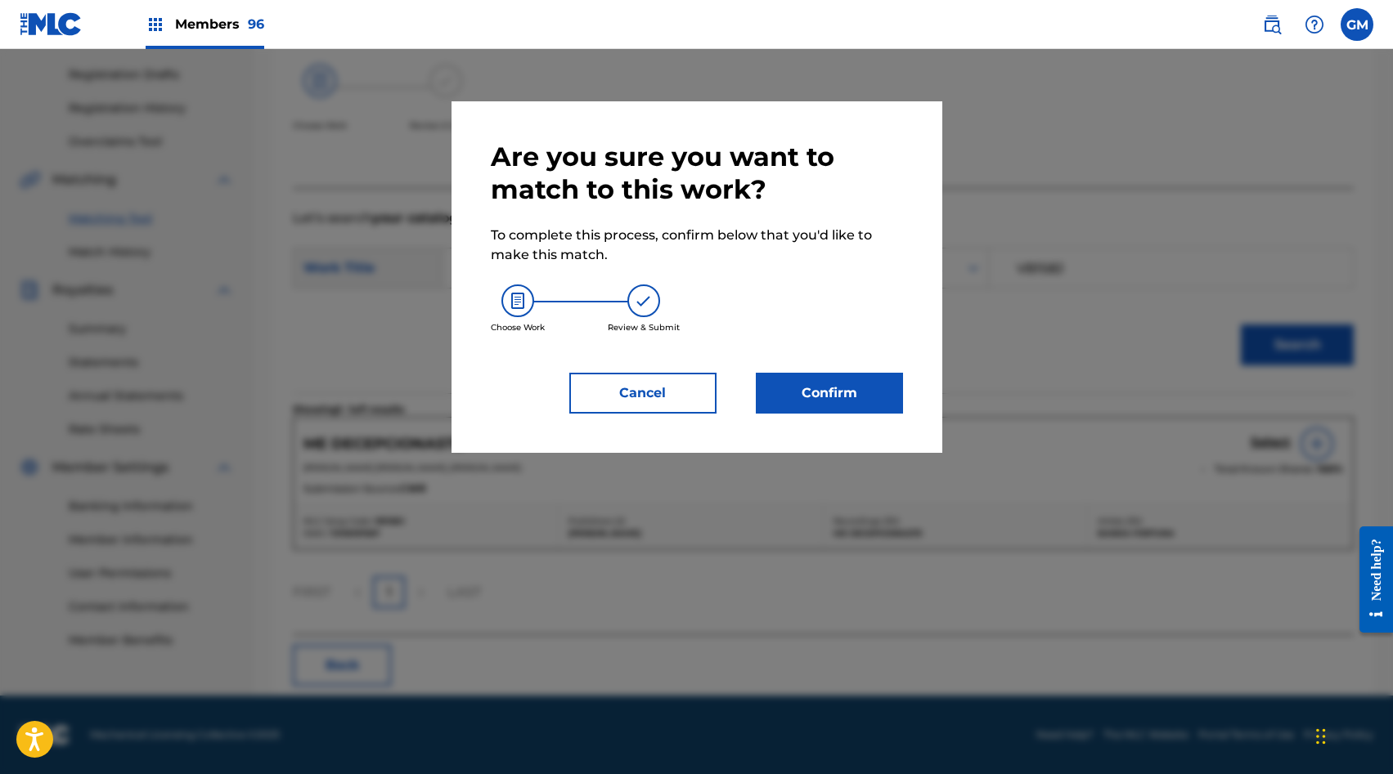
click at [846, 380] on button "Confirm" at bounding box center [829, 393] width 147 height 41
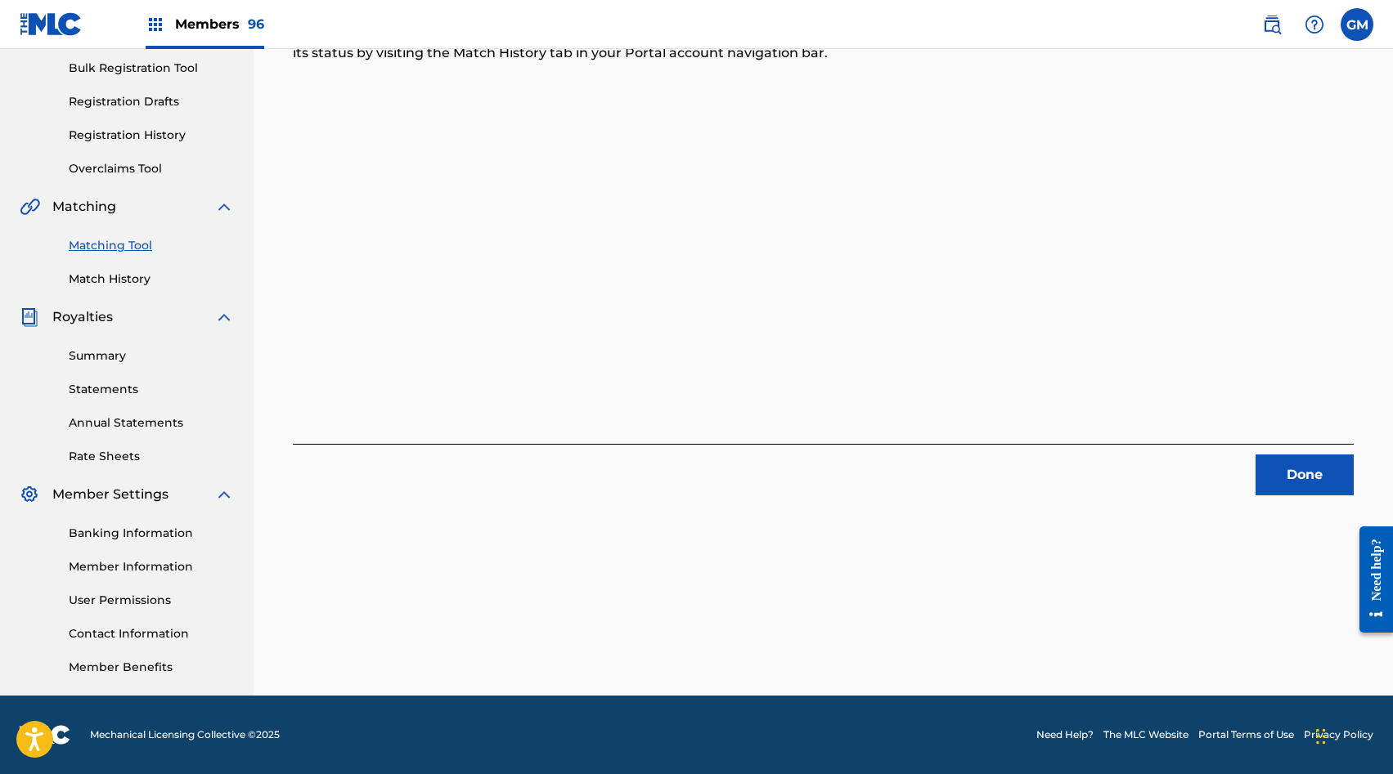
scroll to position [0, 0]
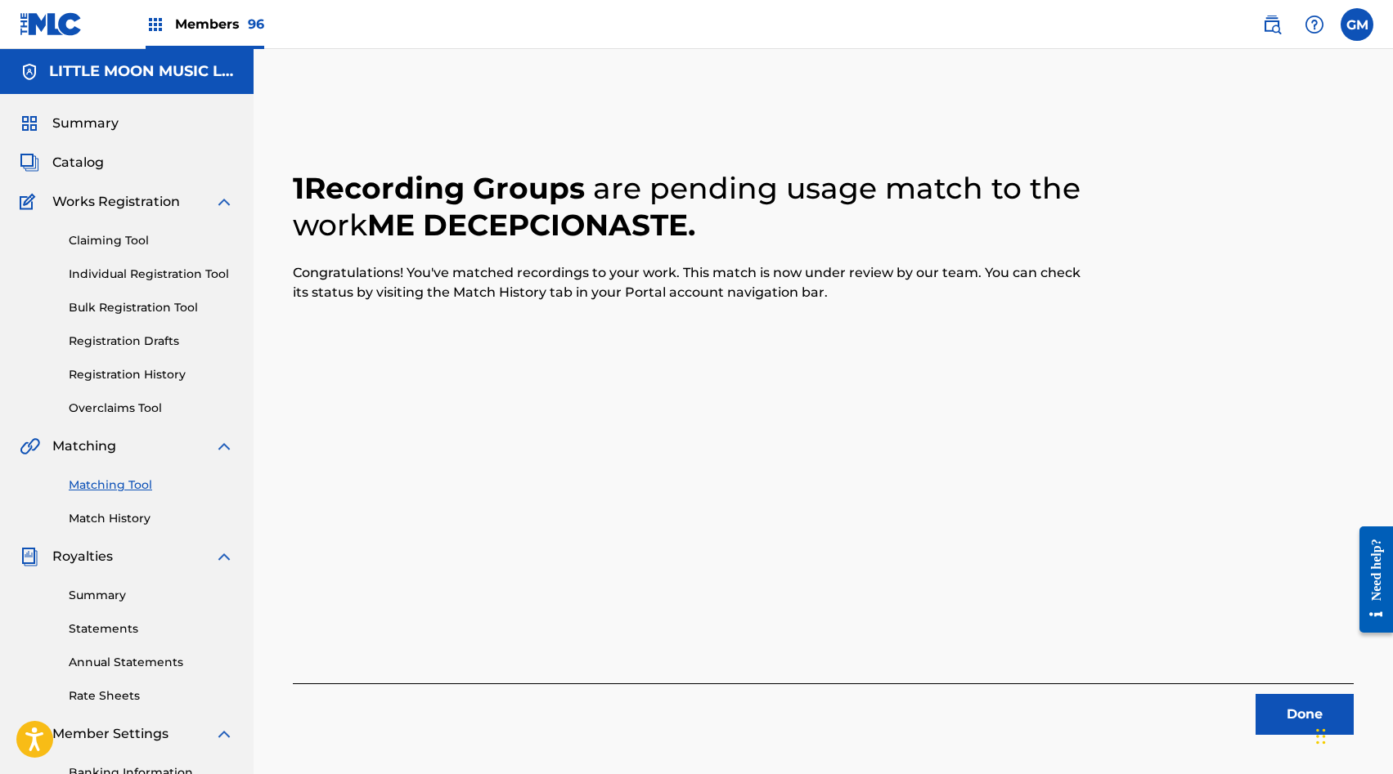
click at [215, 25] on span "Members 96" at bounding box center [219, 24] width 89 height 19
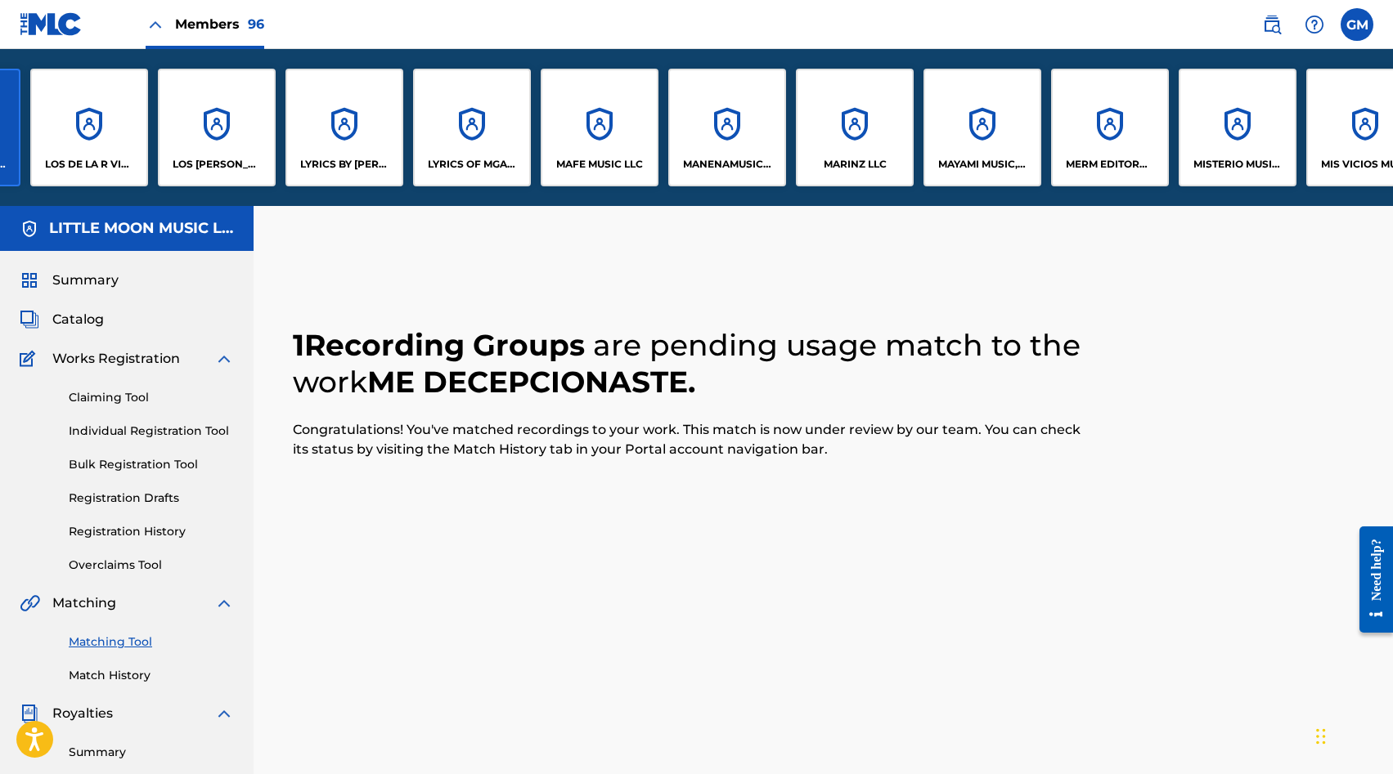
scroll to position [0, 7478]
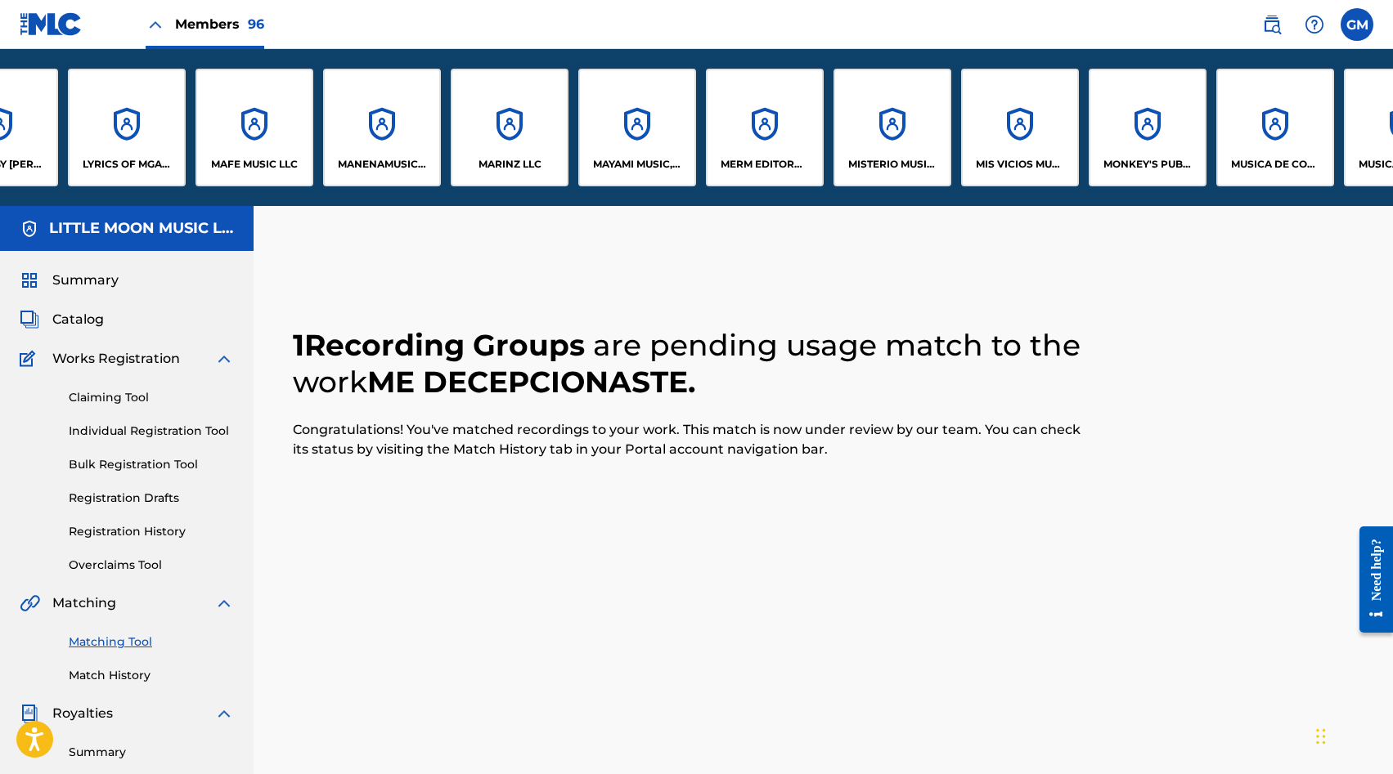
click at [919, 130] on div "MISTERIO MUSIC, LLC" at bounding box center [892, 128] width 118 height 118
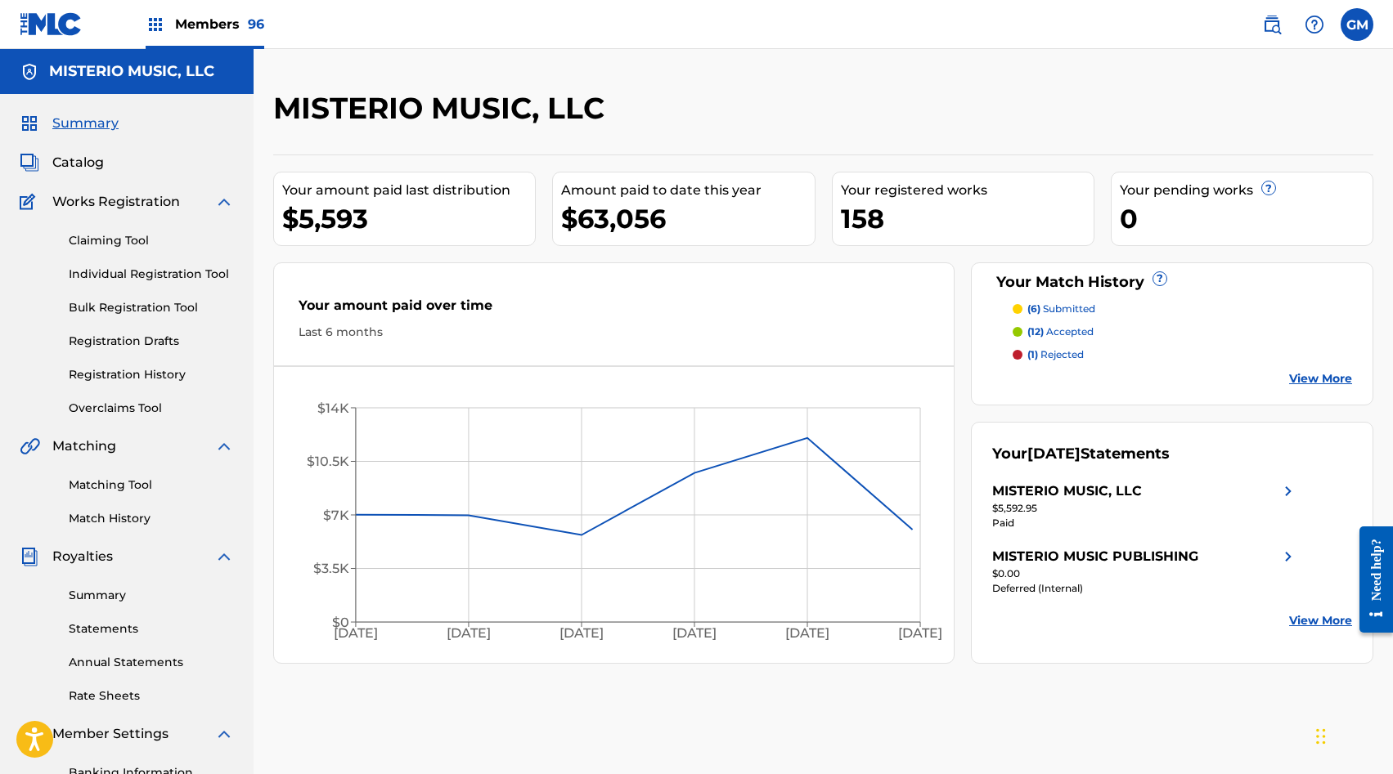
click at [77, 163] on span "Catalog" at bounding box center [78, 163] width 52 height 20
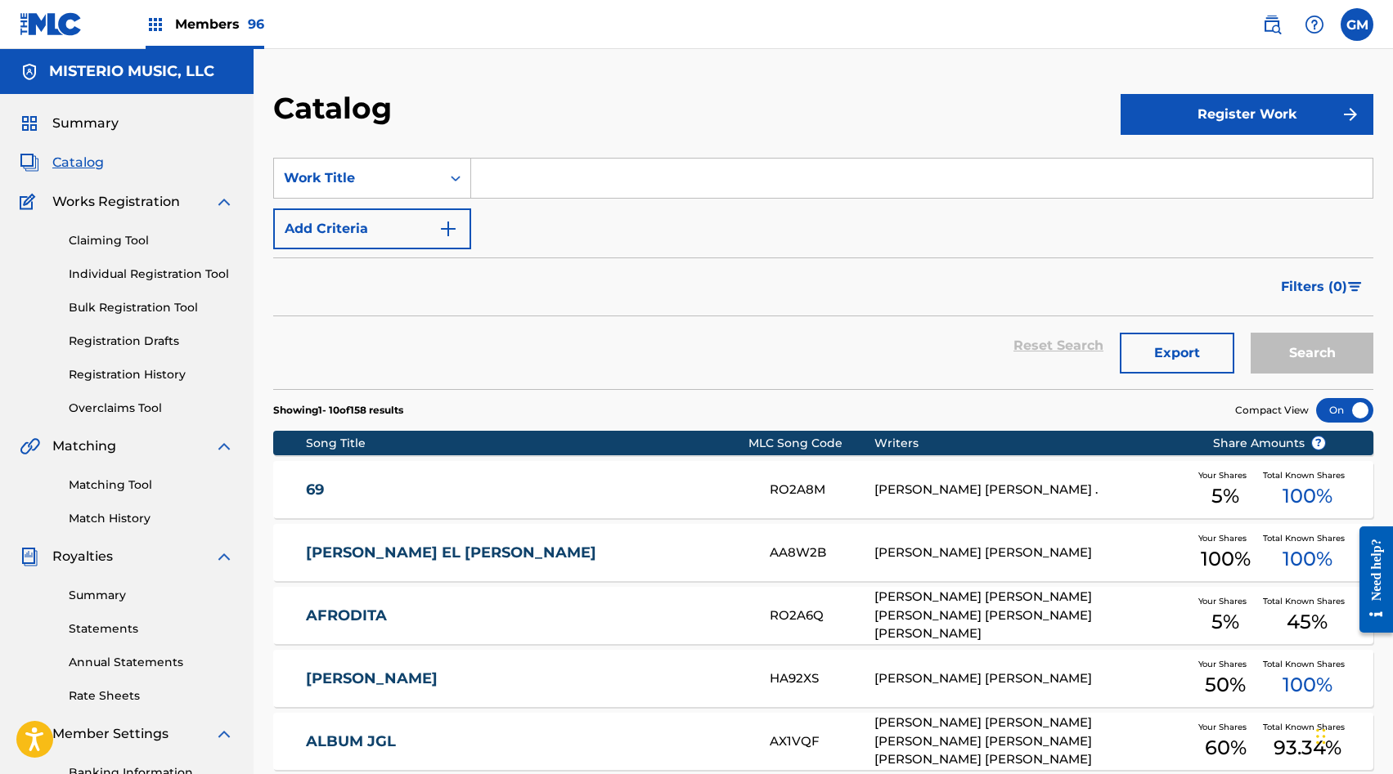
click at [492, 182] on input "Search Form" at bounding box center [921, 178] width 901 height 39
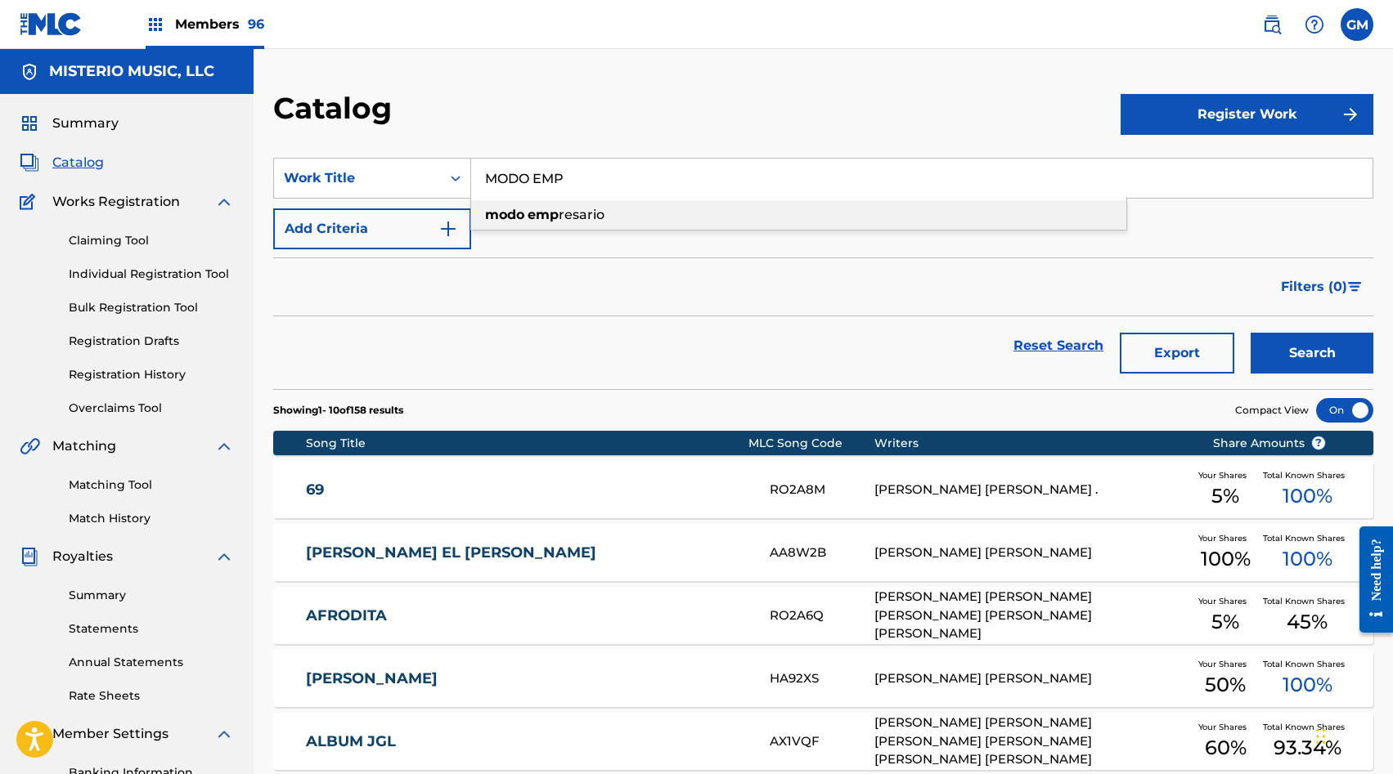
click at [549, 217] on strong "emp" at bounding box center [542, 215] width 31 height 16
type input "modo empresario"
click at [1306, 348] on button "Search" at bounding box center [1311, 353] width 123 height 41
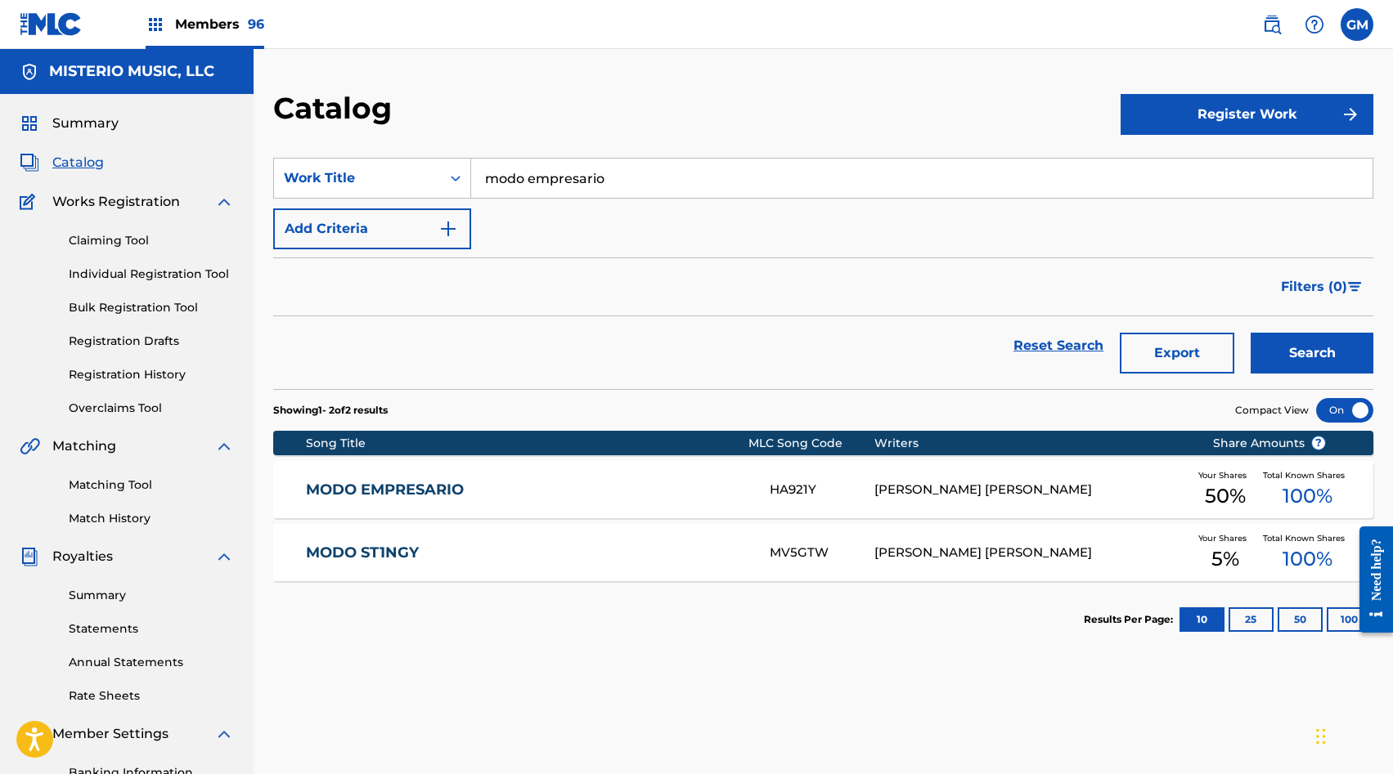
click at [559, 482] on link "MODO EMPRESARIO" at bounding box center [527, 490] width 442 height 19
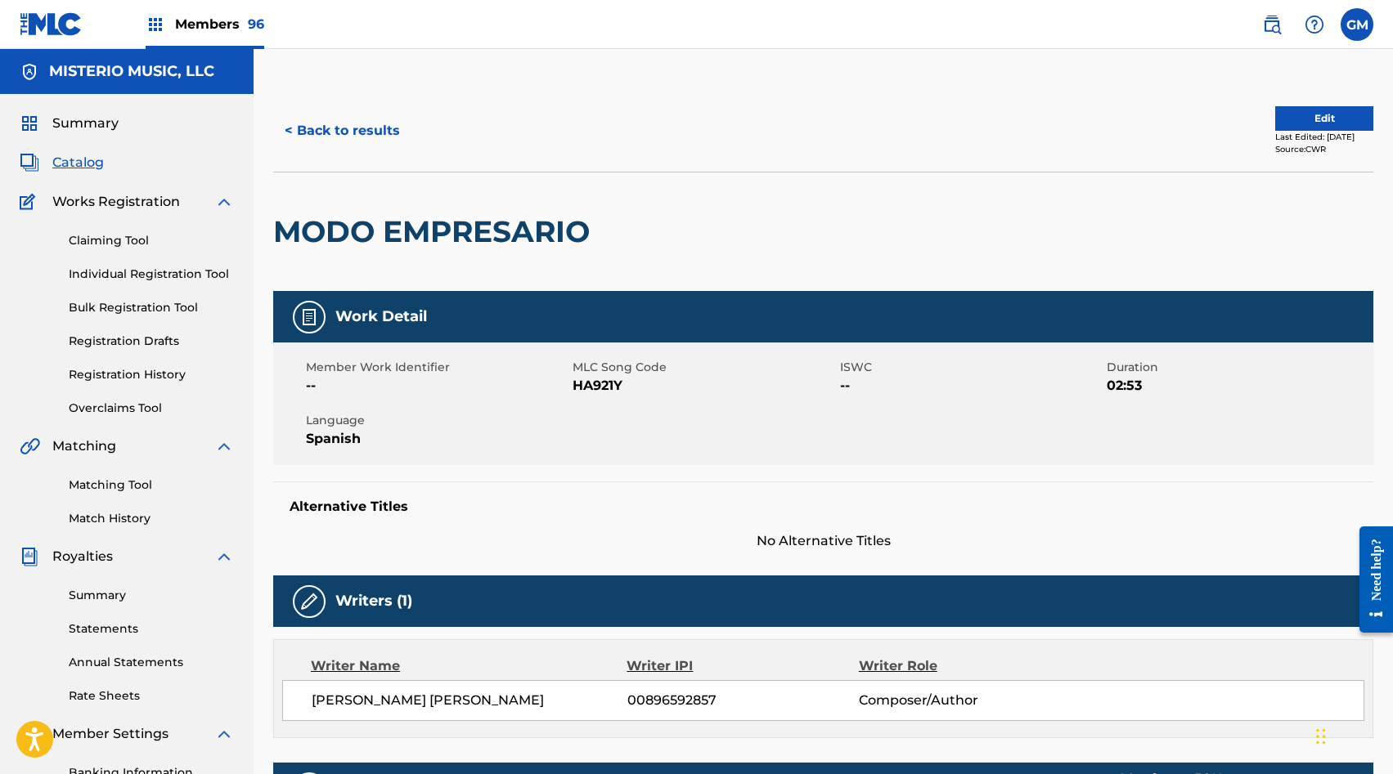
scroll to position [21, 0]
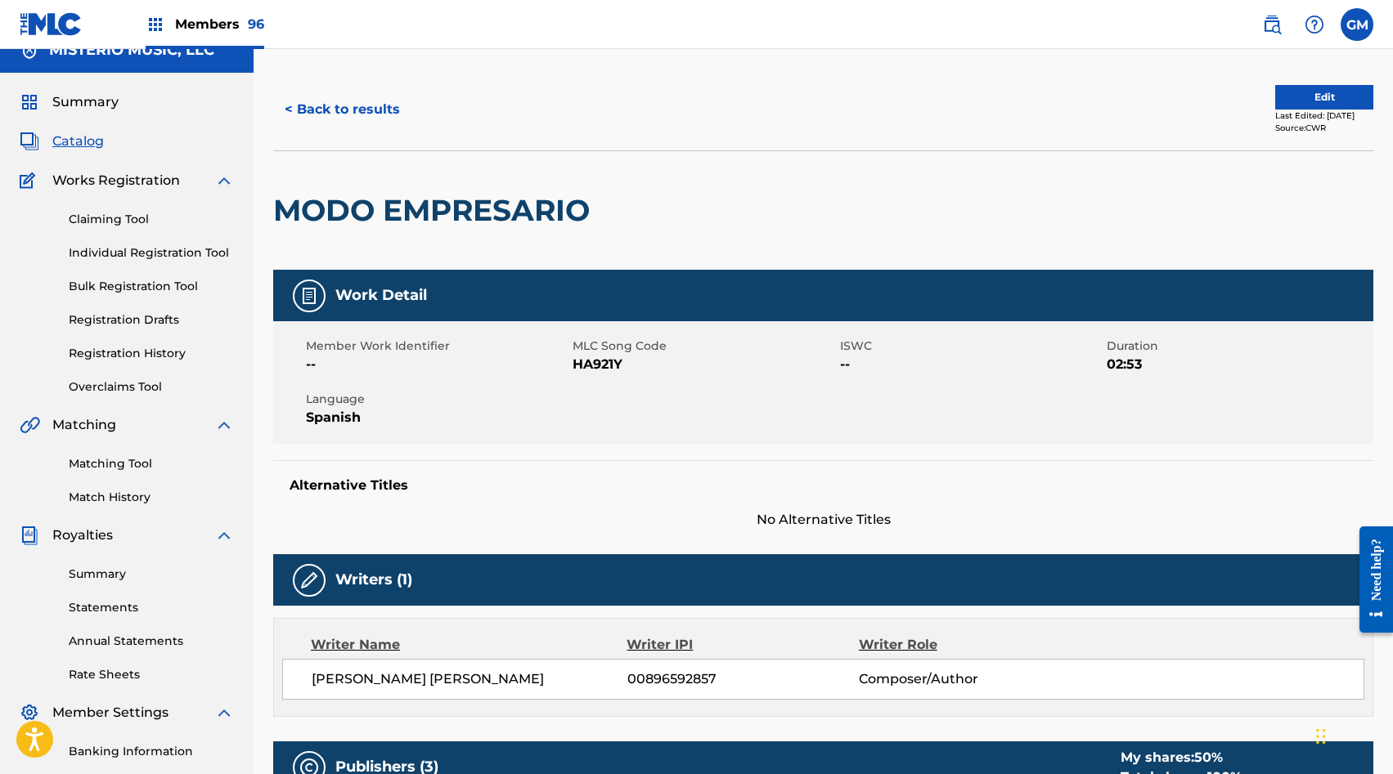
click at [588, 368] on span "HA921Y" at bounding box center [703, 365] width 262 height 20
copy span "HA921Y"
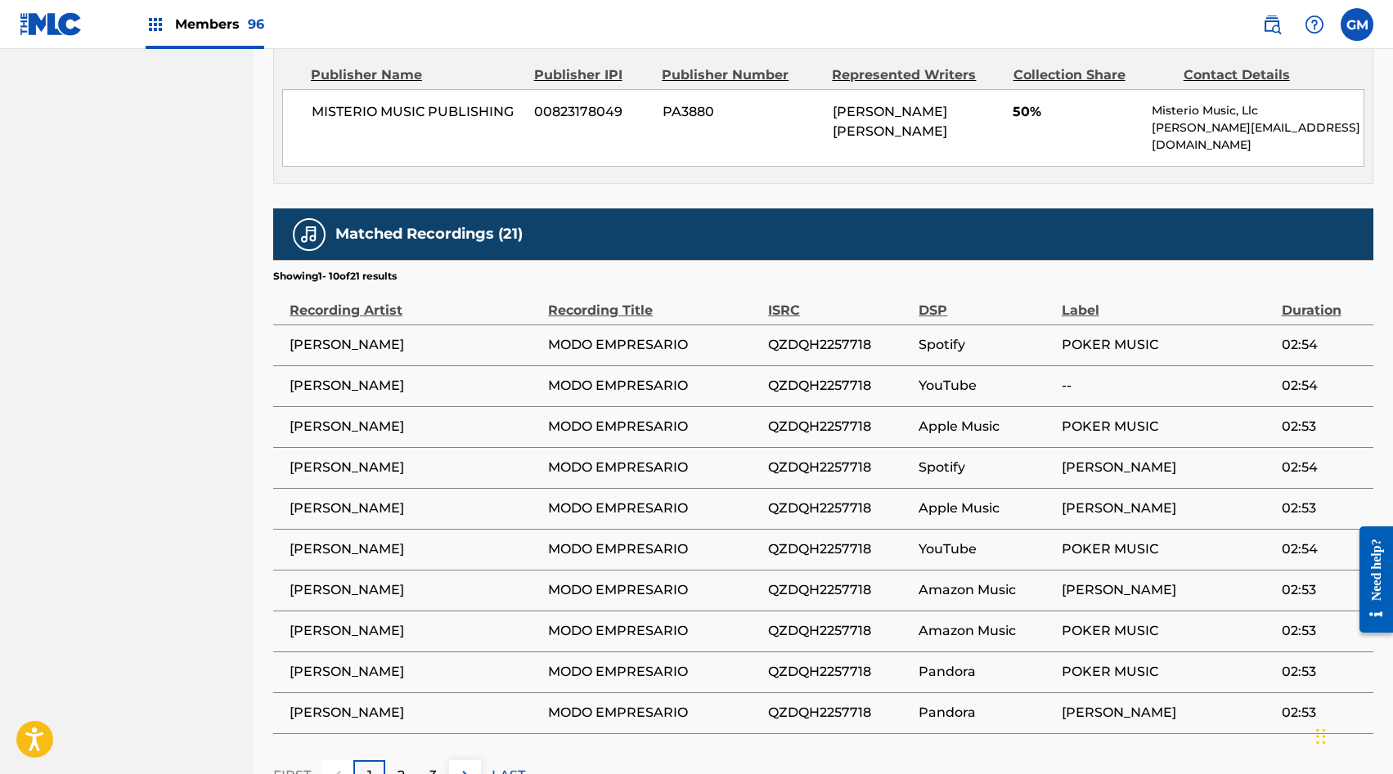
scroll to position [1350, 0]
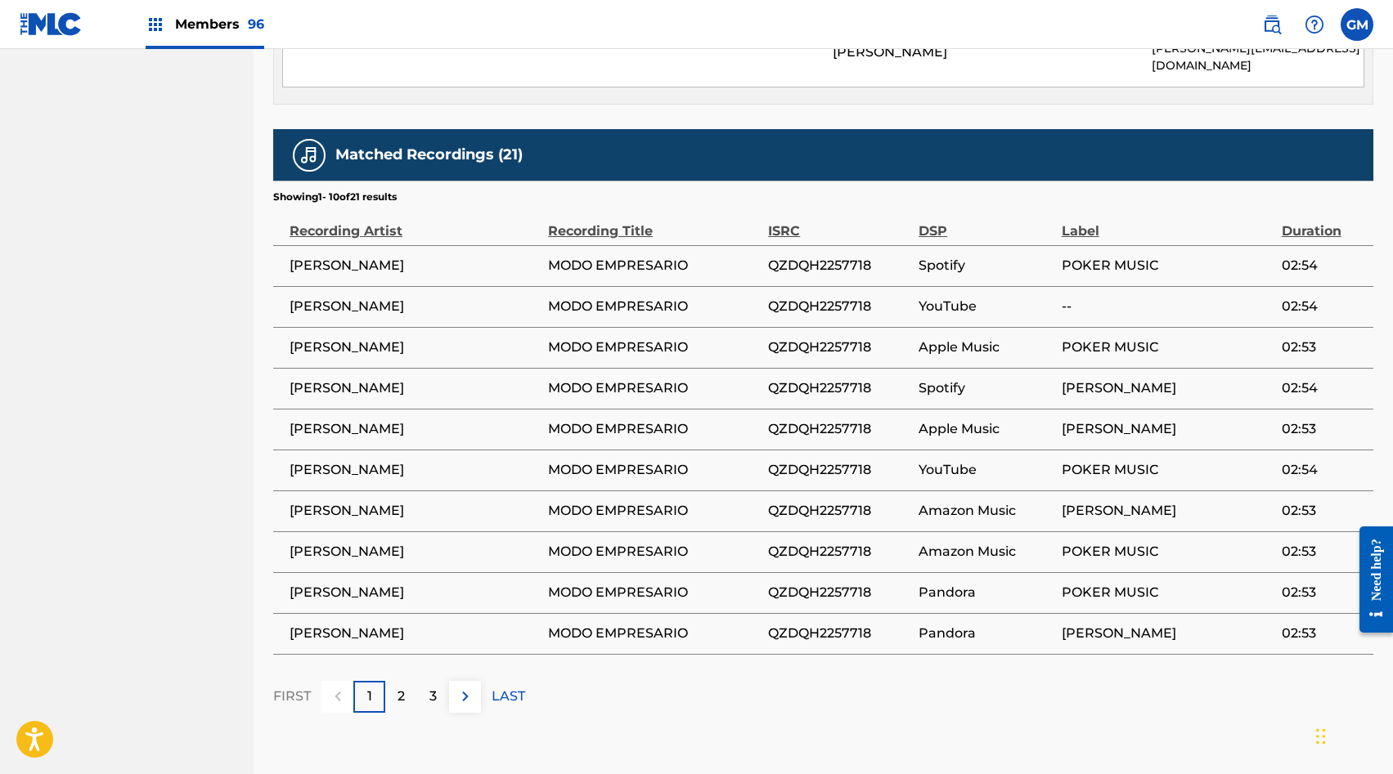
click at [464, 681] on button at bounding box center [465, 697] width 32 height 32
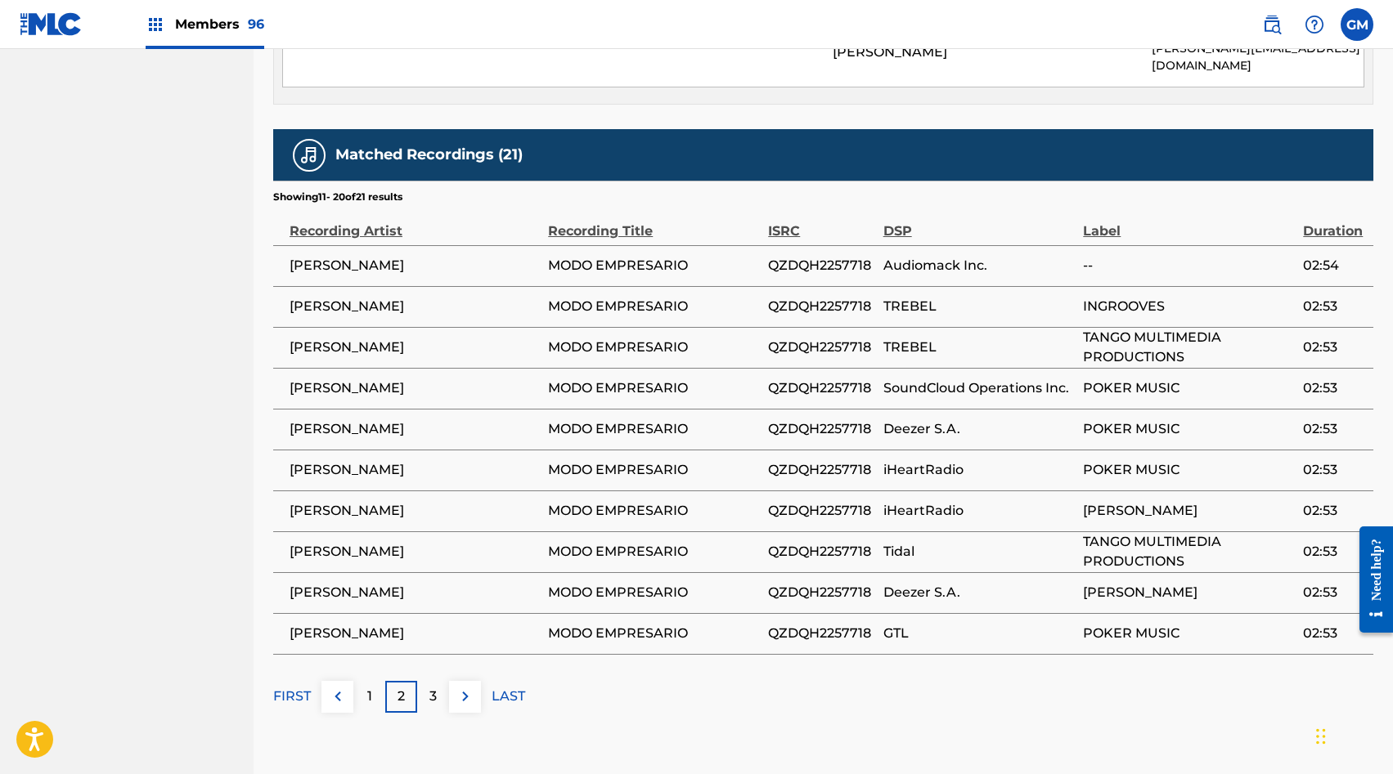
click at [464, 681] on button at bounding box center [465, 697] width 32 height 32
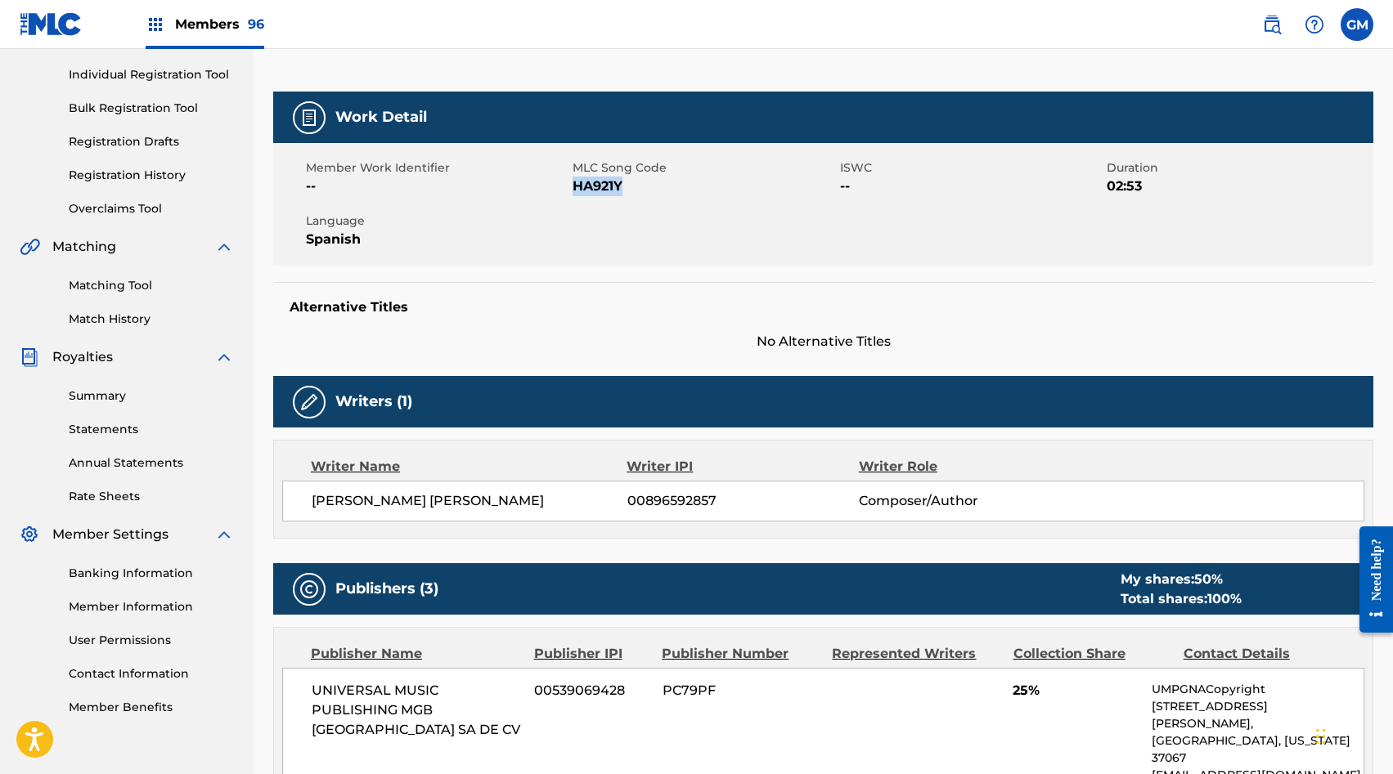
scroll to position [167, 0]
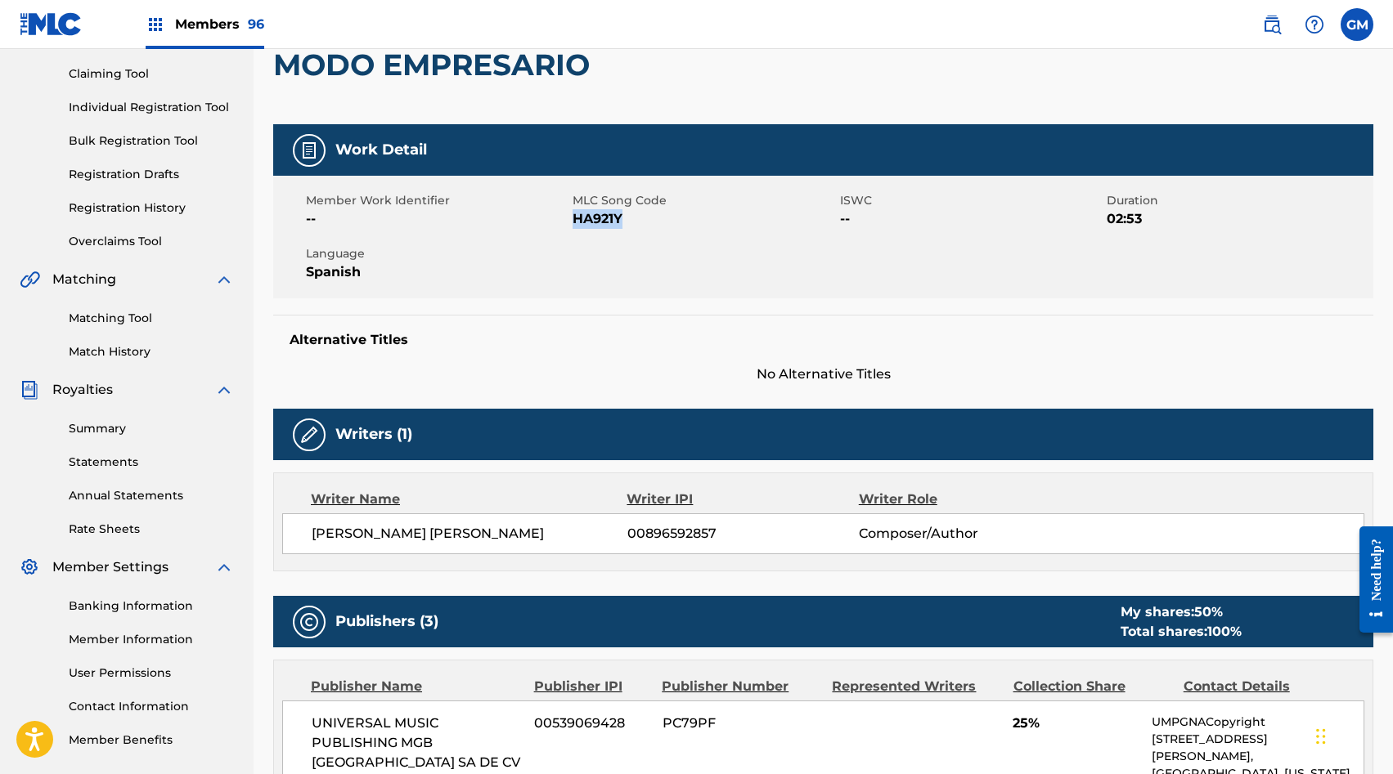
click at [116, 316] on link "Matching Tool" at bounding box center [151, 318] width 165 height 17
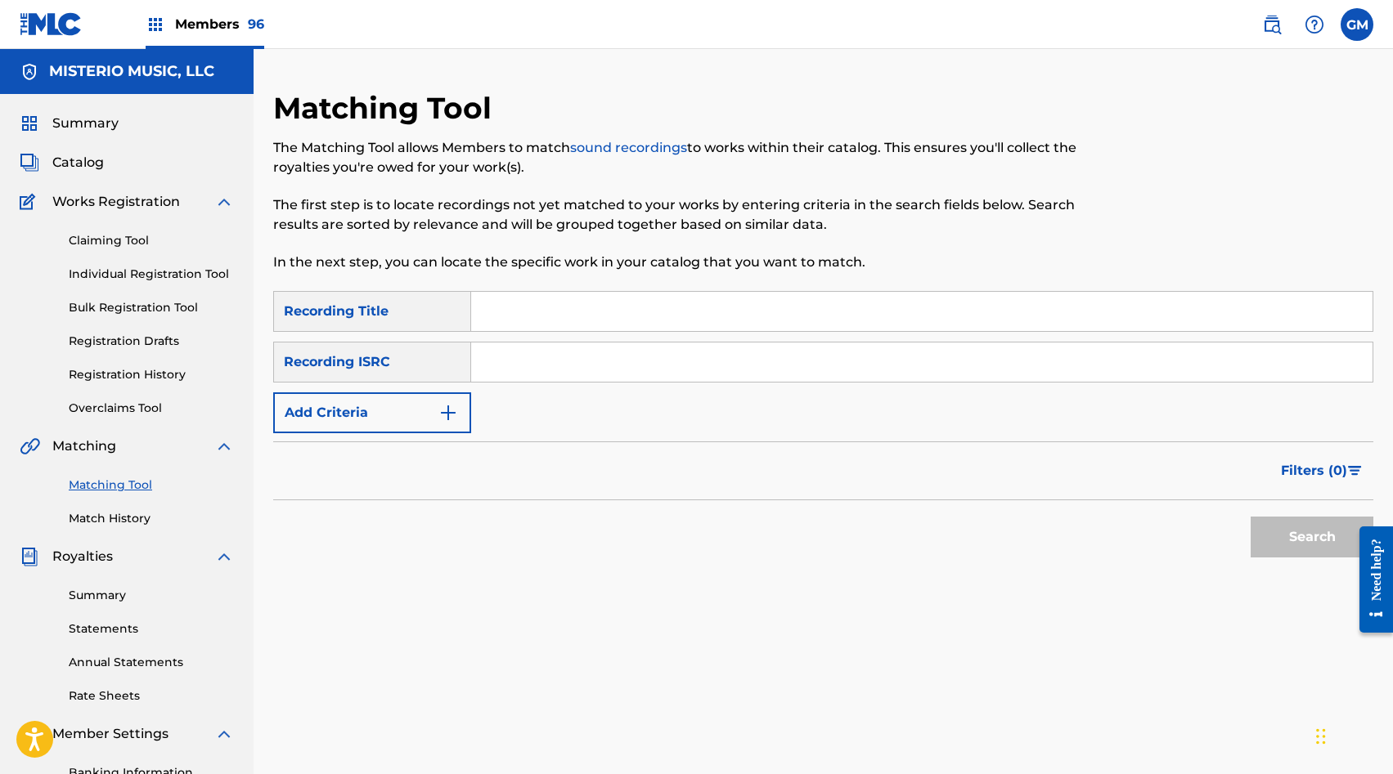
click at [532, 328] on input "Search Form" at bounding box center [921, 311] width 901 height 39
type input "modo empresario"
click at [323, 409] on button "Add Criteria" at bounding box center [372, 413] width 198 height 41
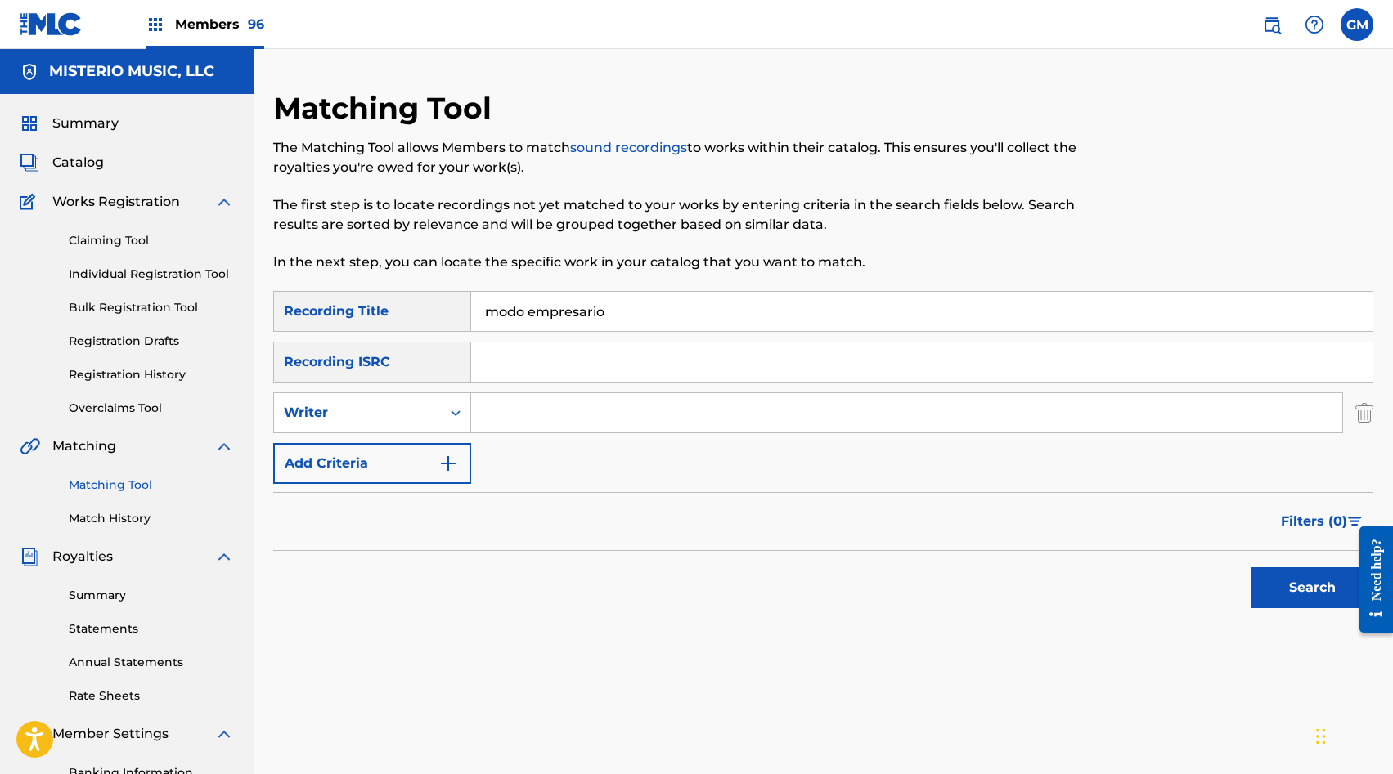
click at [323, 409] on div "Writer" at bounding box center [357, 413] width 147 height 20
click at [338, 444] on div "Recording Artist" at bounding box center [372, 453] width 196 height 41
click at [536, 399] on input "Search Form" at bounding box center [906, 412] width 871 height 39
click at [572, 402] on input "Search Form" at bounding box center [906, 412] width 871 height 39
paste input "LA STINKYZA"
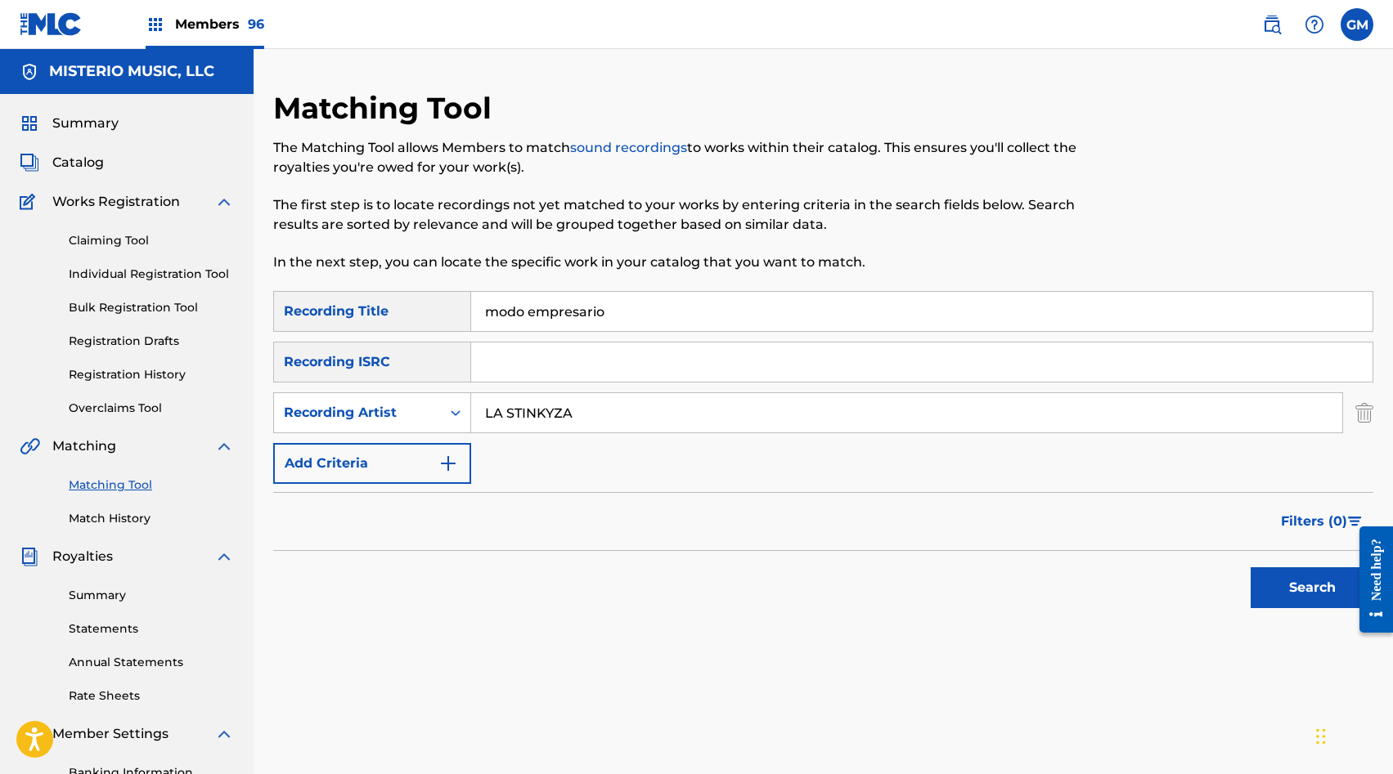
type input "LA STINKYZA"
click at [1277, 579] on button "Search" at bounding box center [1311, 588] width 123 height 41
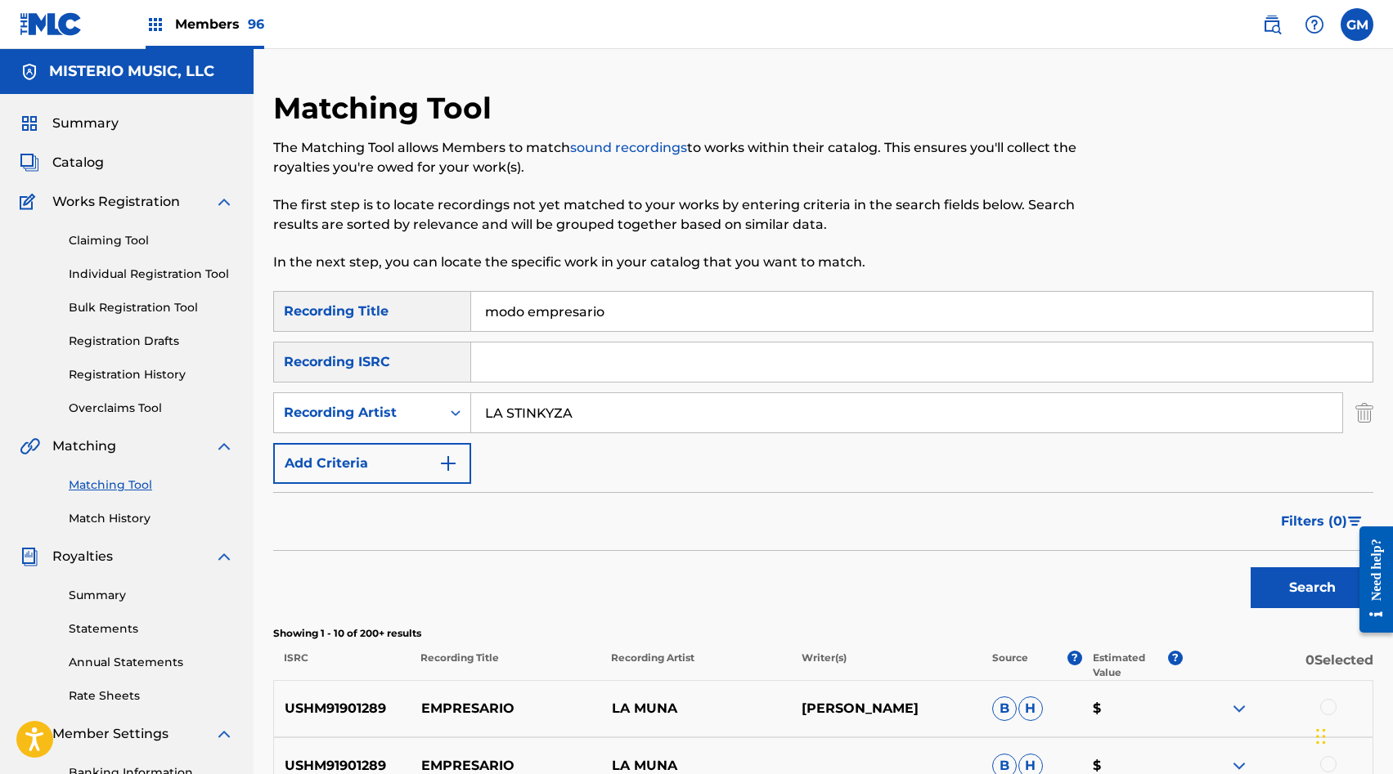
click at [636, 400] on input "LA STINKYZA" at bounding box center [906, 412] width 871 height 39
click at [1263, 574] on button "Search" at bounding box center [1311, 588] width 123 height 41
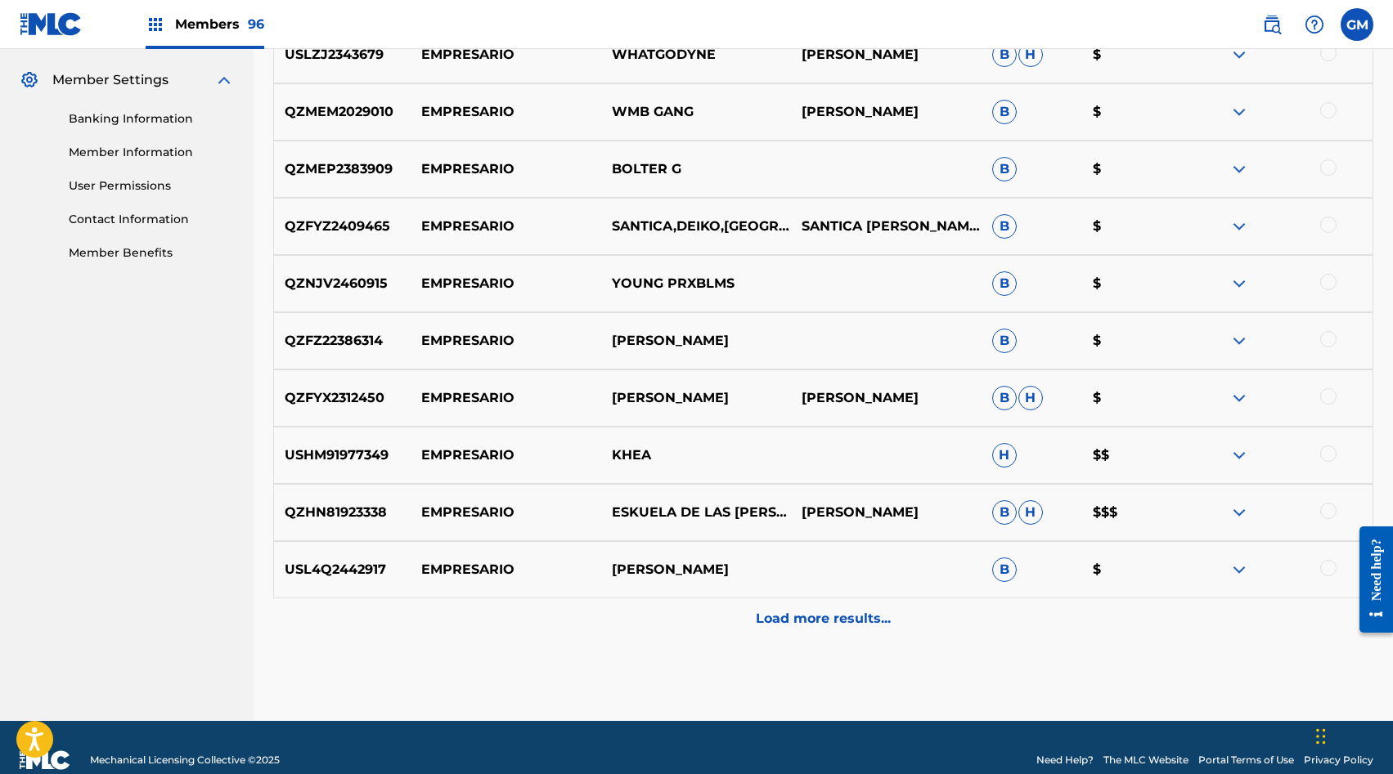
click at [851, 602] on div "Load more results..." at bounding box center [823, 619] width 1100 height 41
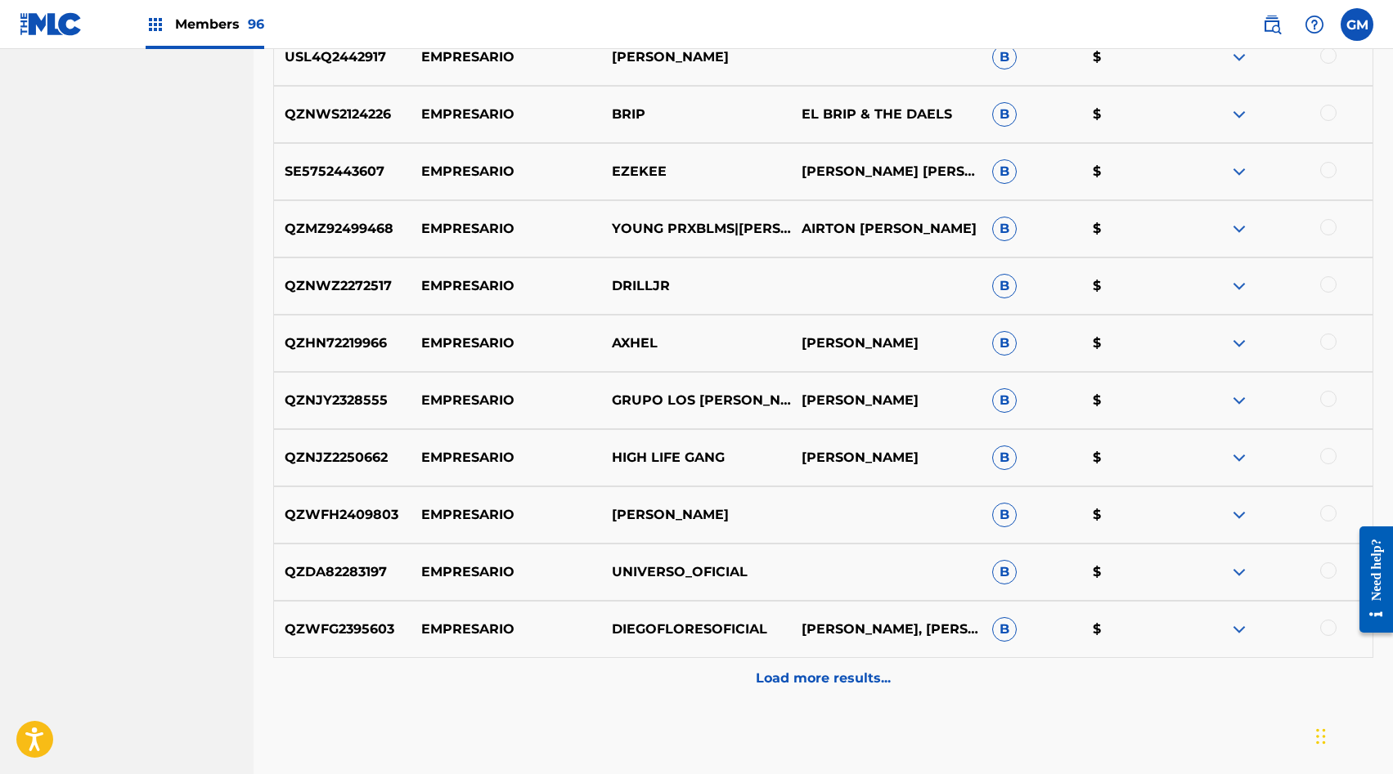
click at [792, 676] on p "Load more results..." at bounding box center [823, 679] width 135 height 20
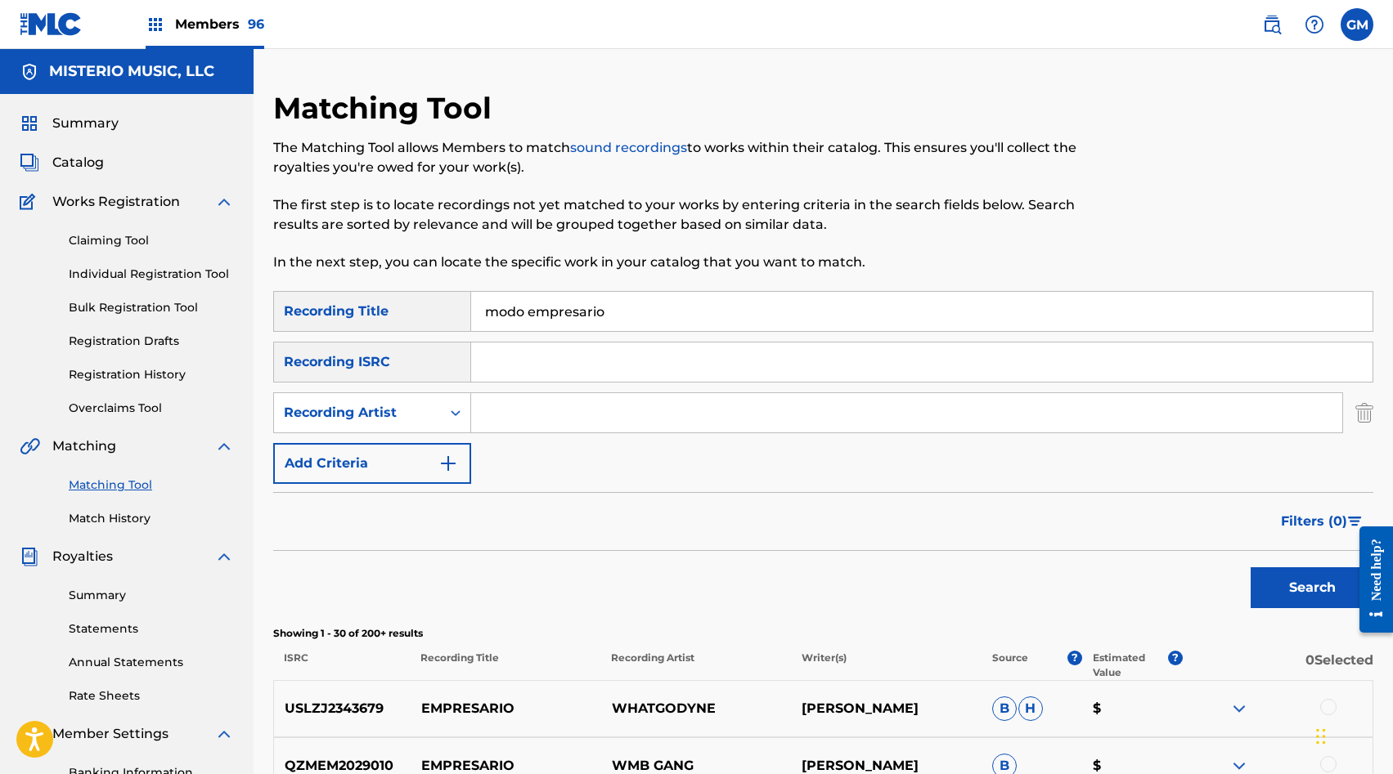
click at [614, 410] on input "Search Form" at bounding box center [906, 412] width 871 height 39
type input "[PERSON_NAME]"
click at [1303, 579] on button "Search" at bounding box center [1311, 588] width 123 height 41
click at [94, 162] on span "Catalog" at bounding box center [78, 163] width 52 height 20
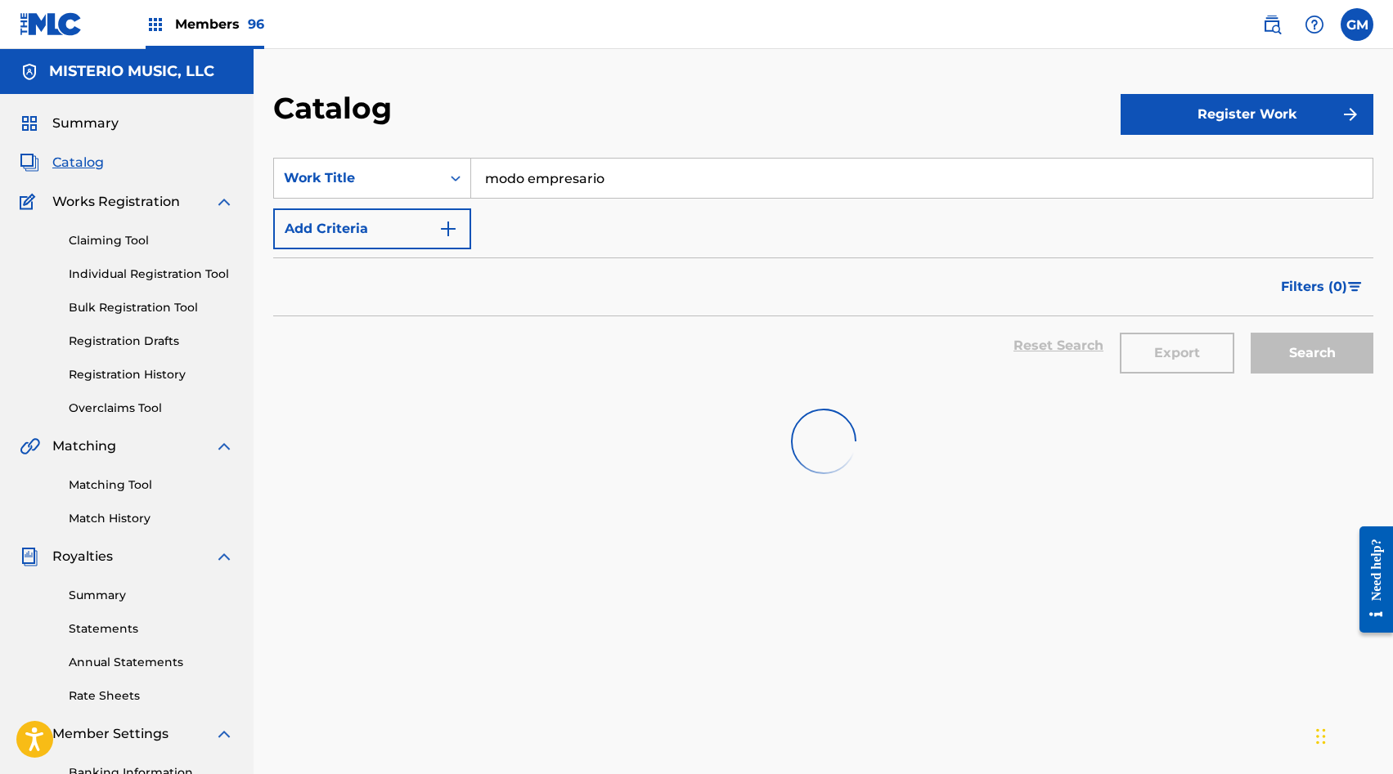
click at [635, 211] on div "SearchWithCriteriac01d6de2-9ca8-485c-982a-b6402098c27a Work Title modo empresar…" at bounding box center [823, 204] width 1100 height 92
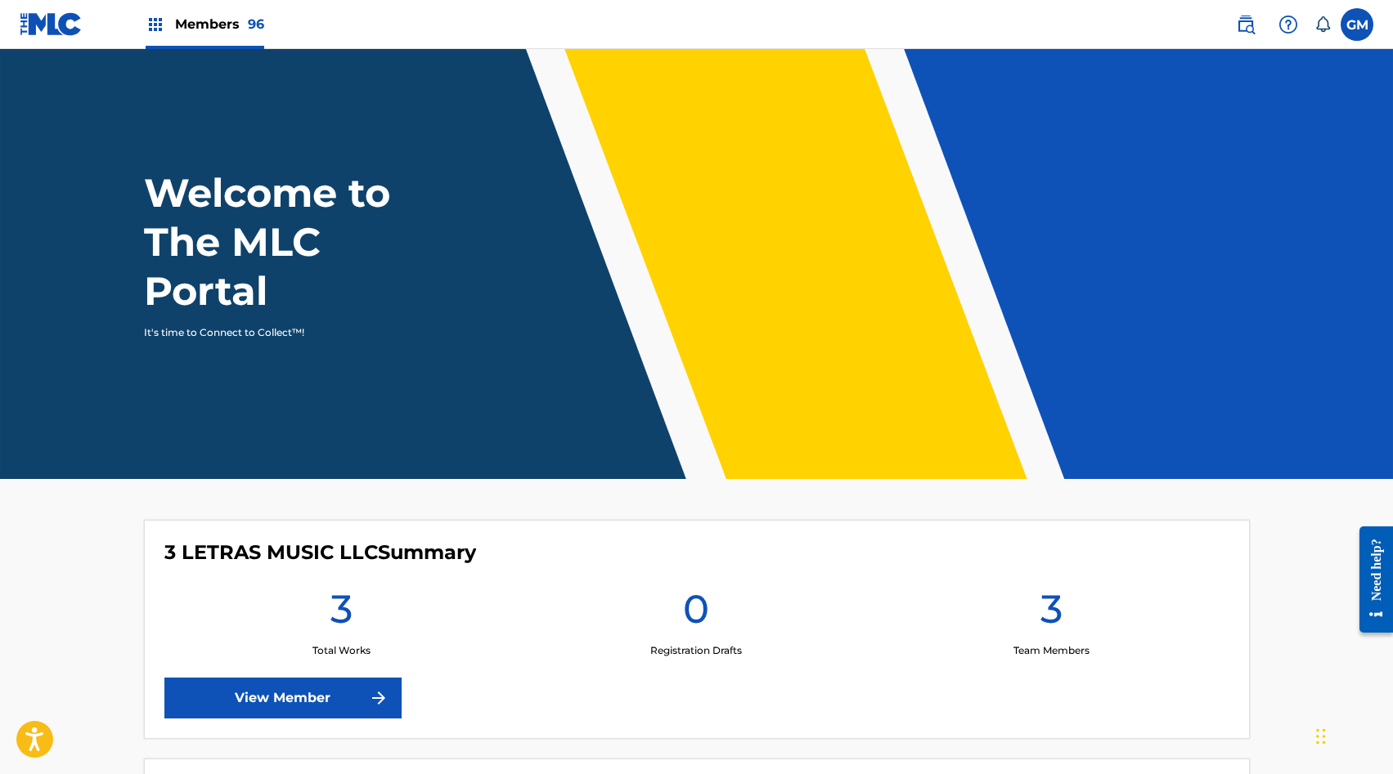
click at [233, 29] on span "Members 96" at bounding box center [219, 24] width 89 height 19
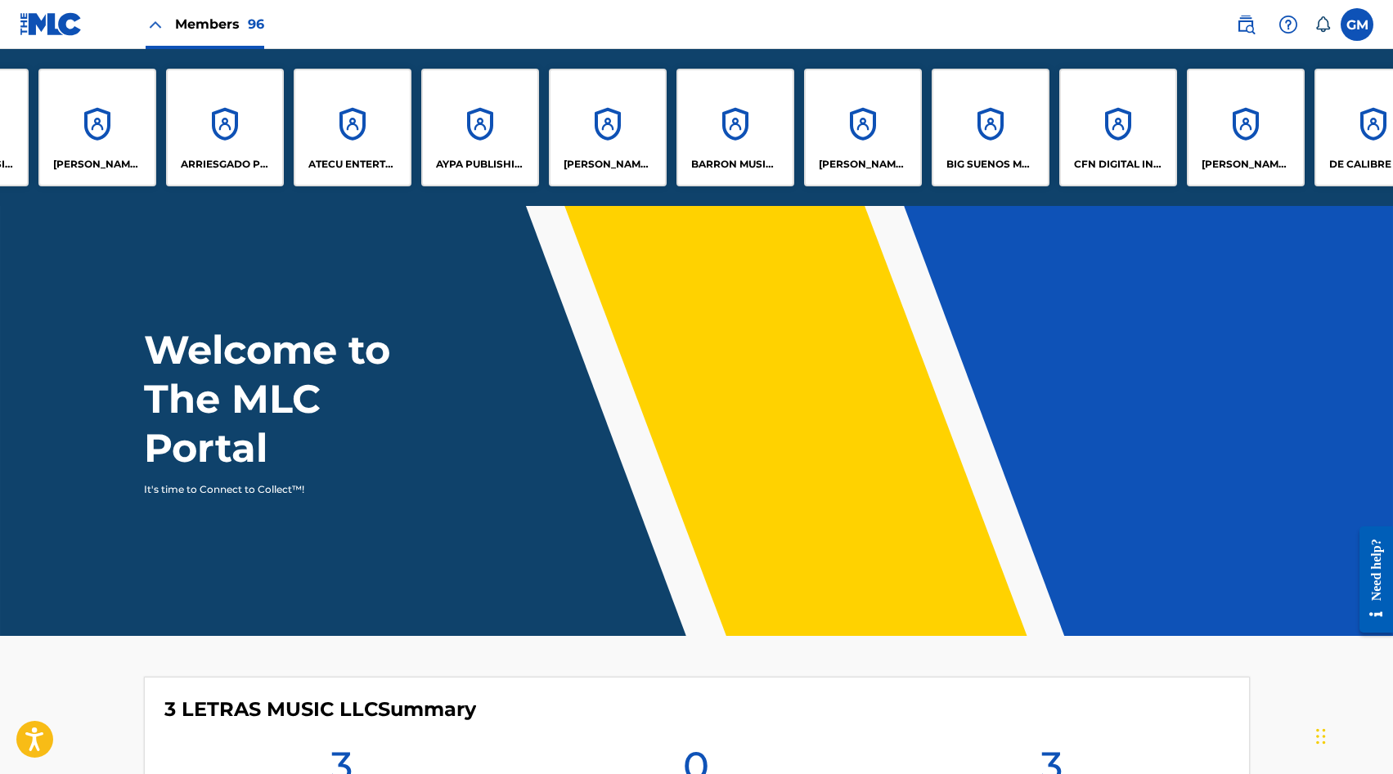
scroll to position [0, 755]
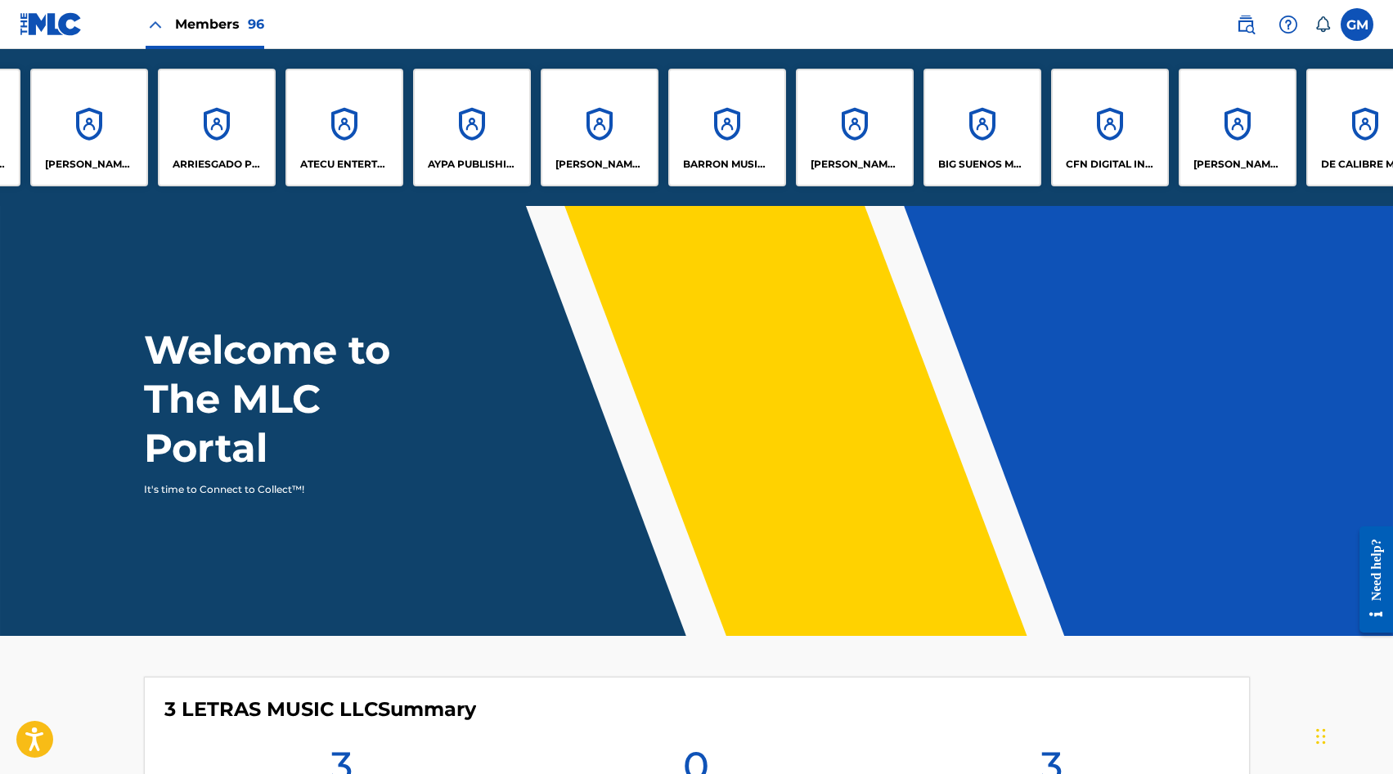
click at [720, 119] on div "BARRON MUSIC LLC" at bounding box center [727, 128] width 118 height 118
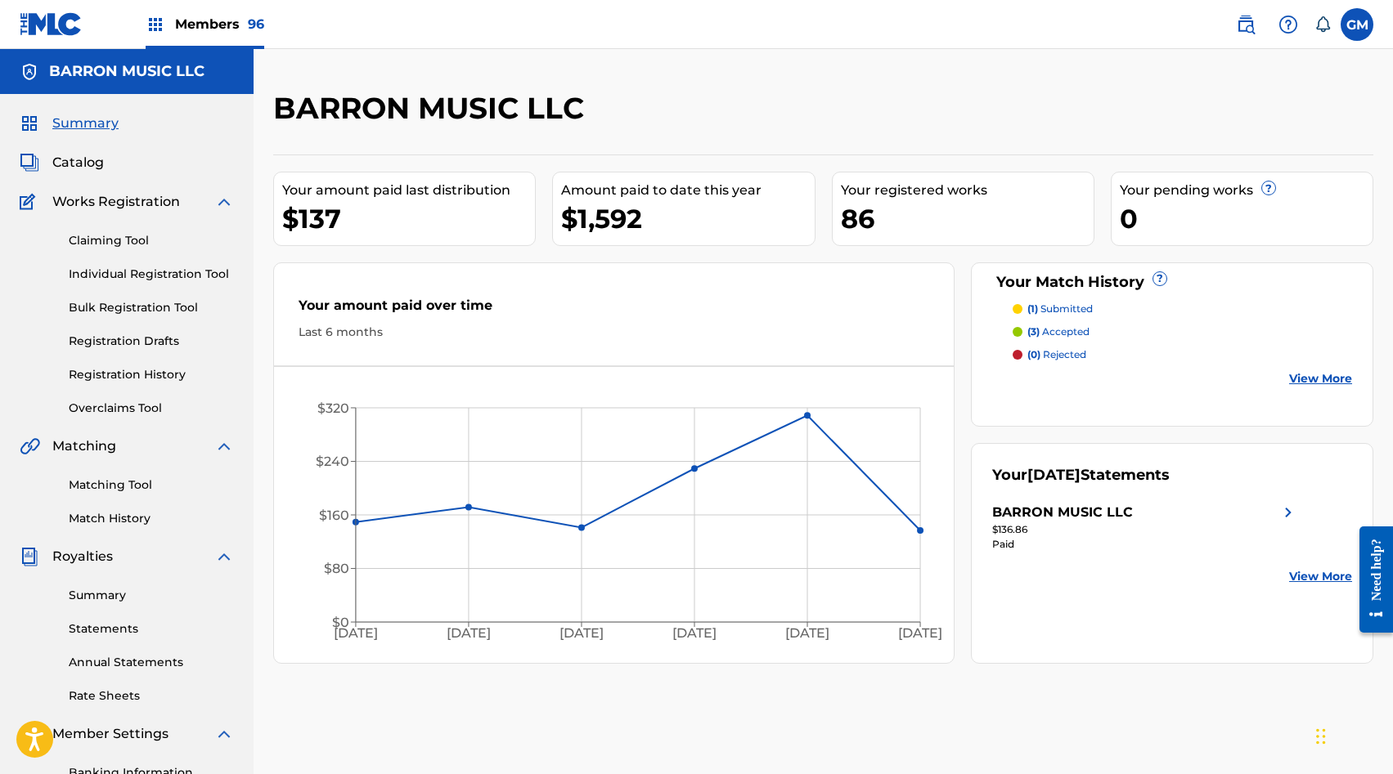
click at [93, 158] on span "Catalog" at bounding box center [78, 163] width 52 height 20
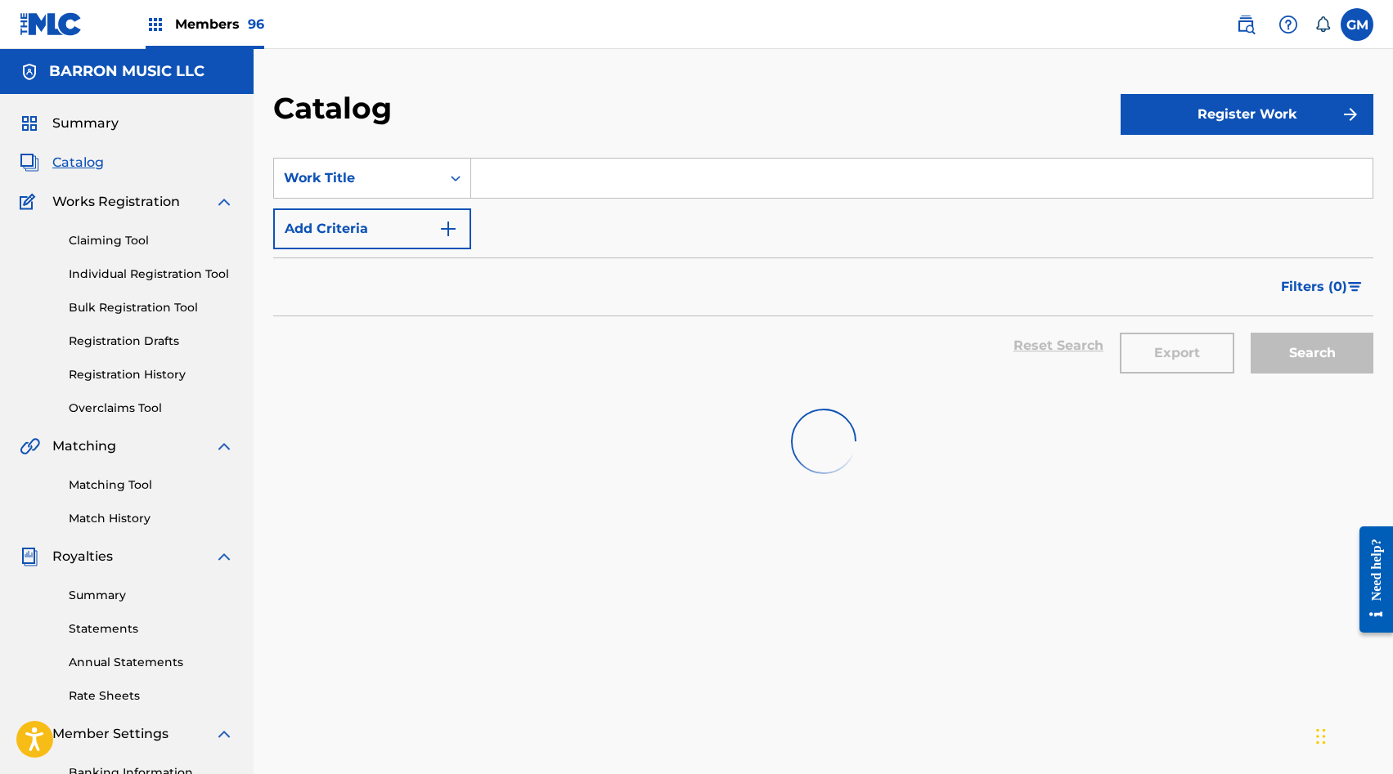
click at [554, 189] on input "Search Form" at bounding box center [921, 178] width 901 height 39
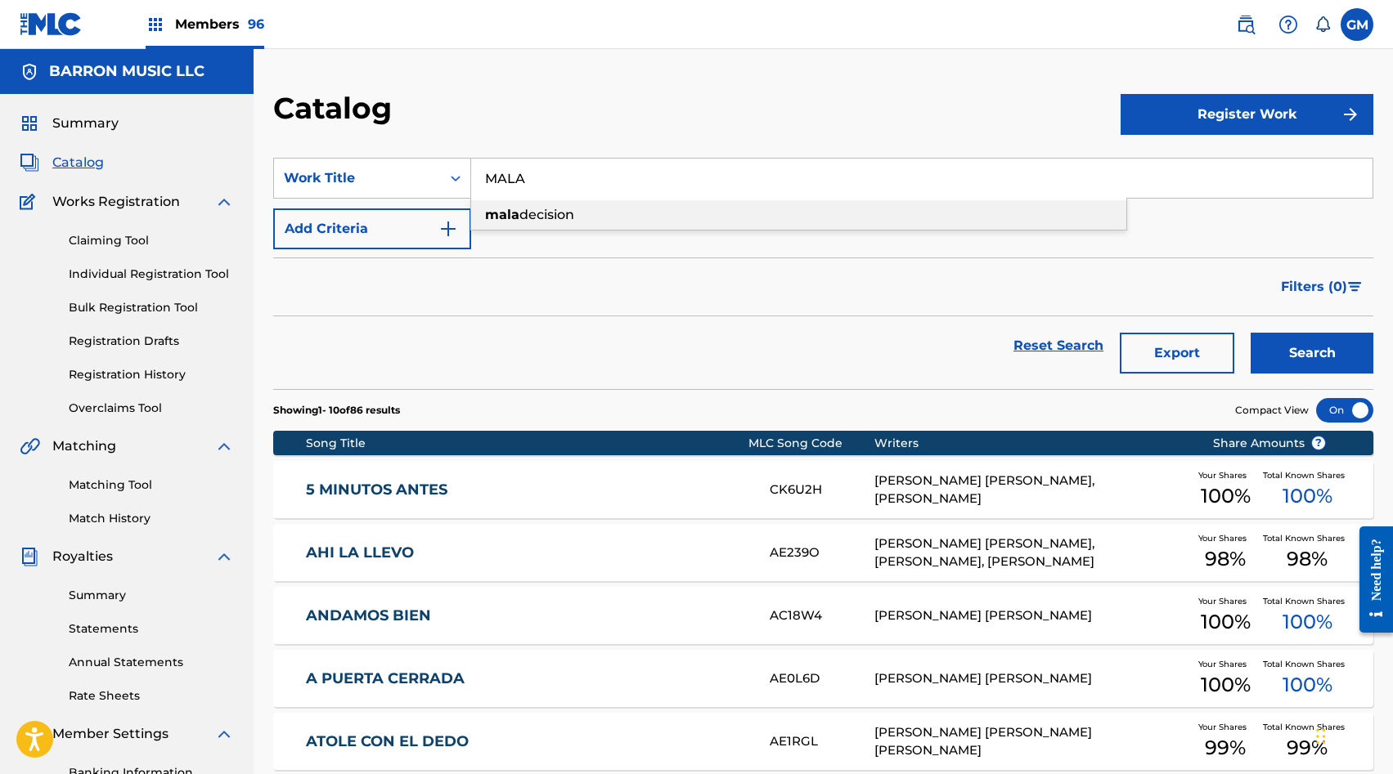
click at [573, 204] on div "mala decision" at bounding box center [798, 214] width 655 height 29
type input "mala decision"
click at [1302, 348] on button "Search" at bounding box center [1311, 353] width 123 height 41
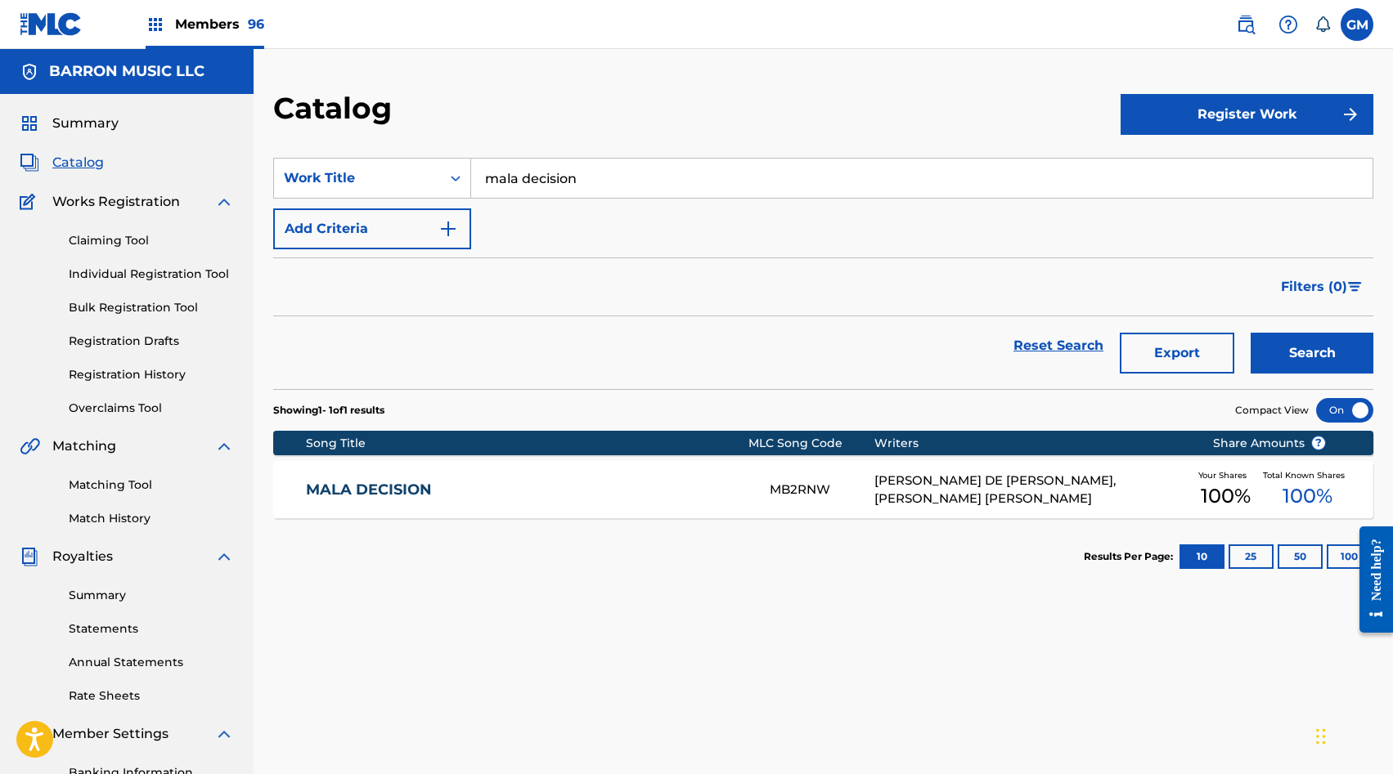
click at [800, 491] on div "MB2RNW" at bounding box center [821, 490] width 105 height 19
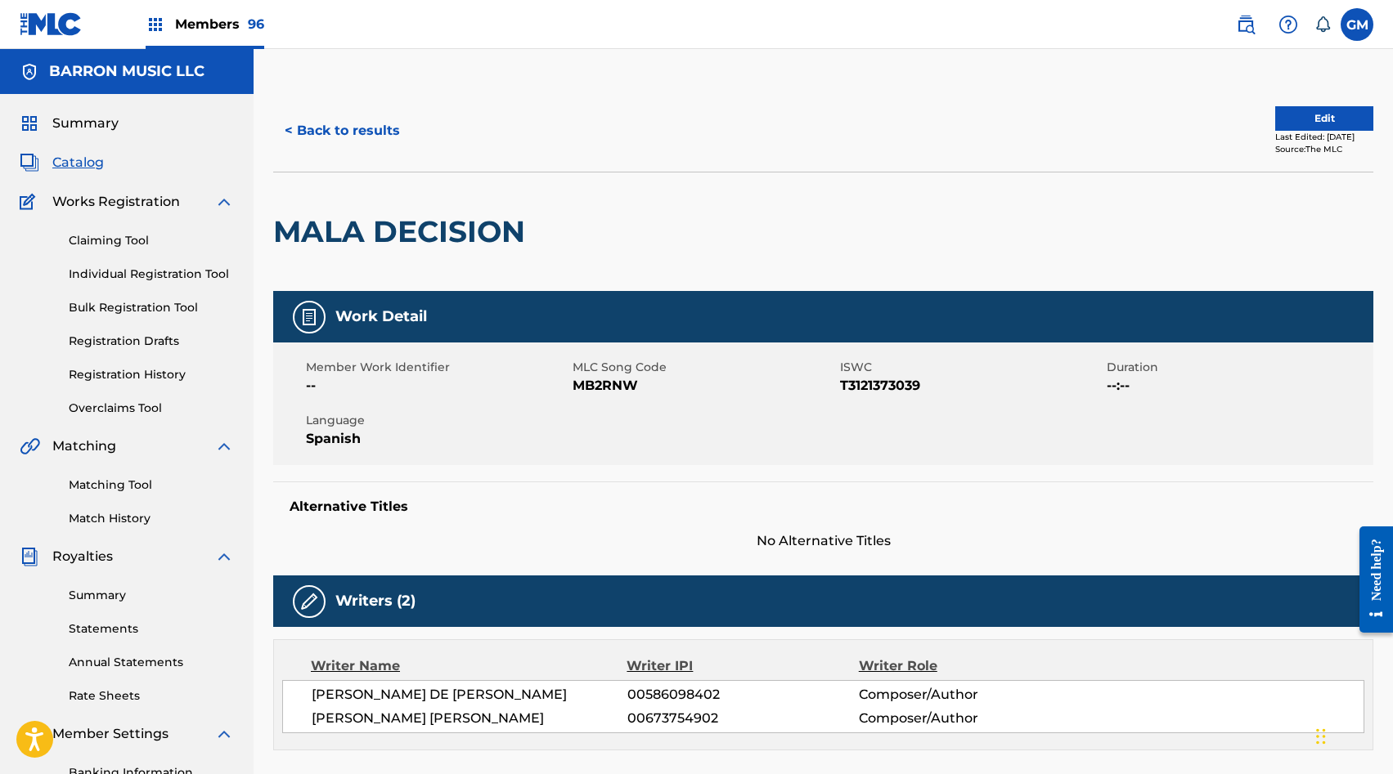
click at [597, 380] on span "MB2RNW" at bounding box center [703, 386] width 262 height 20
copy span "MB2RNW"
